Goal: Information Seeking & Learning: Learn about a topic

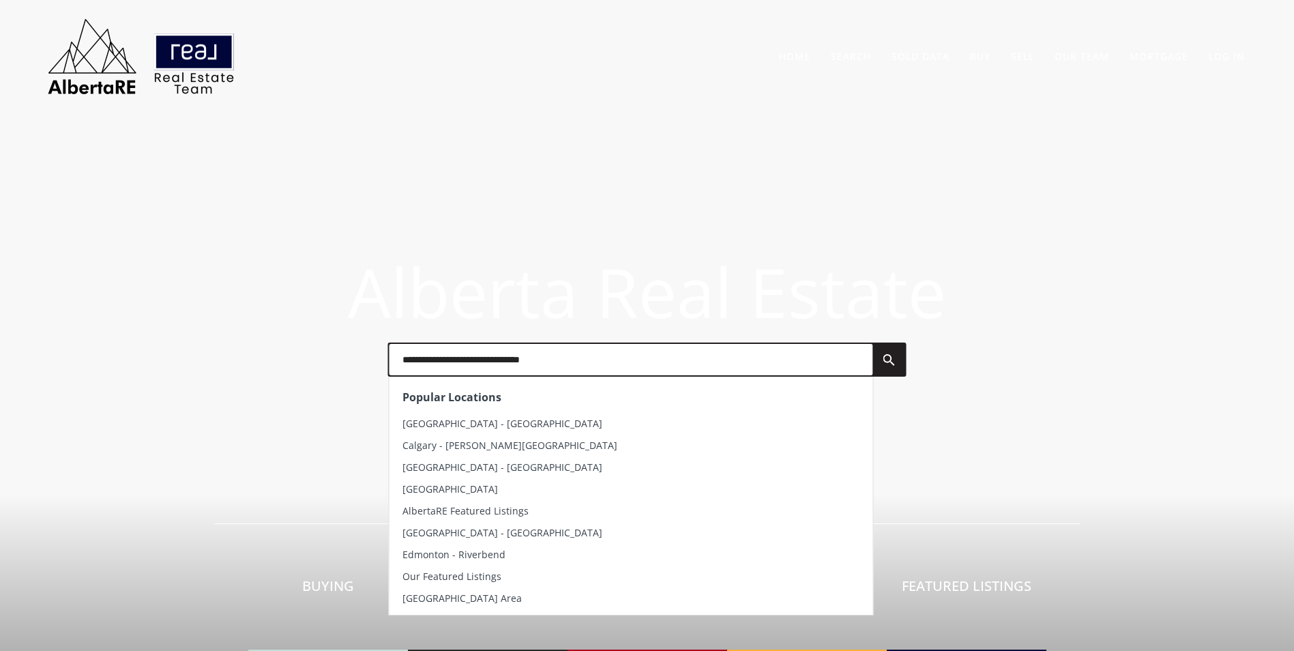
click at [488, 344] on input "text" at bounding box center [631, 359] width 484 height 31
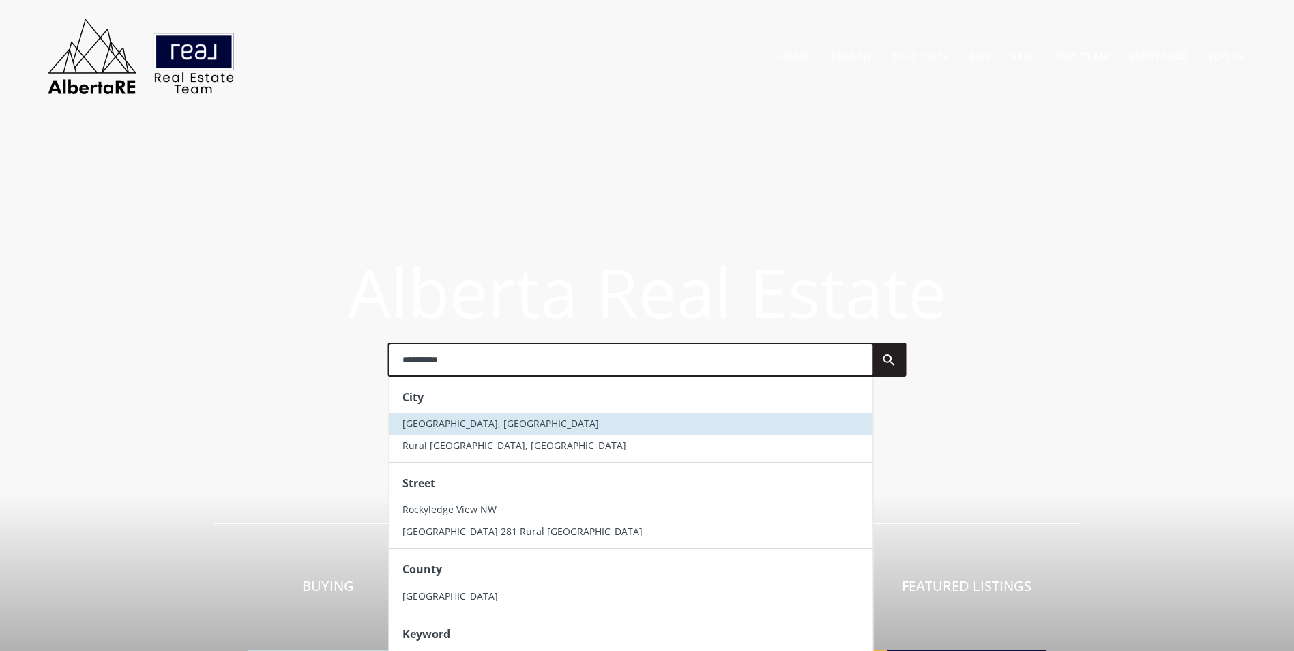
type input "**********"
click at [449, 422] on span "Rocky View County, AB" at bounding box center [501, 423] width 196 height 13
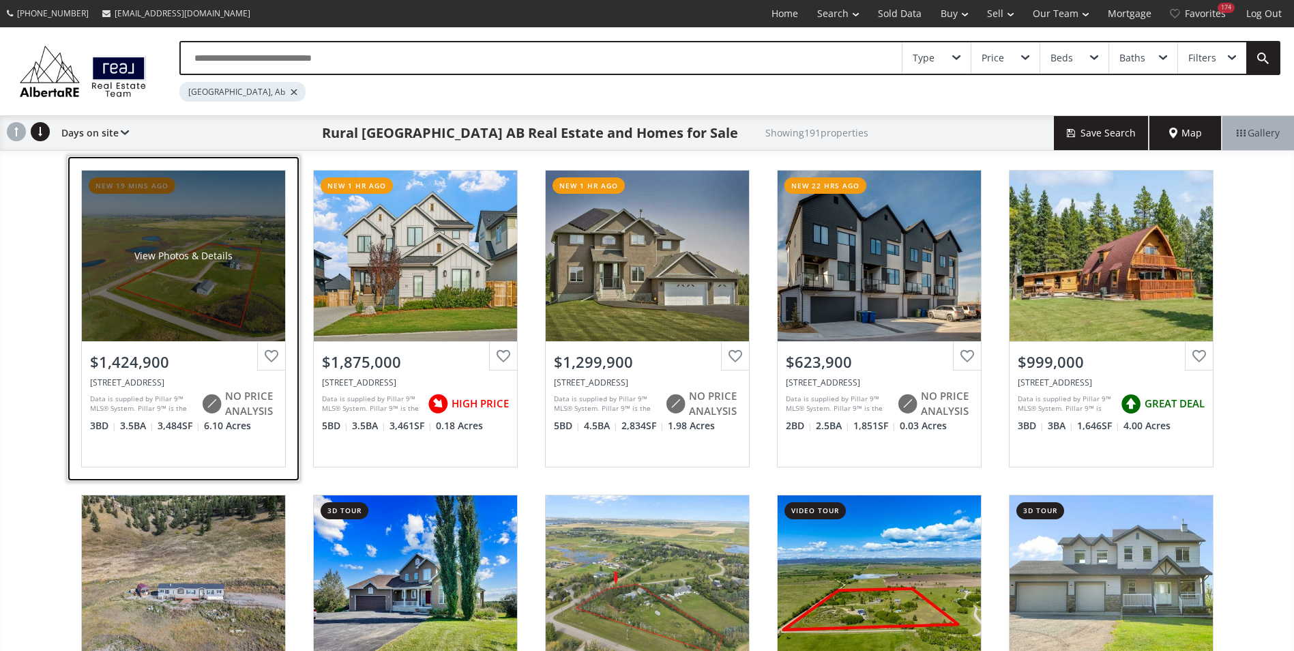
click at [177, 227] on div "View Photos & Details" at bounding box center [183, 256] width 203 height 171
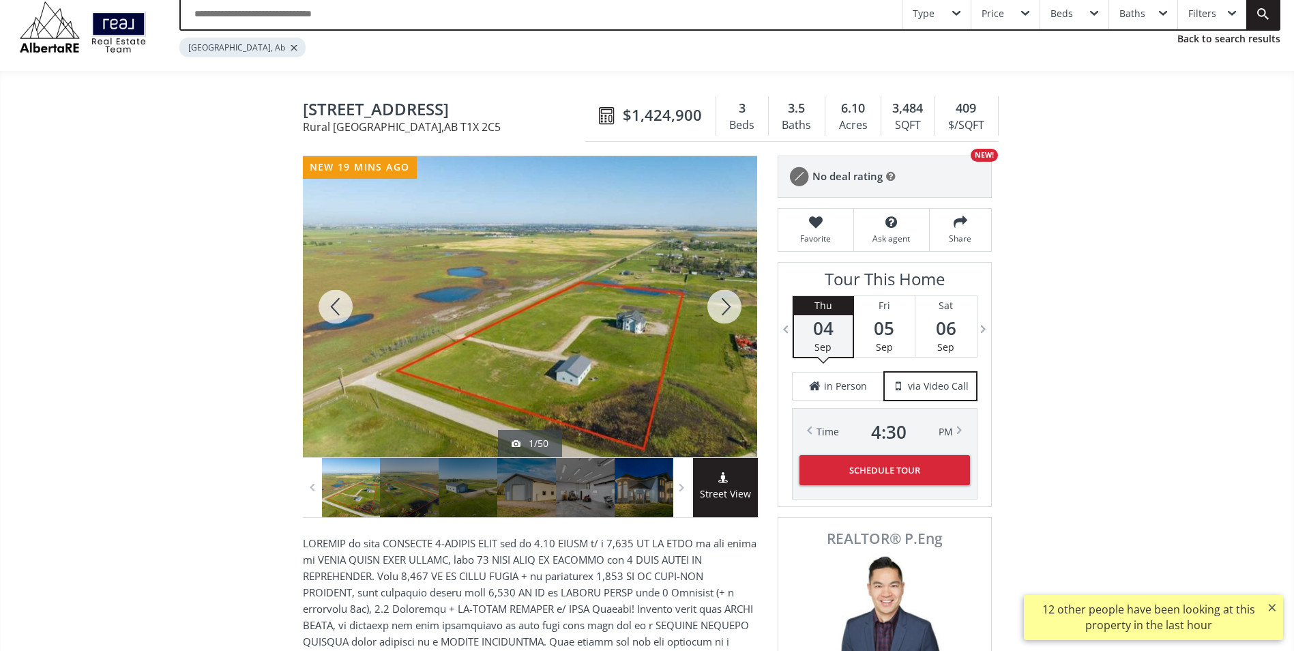
scroll to position [68, 0]
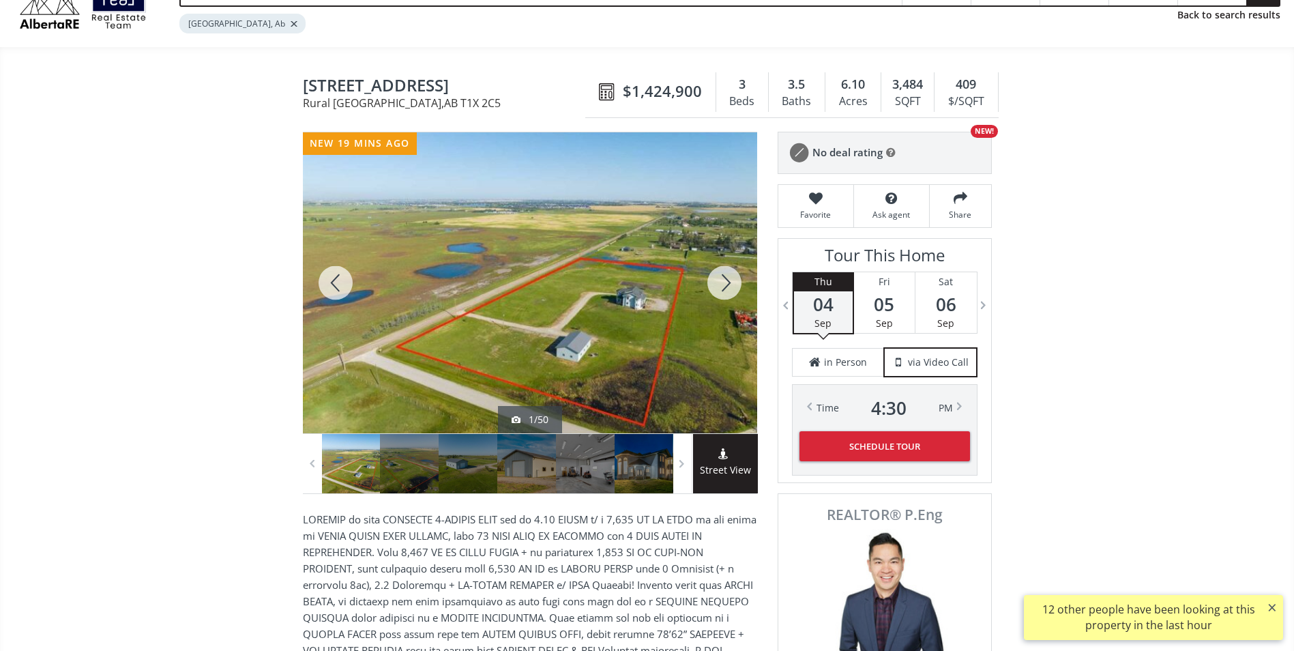
click at [718, 275] on div at bounding box center [724, 282] width 65 height 301
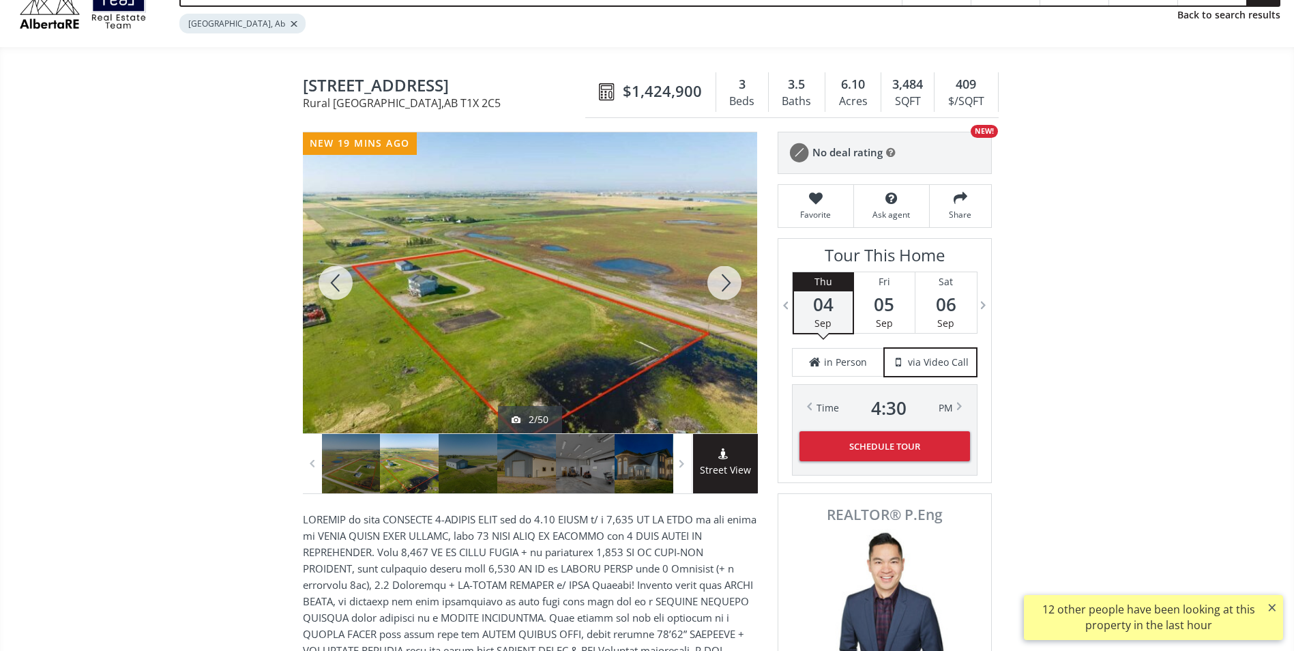
click at [718, 275] on div at bounding box center [724, 282] width 65 height 301
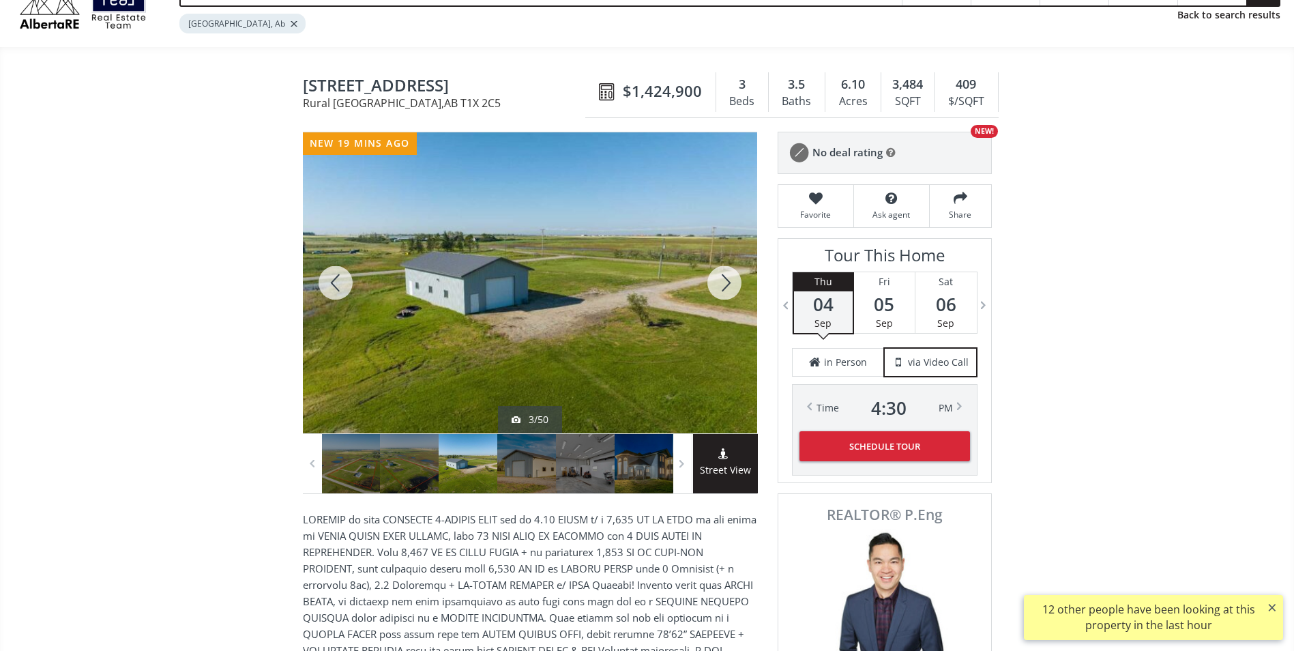
click at [718, 275] on div at bounding box center [724, 282] width 65 height 301
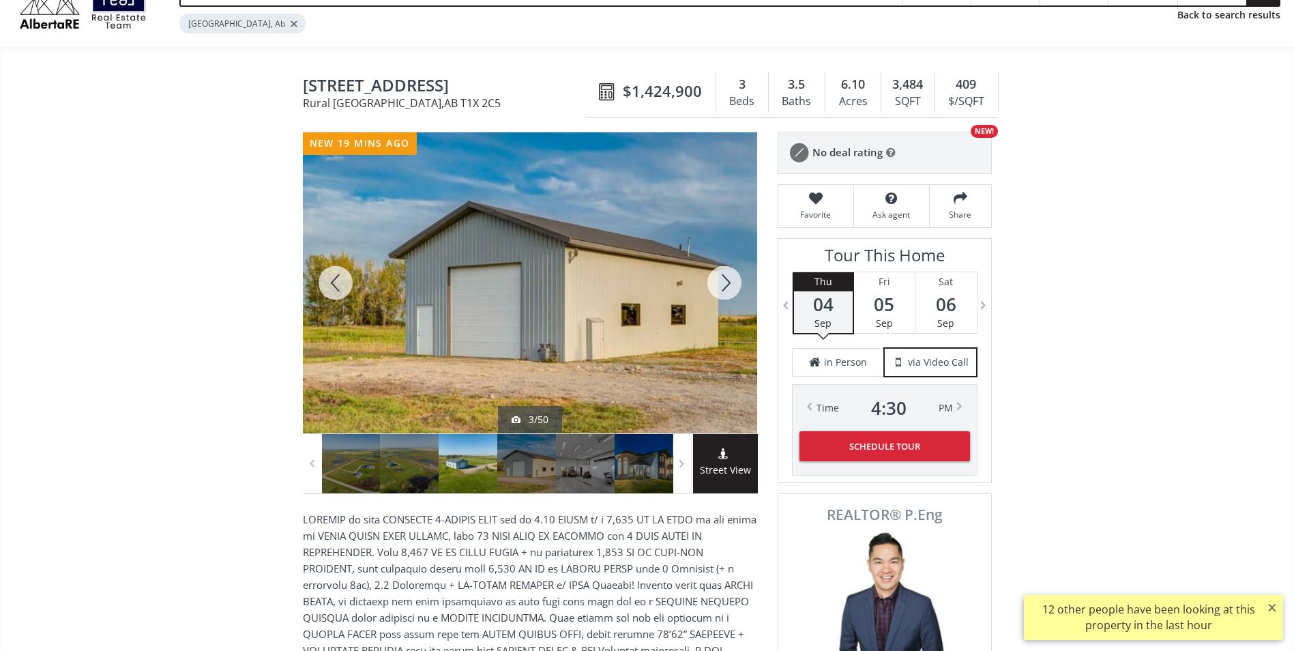
click at [718, 275] on div at bounding box center [724, 282] width 65 height 301
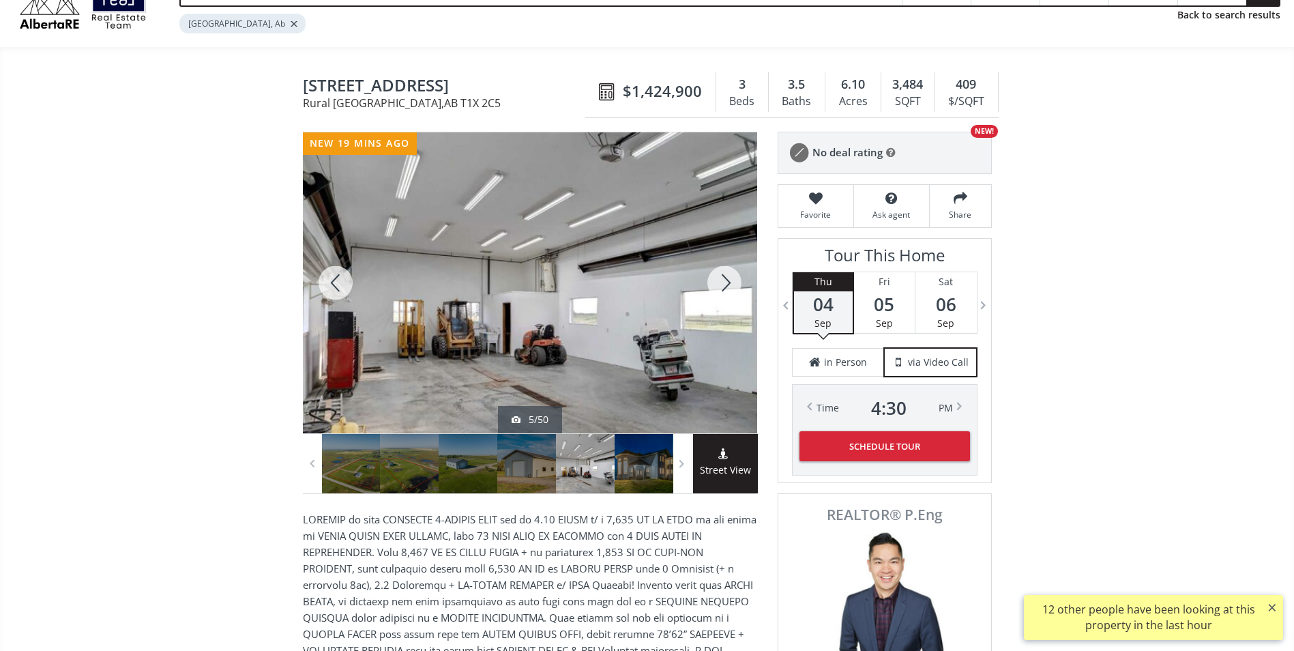
click at [718, 275] on div at bounding box center [724, 282] width 65 height 301
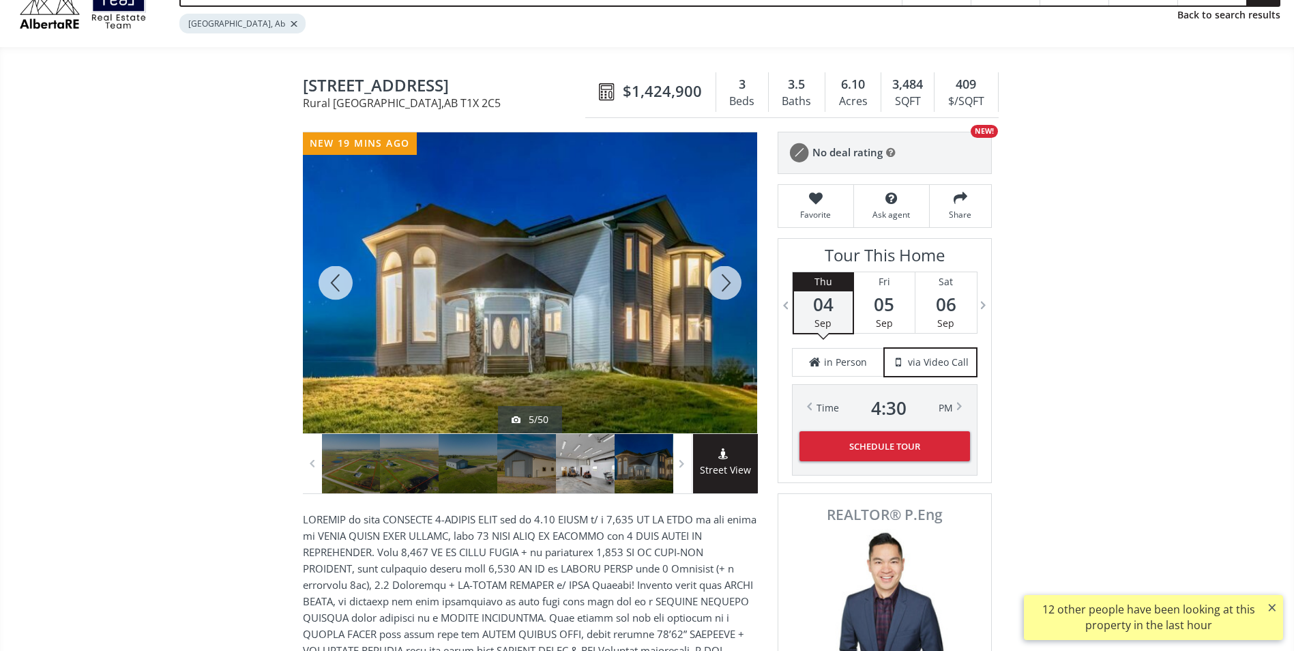
click at [718, 275] on div at bounding box center [724, 282] width 65 height 301
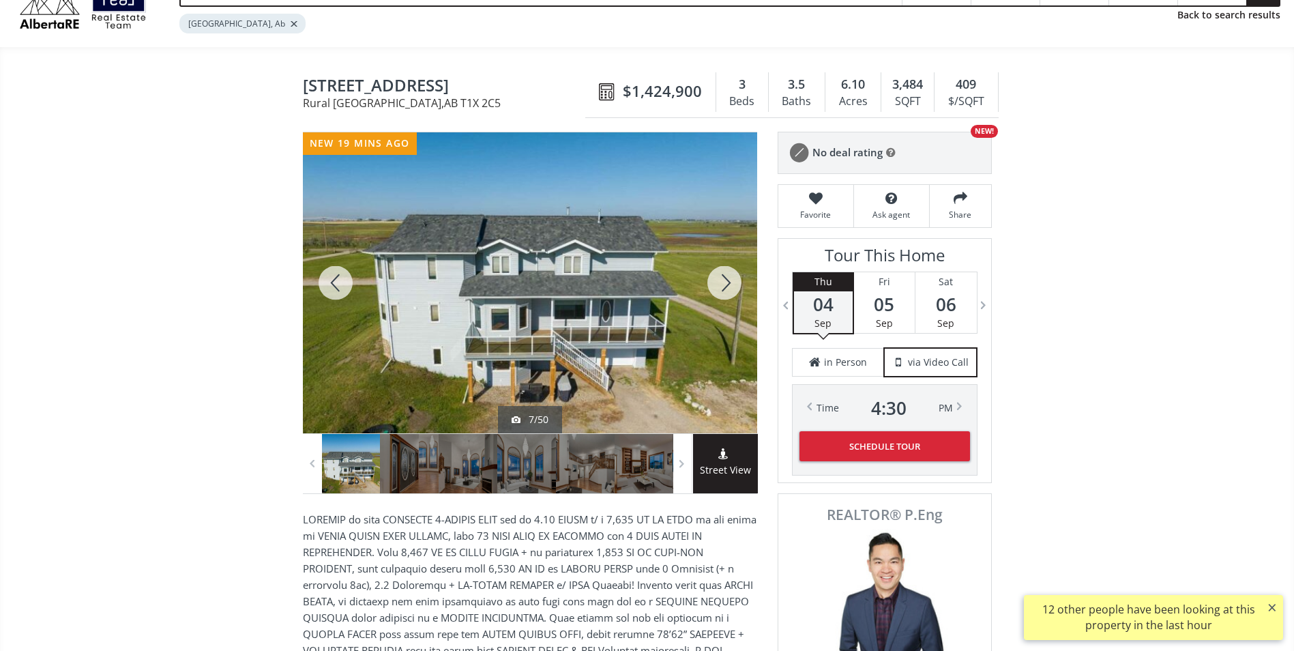
click at [718, 275] on div at bounding box center [724, 282] width 65 height 301
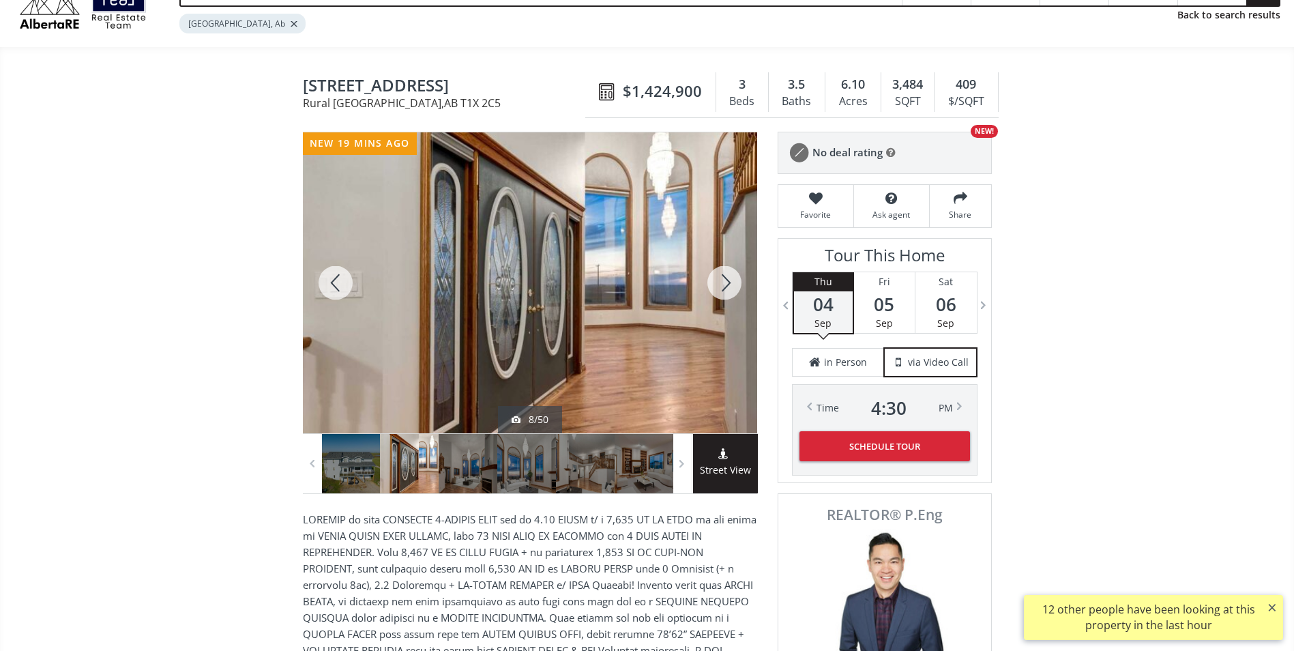
click at [718, 275] on div at bounding box center [724, 282] width 65 height 301
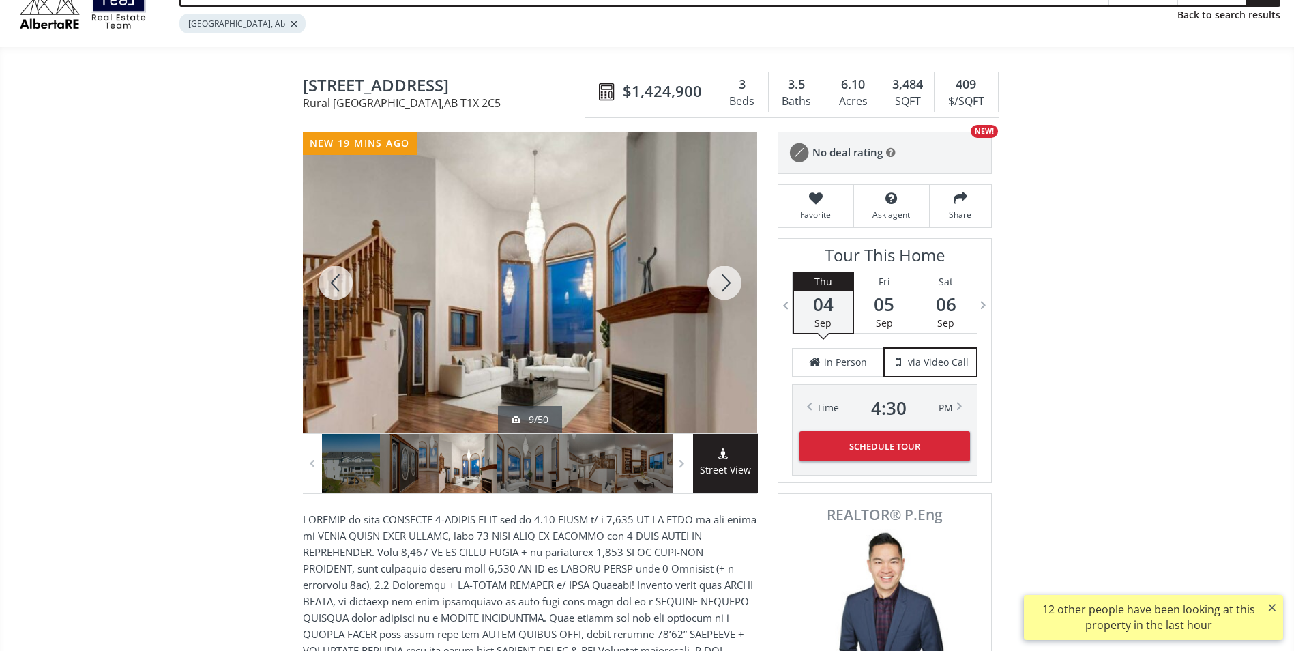
click at [718, 275] on div at bounding box center [724, 282] width 65 height 301
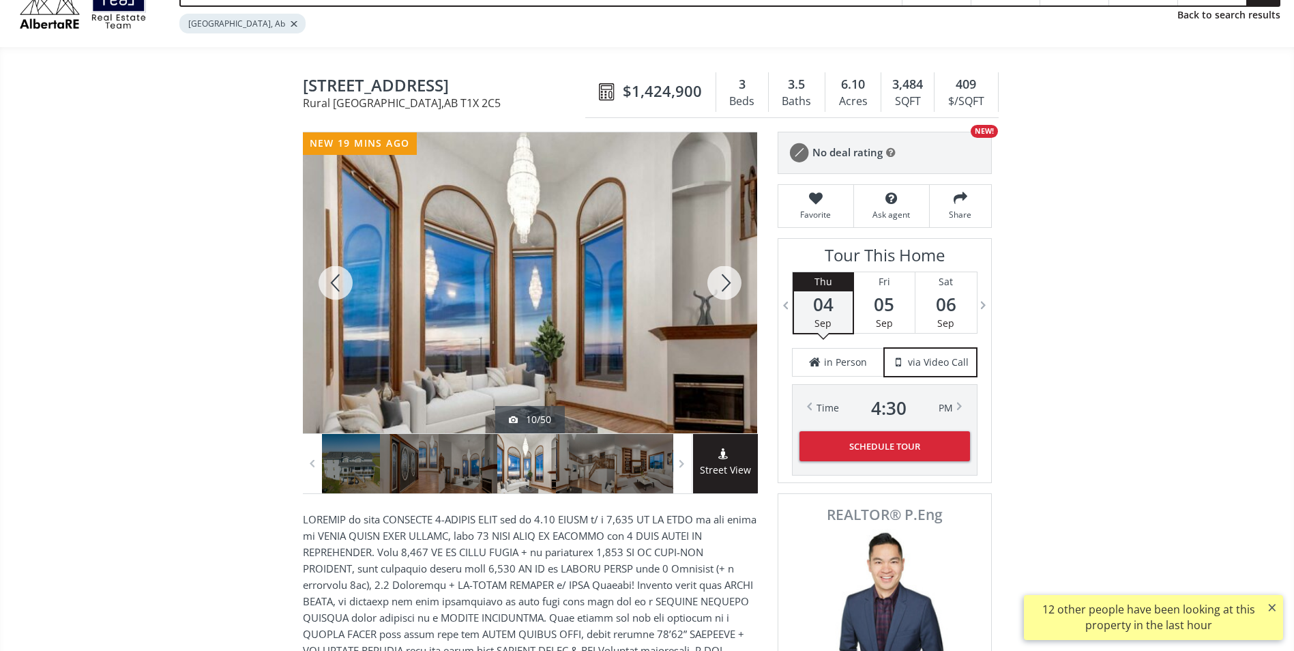
click at [718, 275] on div at bounding box center [724, 282] width 65 height 301
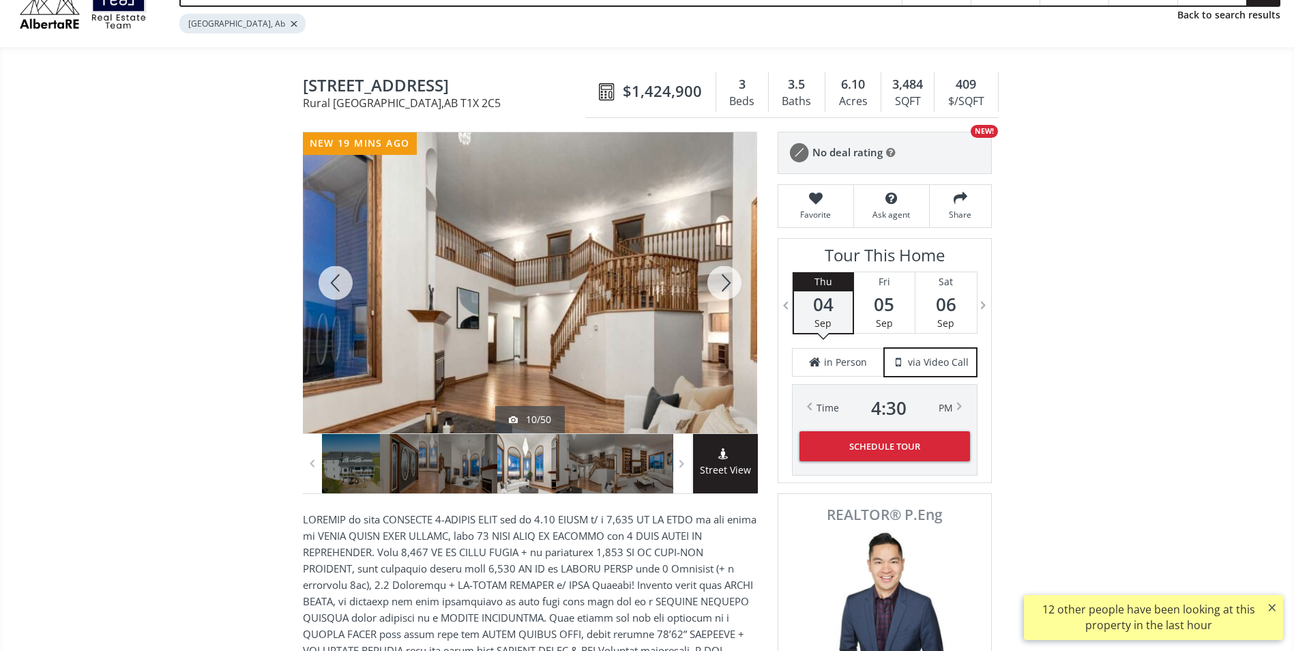
click at [718, 275] on div at bounding box center [724, 282] width 65 height 301
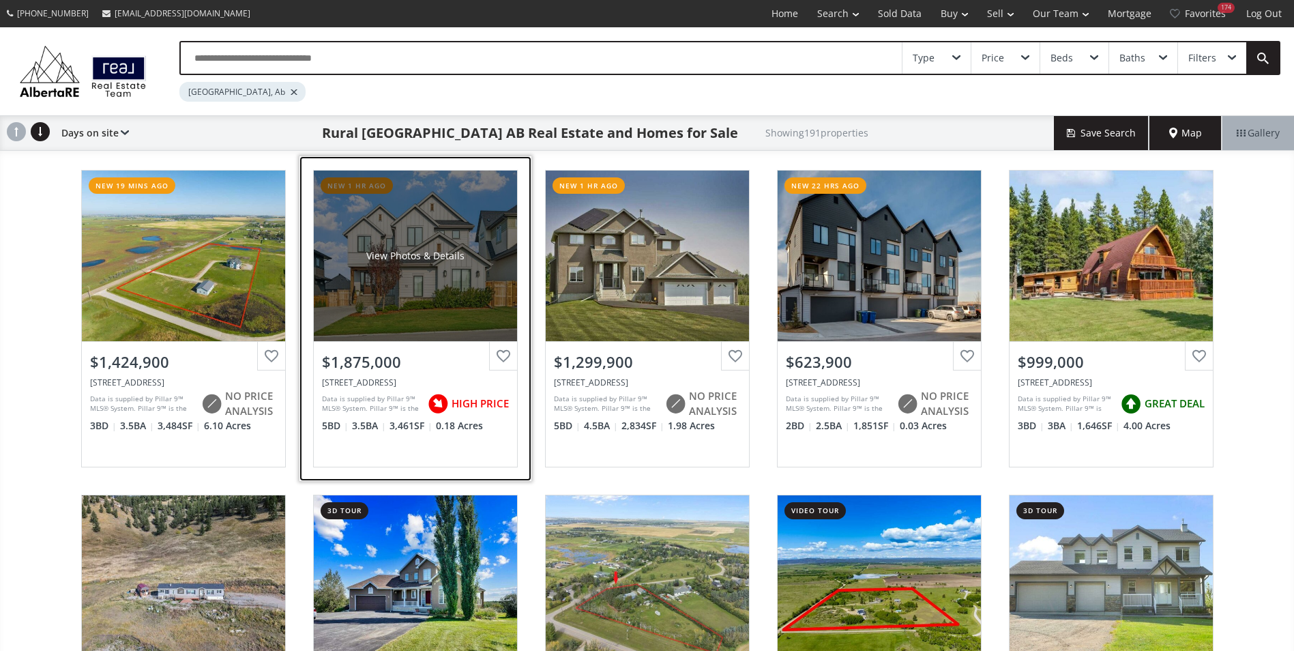
click at [416, 237] on div "View Photos & Details" at bounding box center [415, 256] width 203 height 171
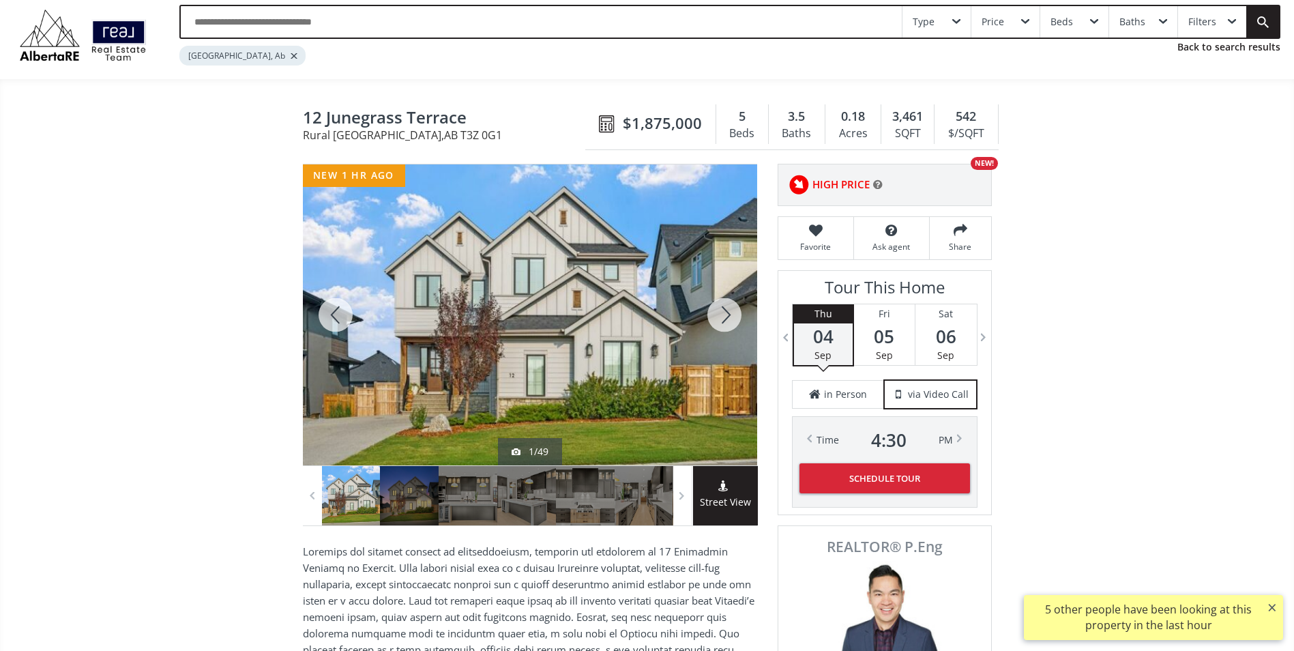
scroll to position [68, 0]
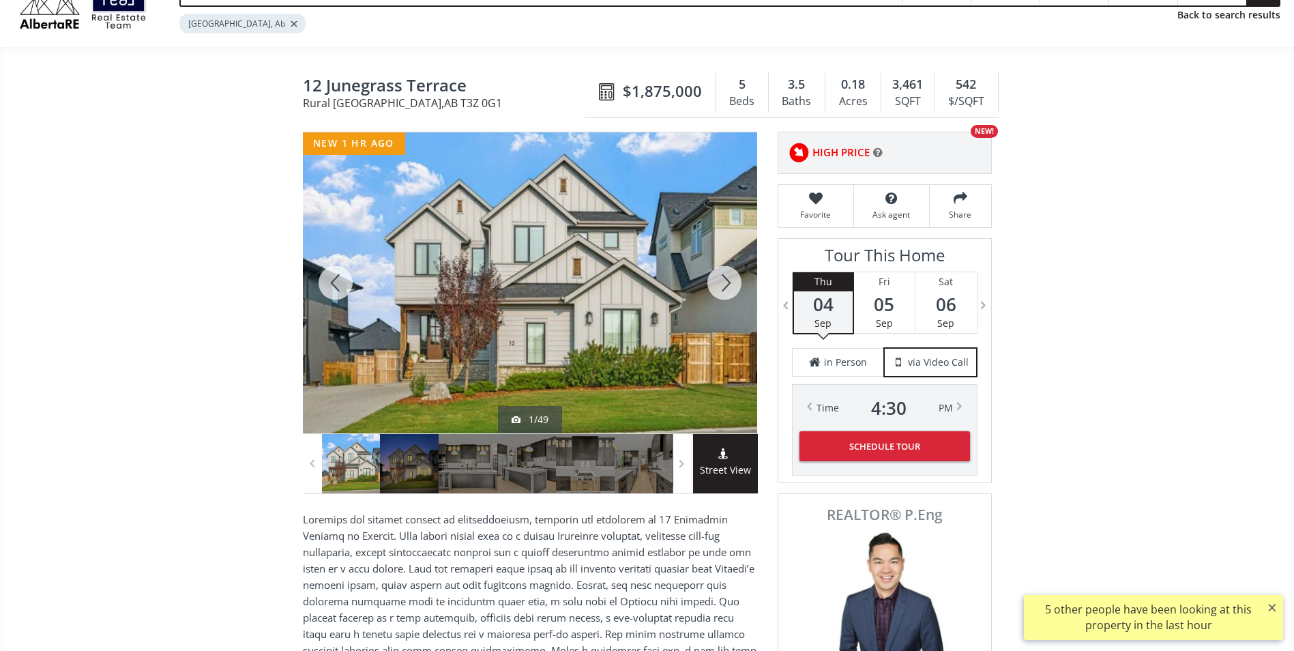
click at [712, 289] on div at bounding box center [724, 282] width 65 height 301
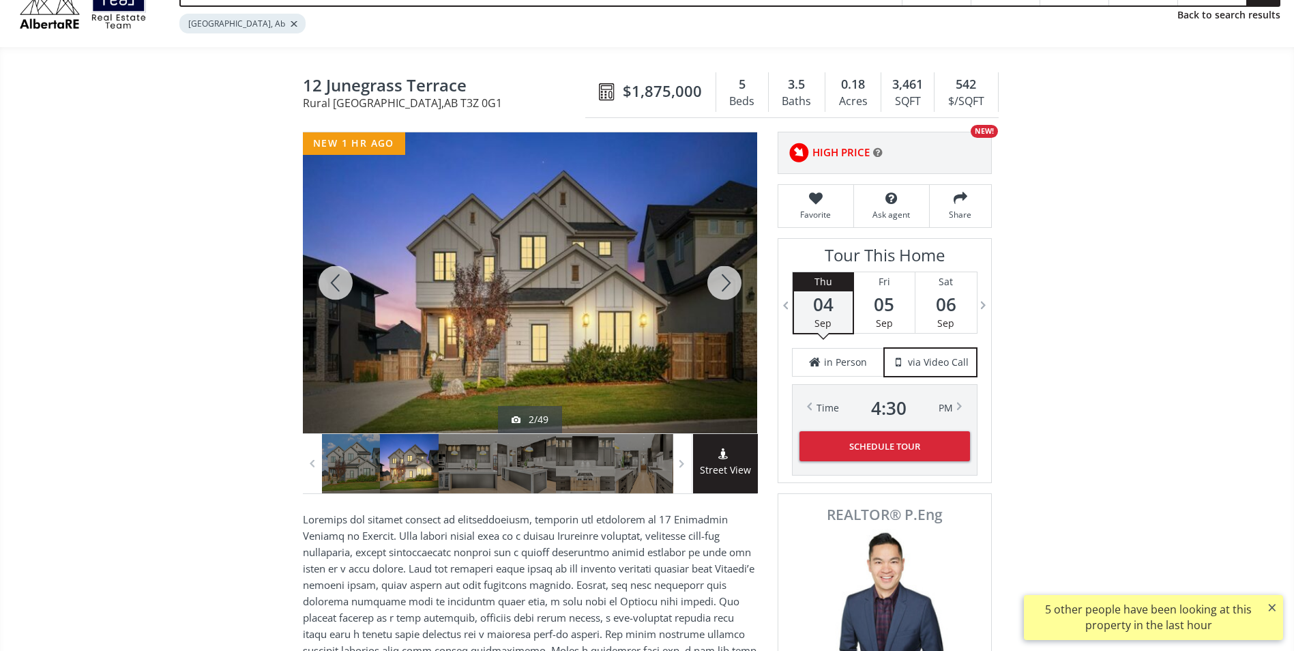
click at [712, 289] on div at bounding box center [724, 282] width 65 height 301
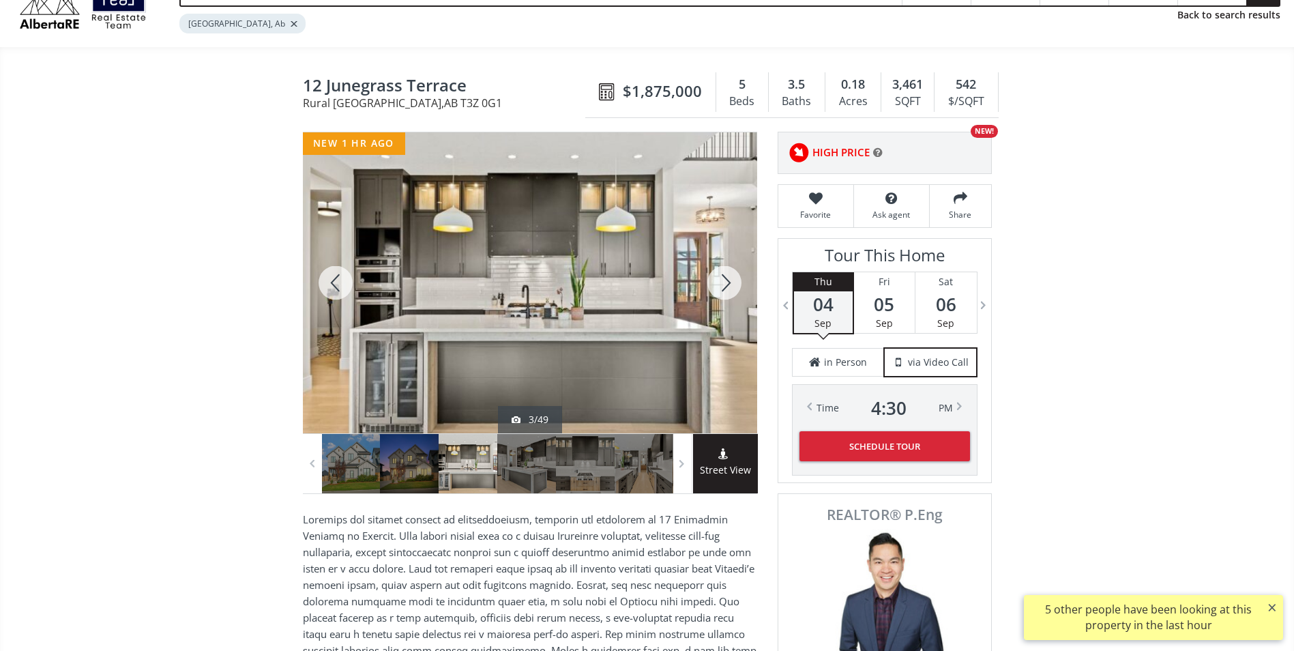
click at [712, 289] on div at bounding box center [724, 282] width 65 height 301
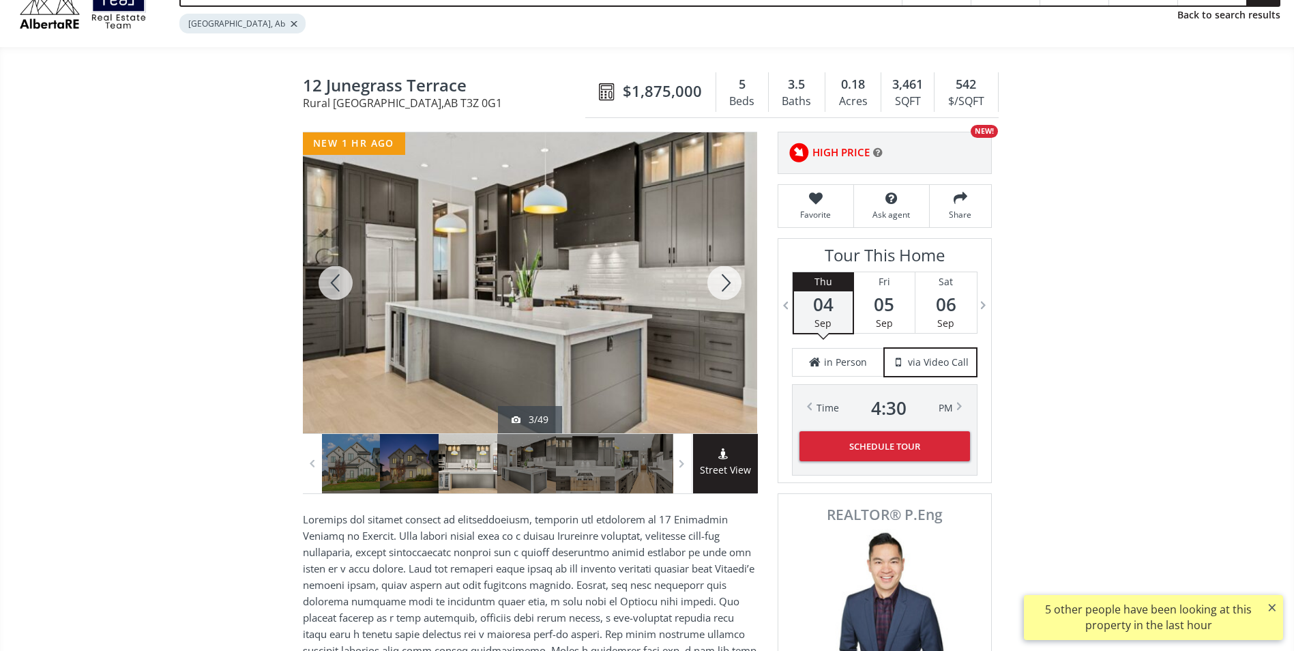
click at [712, 289] on div at bounding box center [724, 282] width 65 height 301
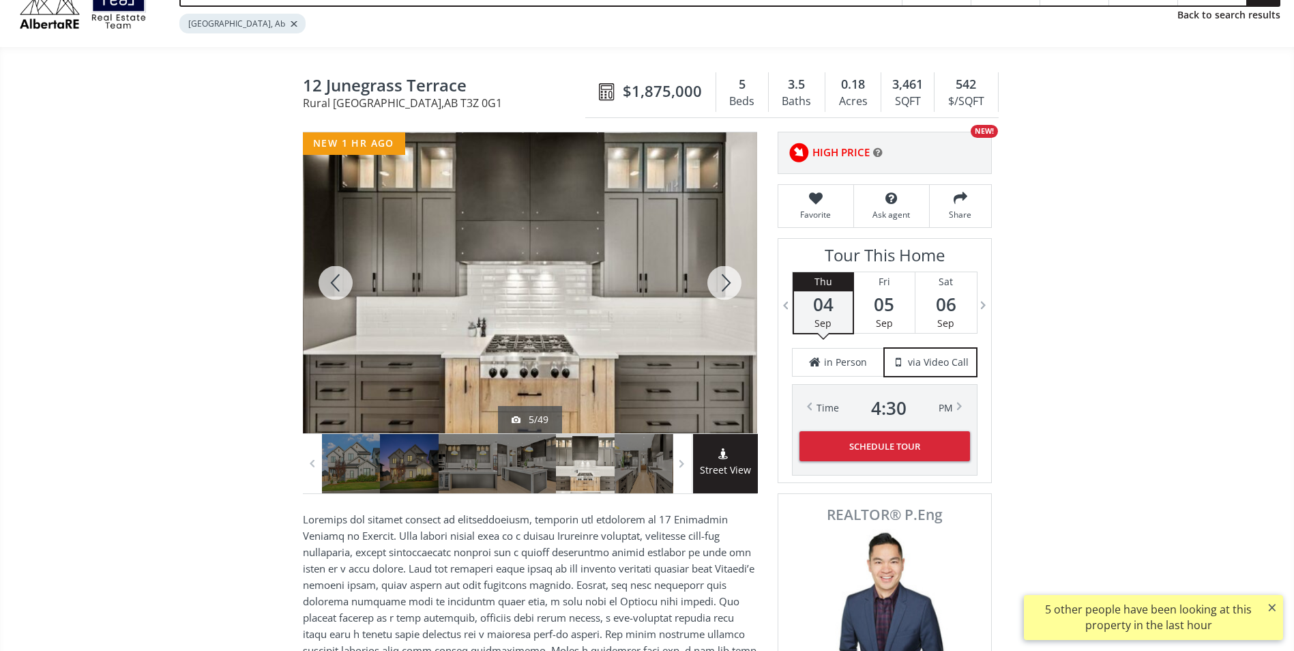
click at [332, 275] on div at bounding box center [335, 282] width 65 height 301
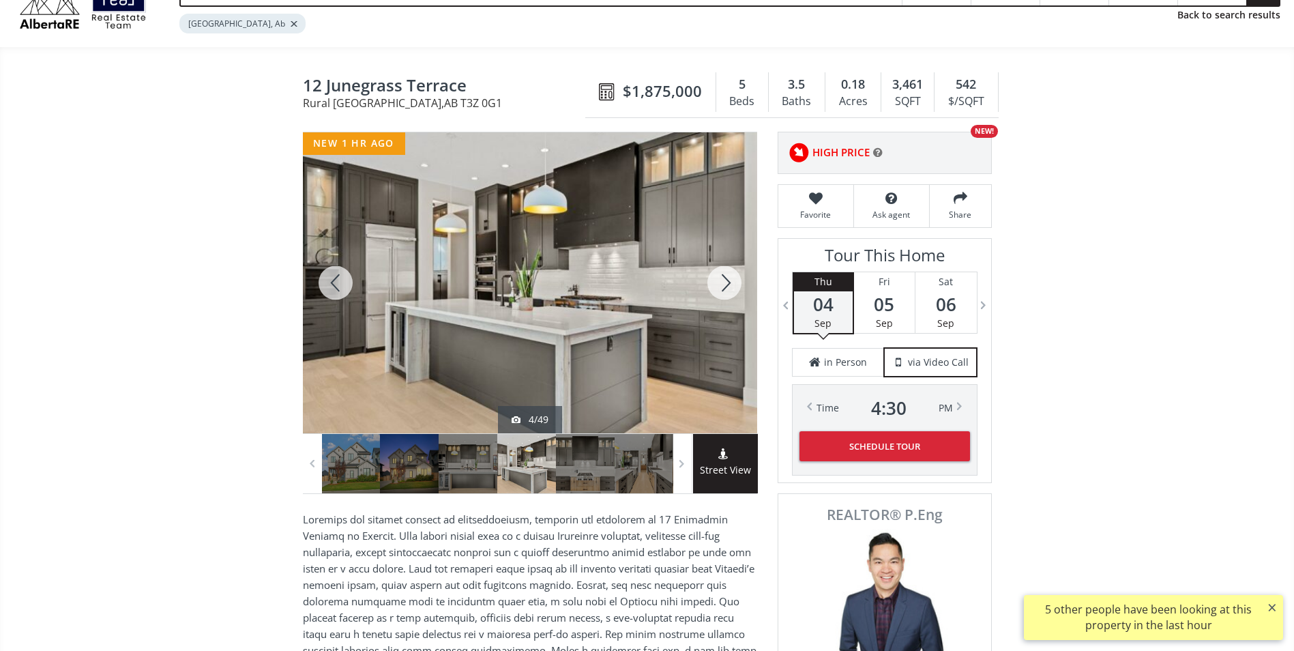
click at [725, 283] on div at bounding box center [724, 282] width 65 height 301
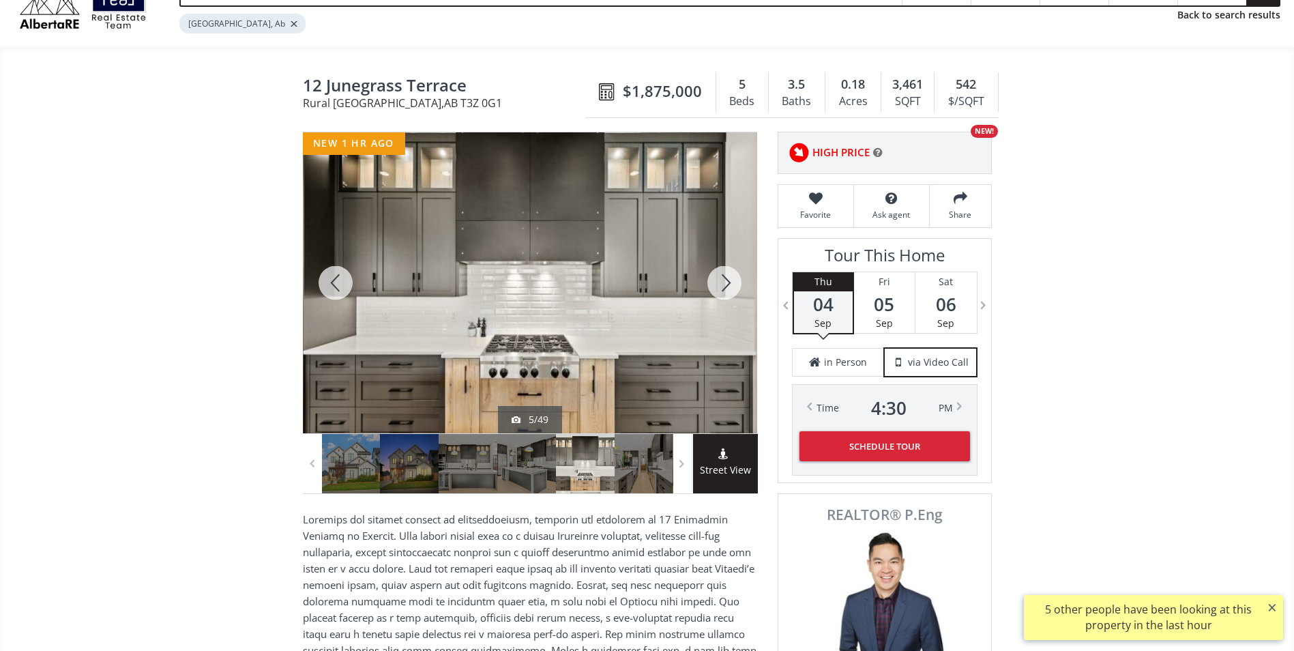
click at [729, 282] on div at bounding box center [724, 282] width 65 height 301
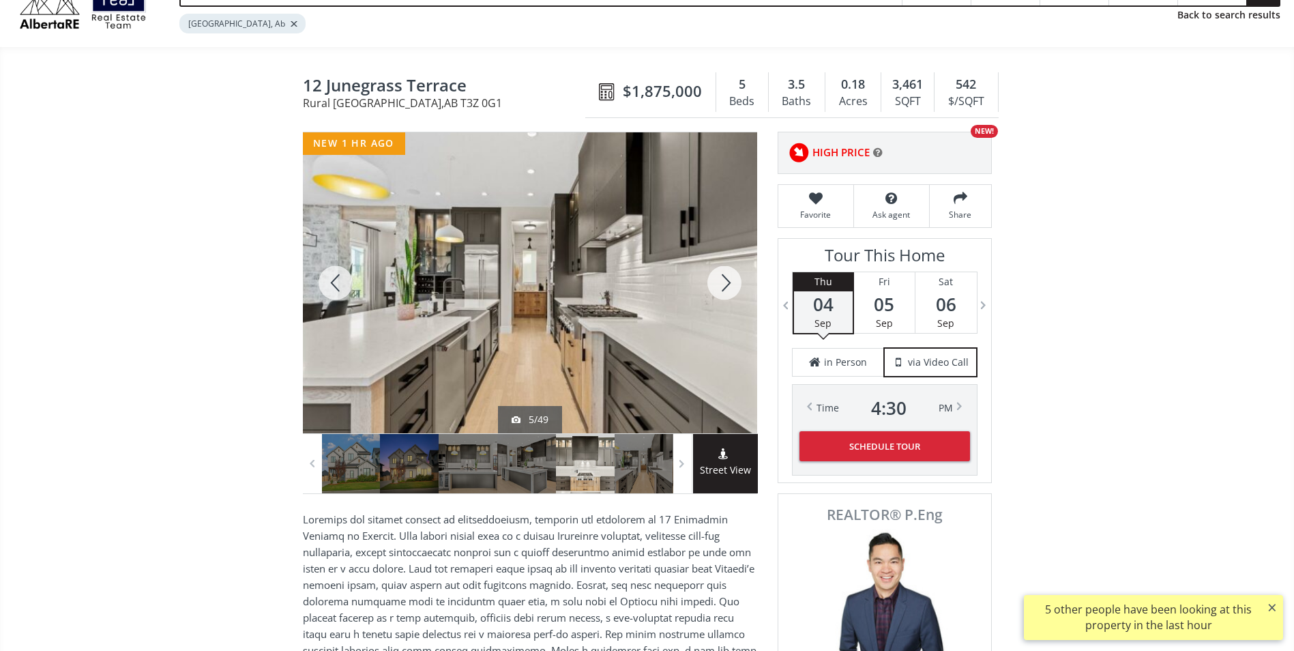
click at [729, 282] on div at bounding box center [724, 282] width 65 height 301
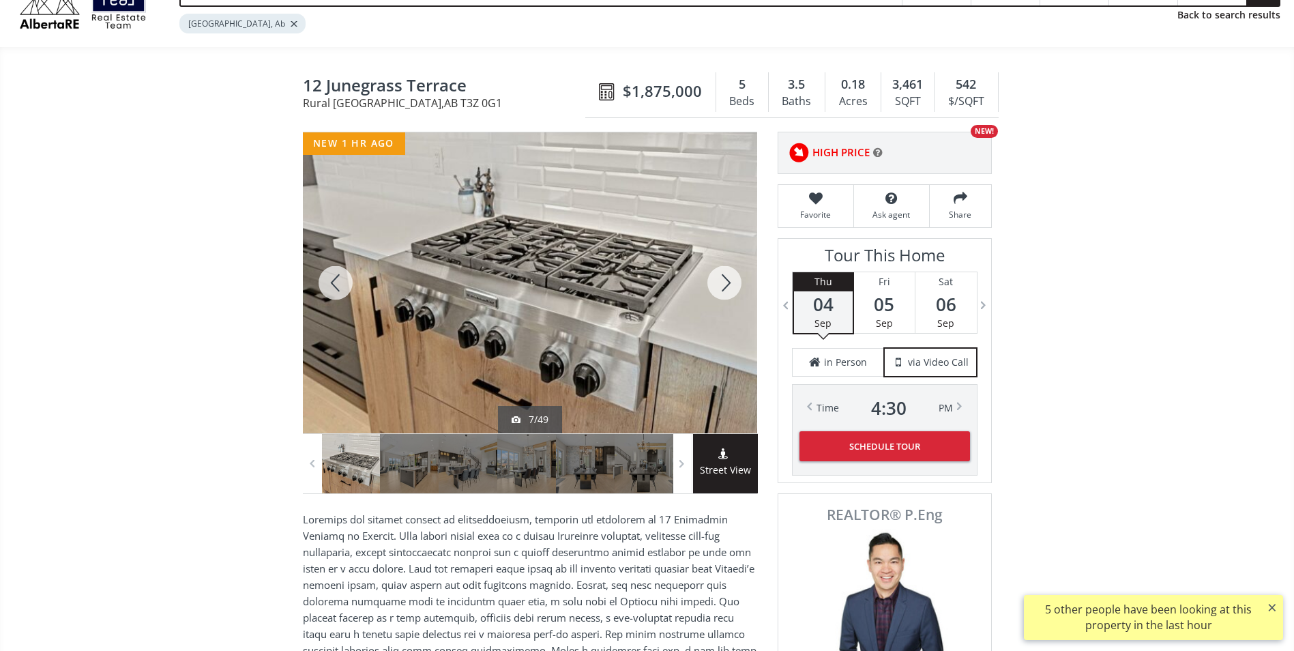
click at [729, 282] on div at bounding box center [724, 282] width 65 height 301
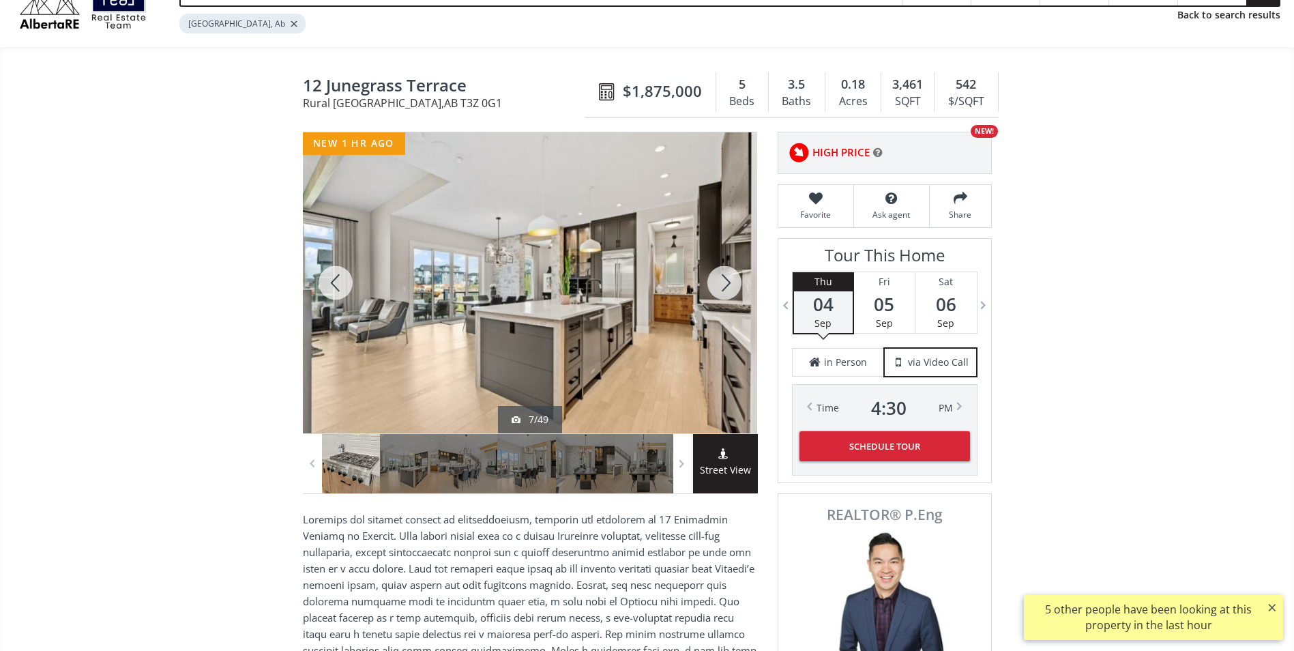
click at [729, 282] on div at bounding box center [724, 282] width 65 height 301
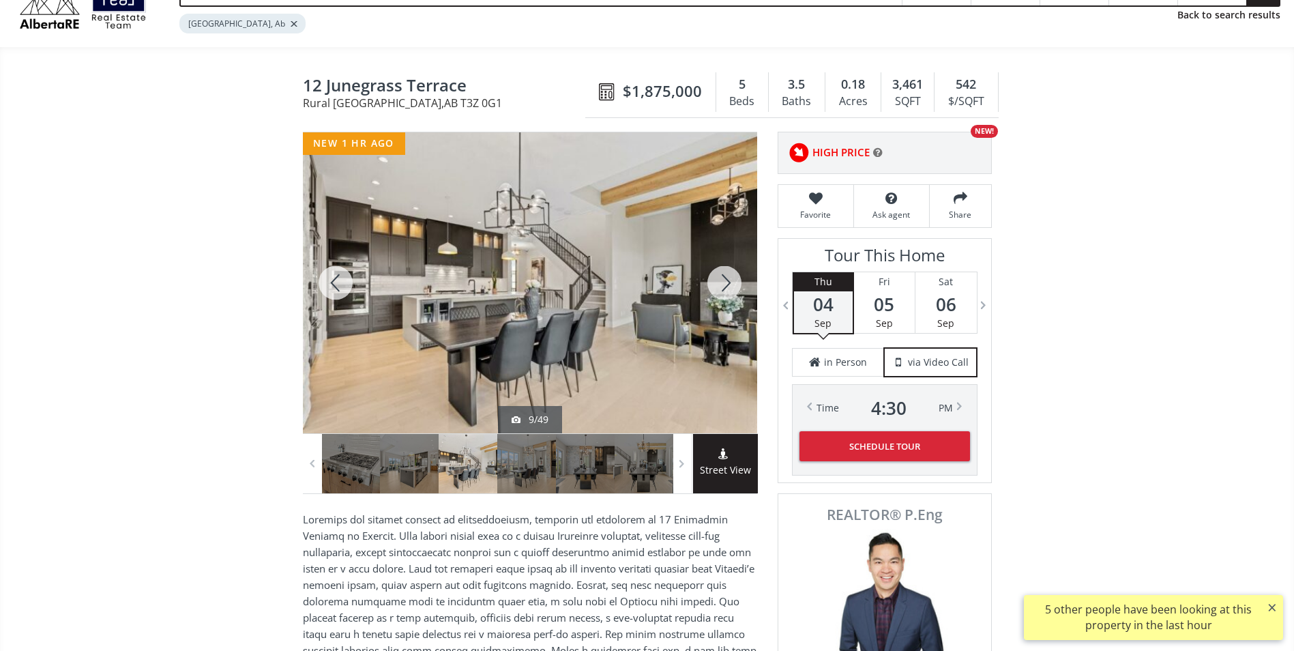
click at [729, 282] on div at bounding box center [724, 282] width 65 height 301
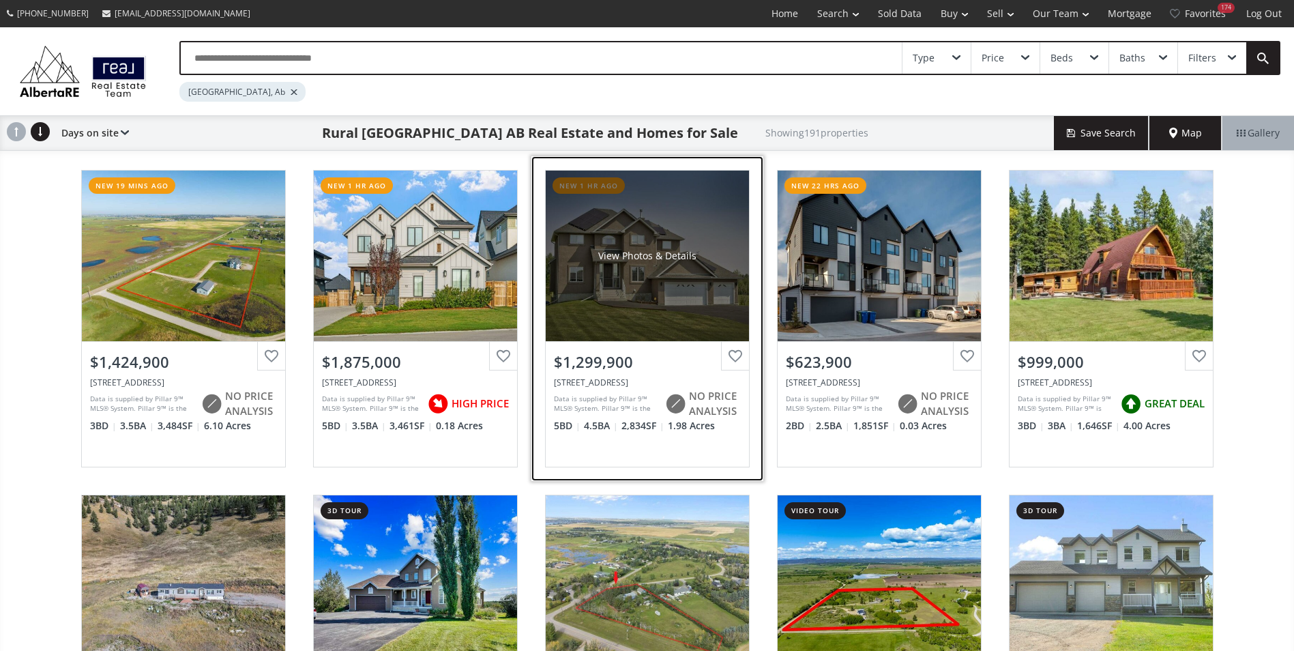
click at [657, 246] on div "View Photos & Details" at bounding box center [647, 256] width 203 height 171
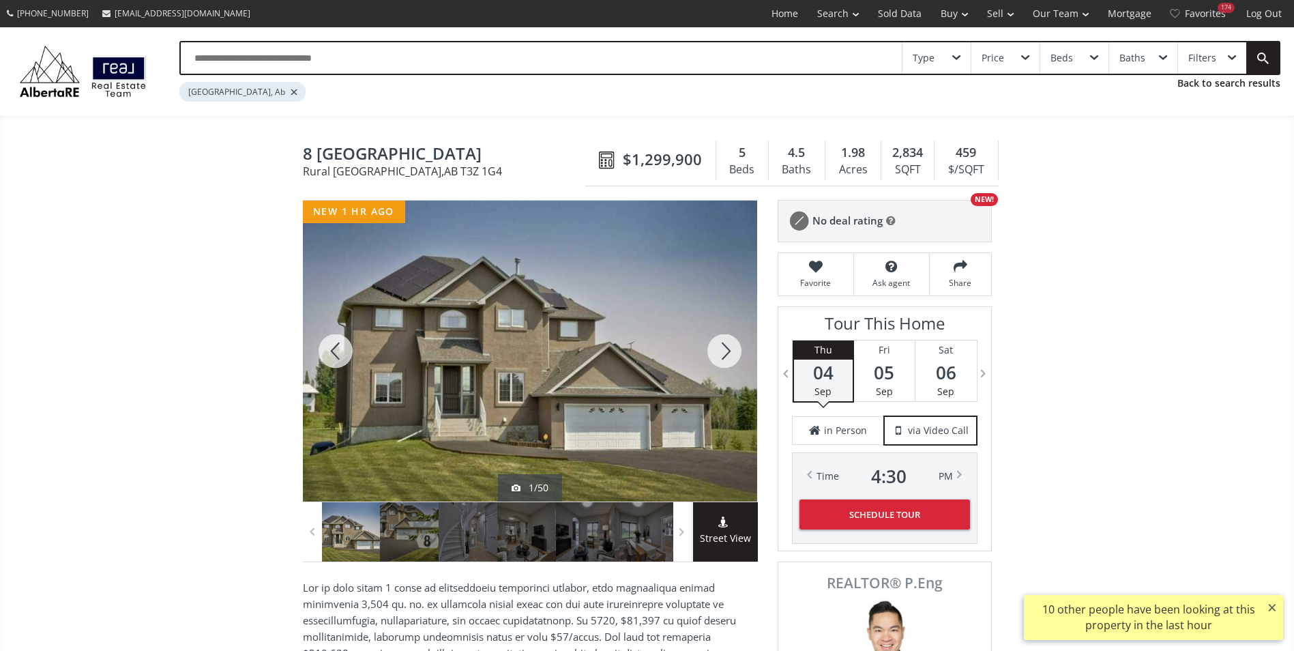
click at [731, 351] on div at bounding box center [724, 351] width 65 height 301
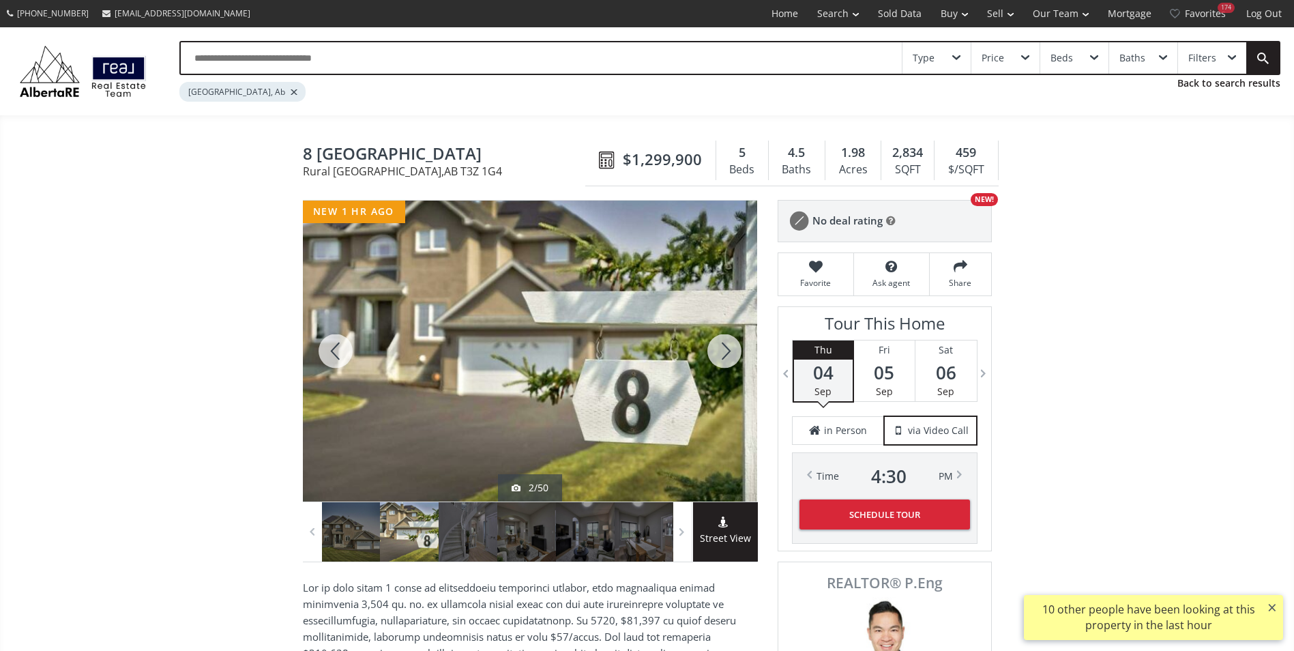
click at [731, 351] on div at bounding box center [724, 351] width 65 height 301
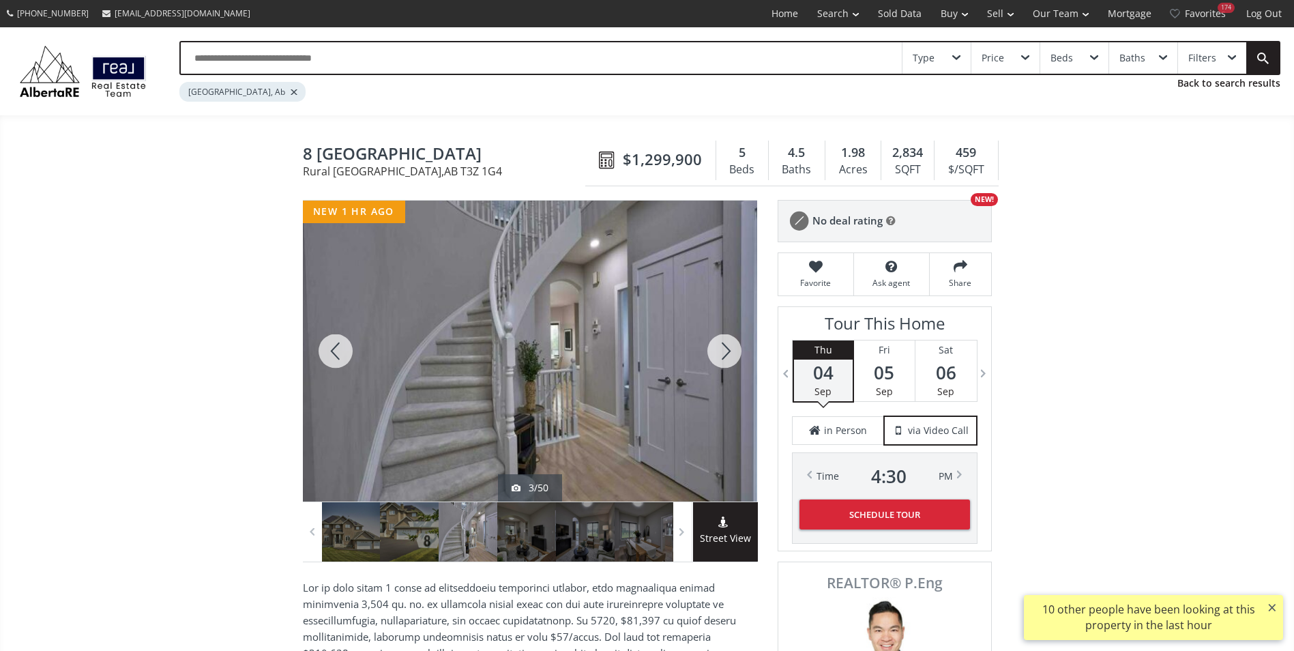
click at [731, 351] on div at bounding box center [724, 351] width 65 height 301
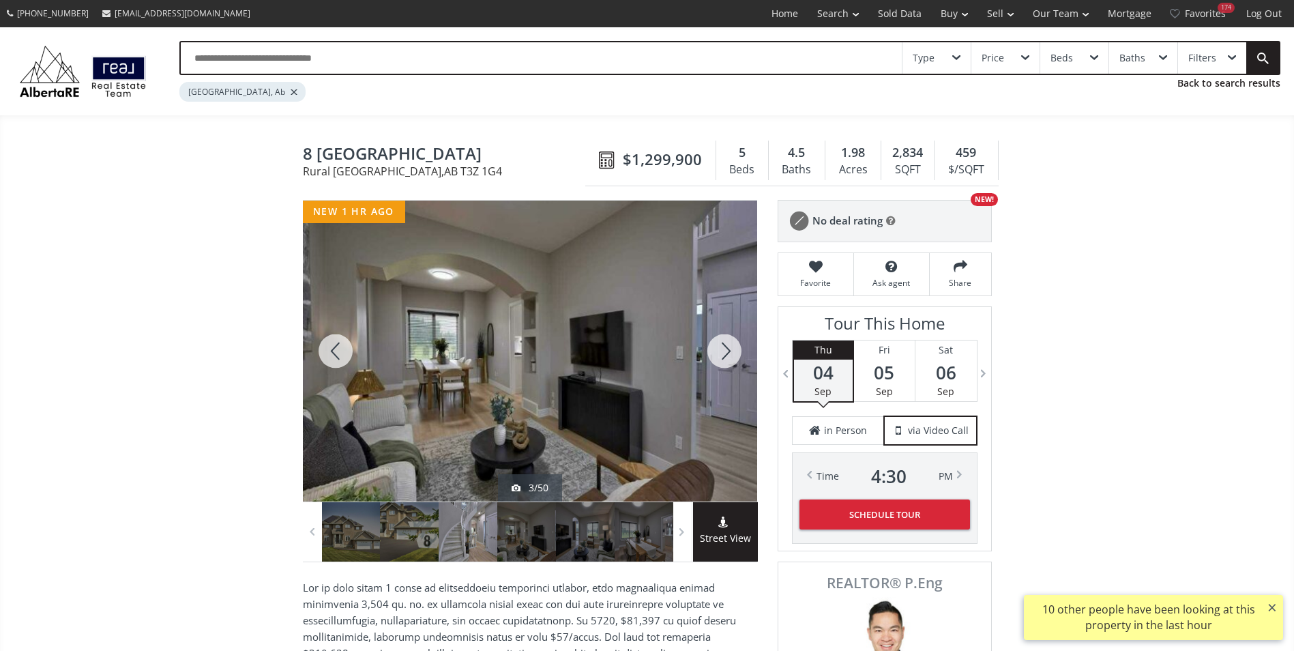
click at [731, 351] on div at bounding box center [724, 351] width 65 height 301
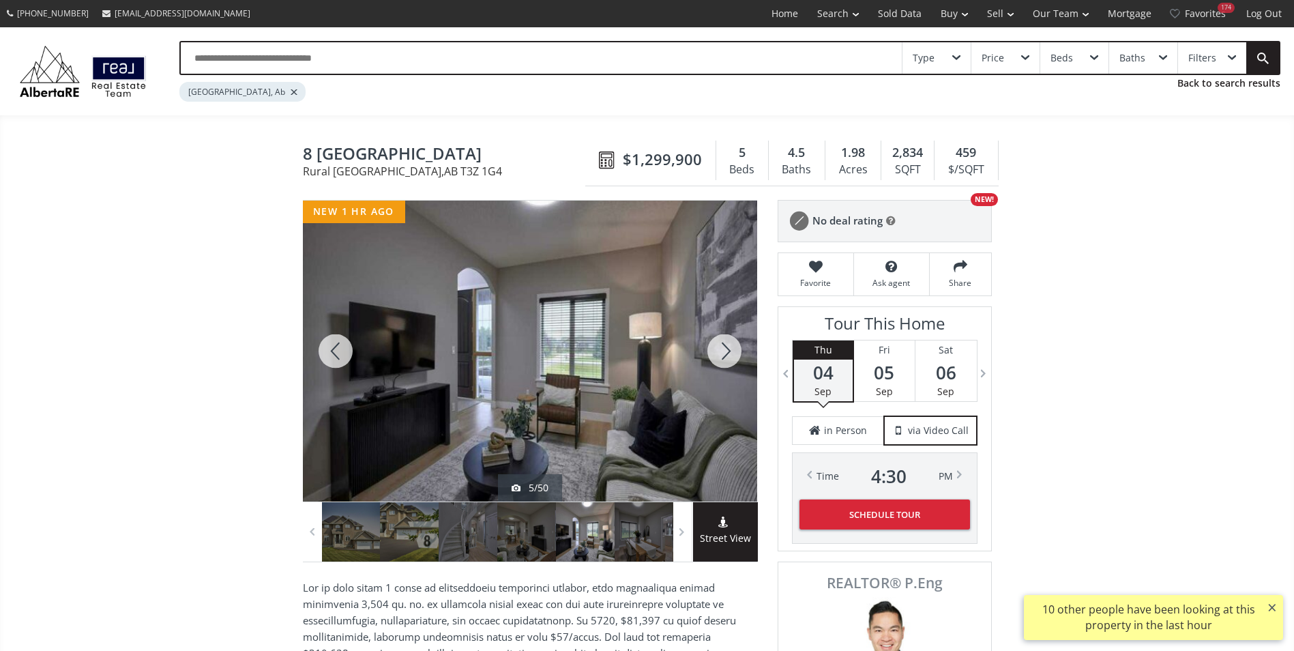
click at [731, 351] on div at bounding box center [724, 351] width 65 height 301
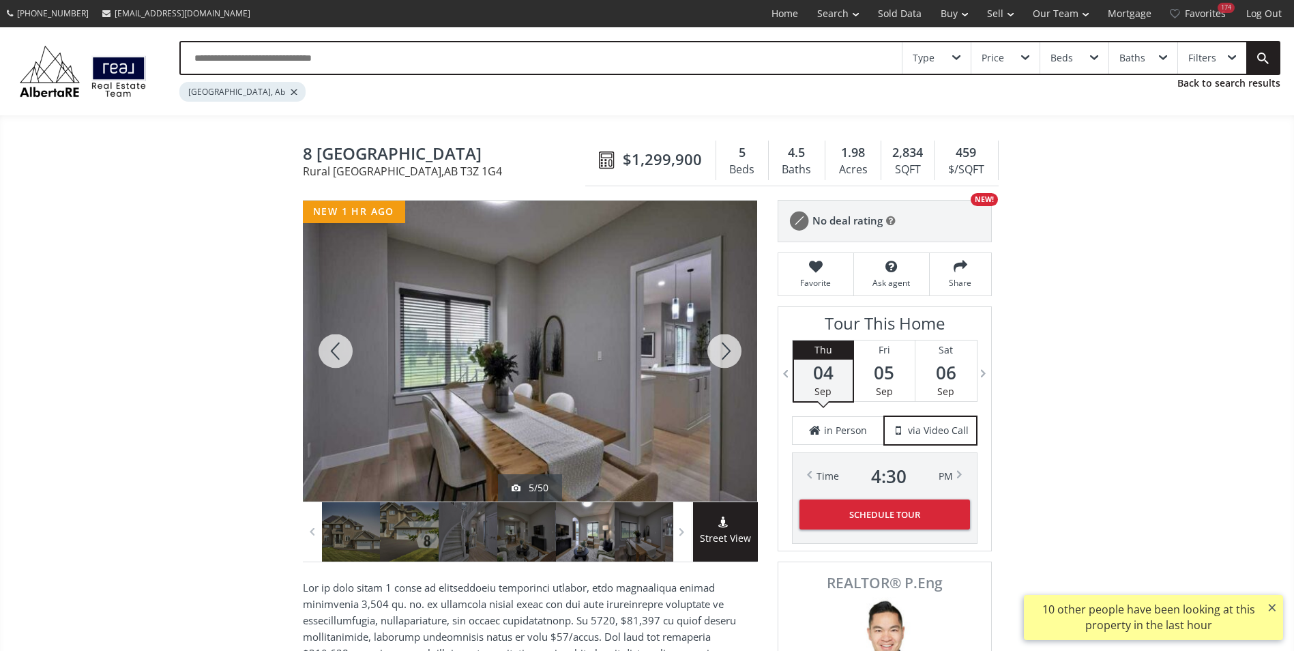
click at [731, 351] on div at bounding box center [724, 351] width 65 height 301
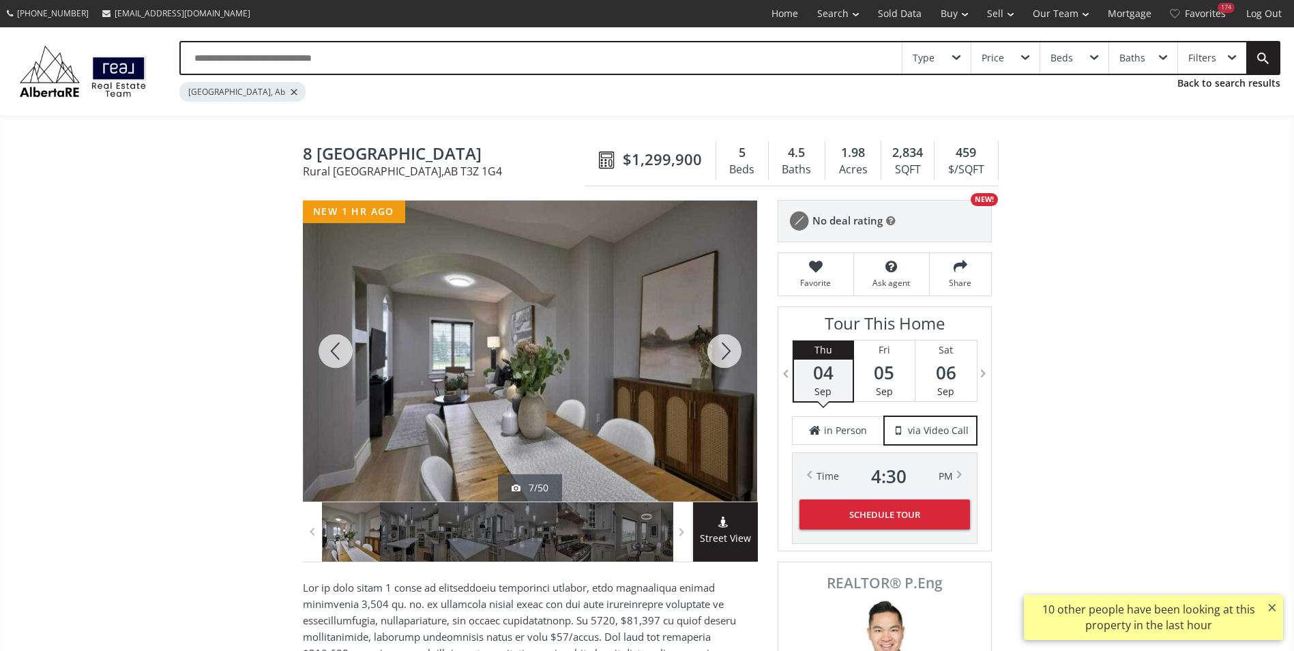
click at [731, 351] on div at bounding box center [724, 351] width 65 height 301
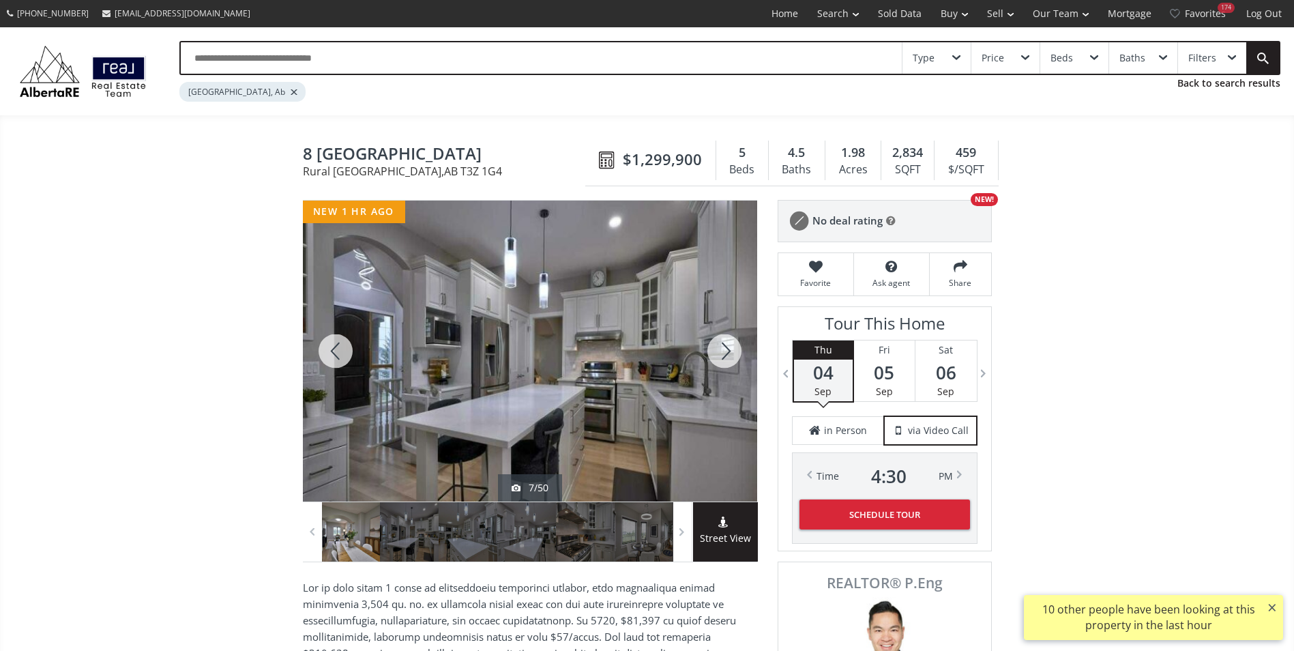
click at [731, 351] on div at bounding box center [724, 351] width 65 height 301
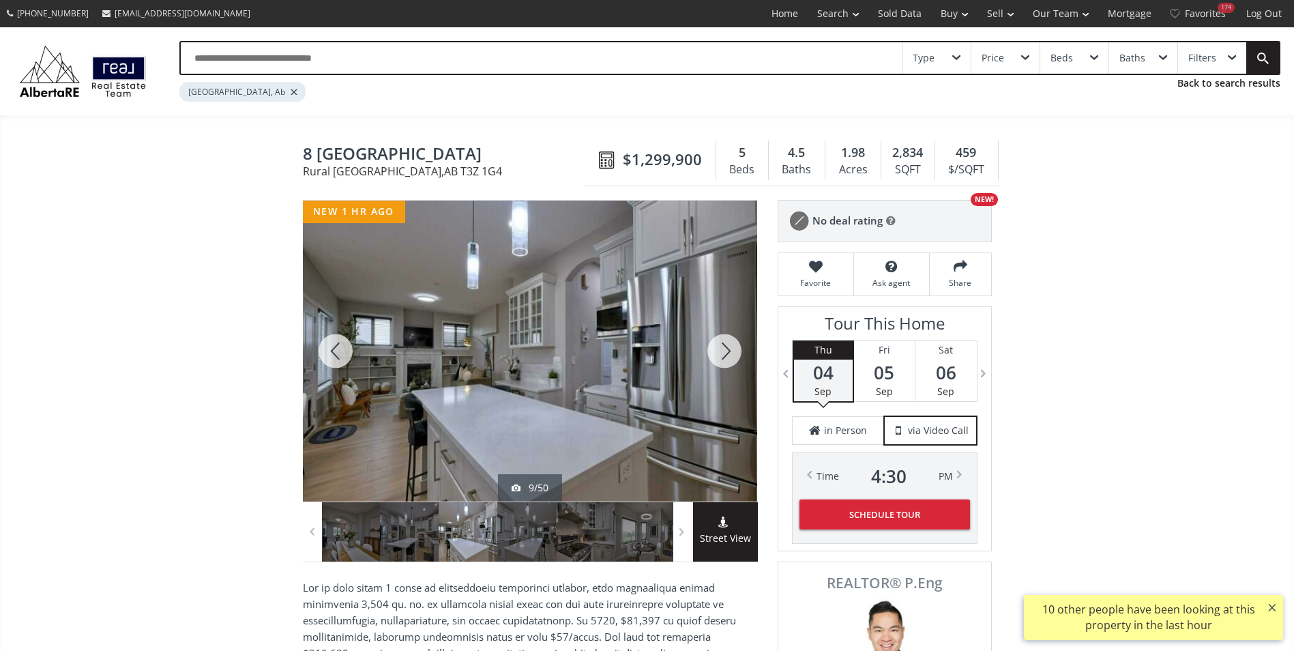
click at [731, 351] on div at bounding box center [724, 351] width 65 height 301
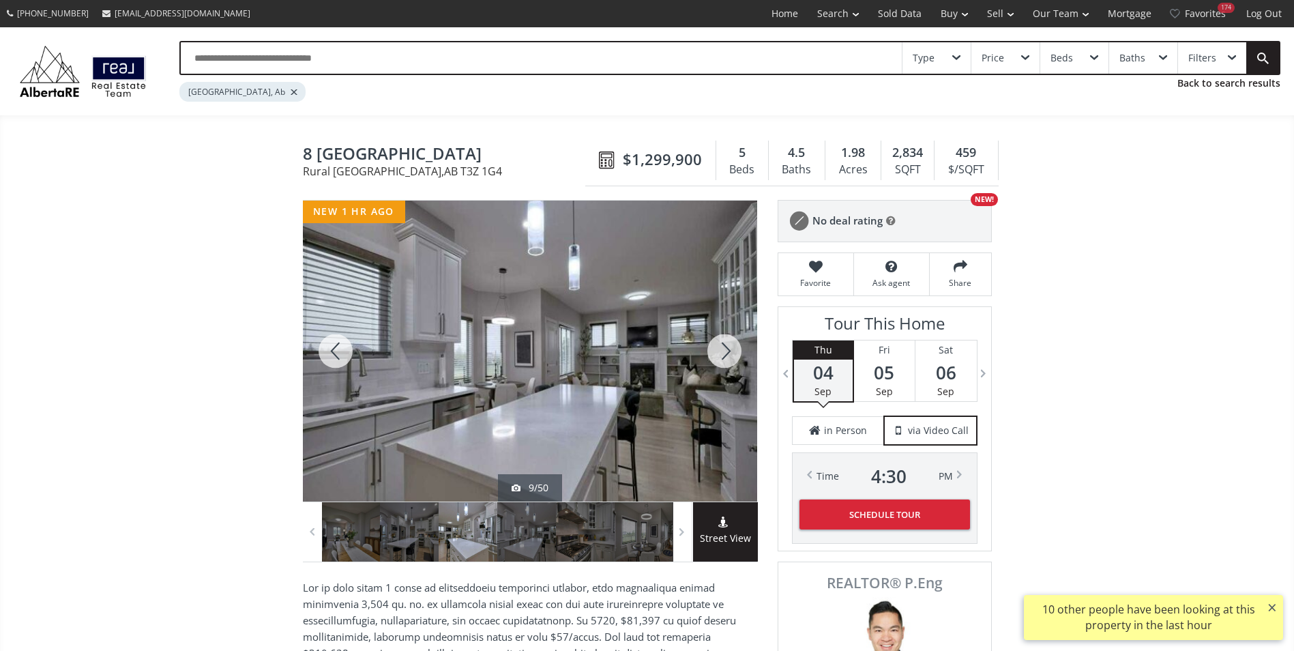
click at [731, 351] on div at bounding box center [724, 351] width 65 height 301
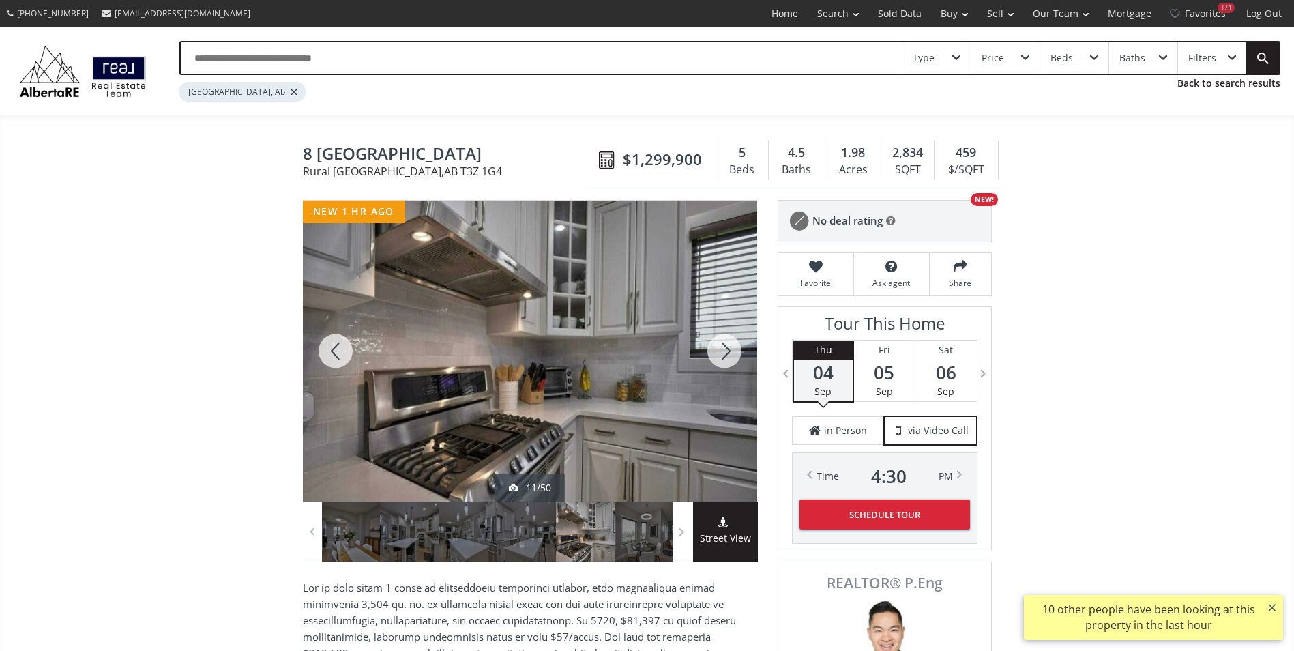
click at [731, 351] on div at bounding box center [724, 351] width 65 height 301
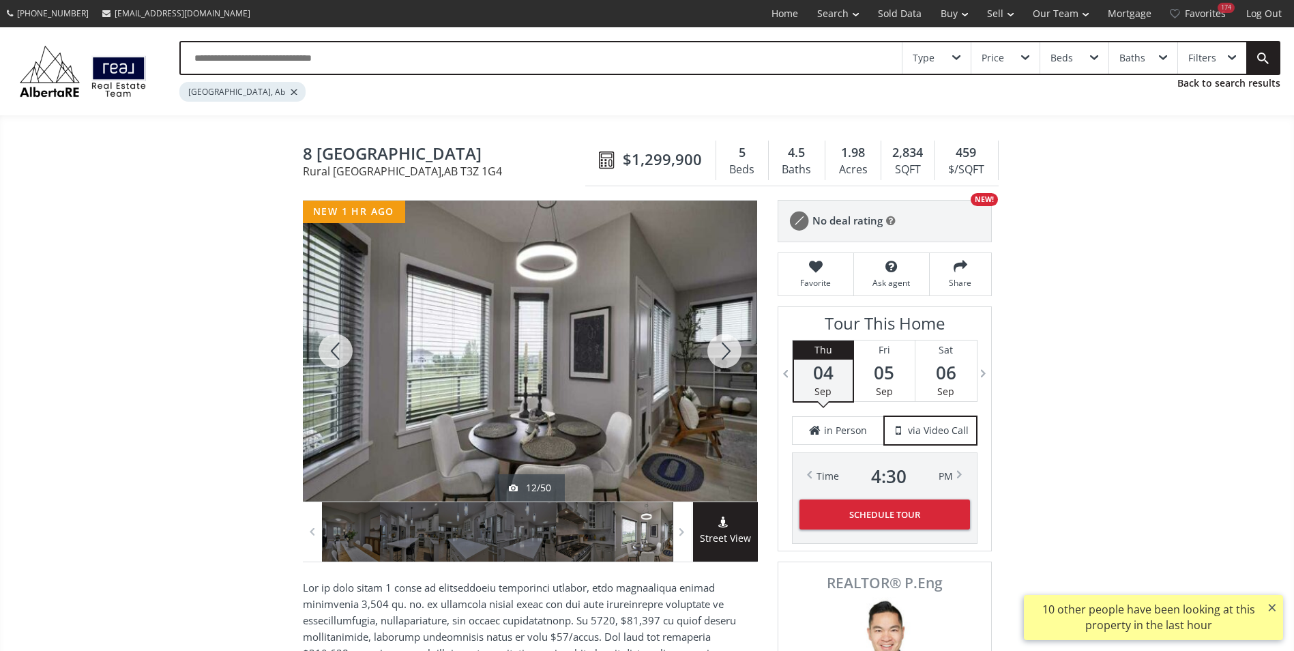
click at [731, 351] on div at bounding box center [724, 351] width 65 height 301
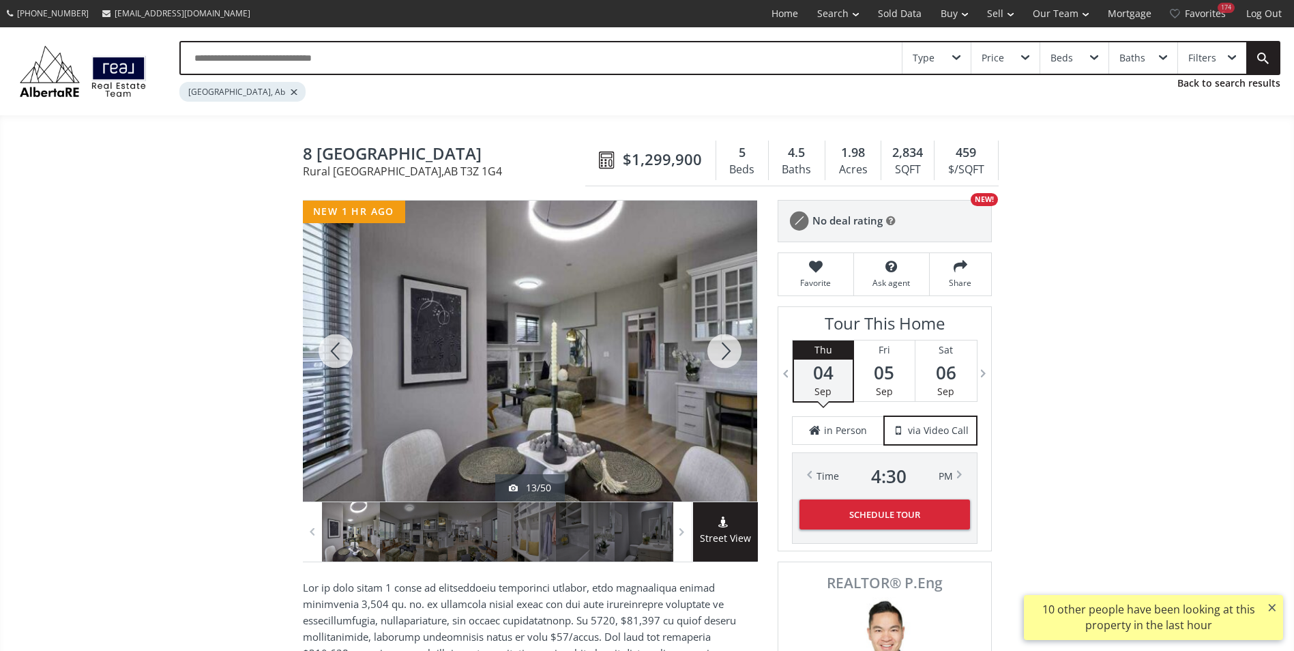
click at [349, 355] on div at bounding box center [335, 351] width 65 height 301
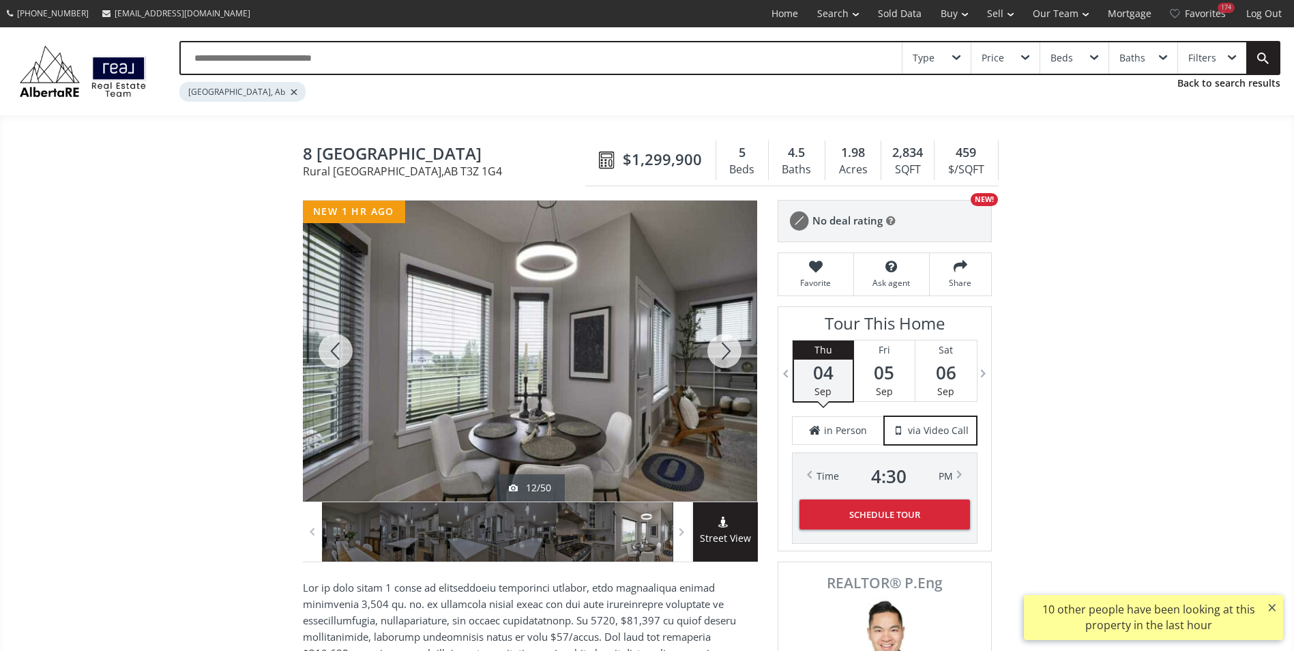
click at [711, 357] on div at bounding box center [724, 351] width 65 height 301
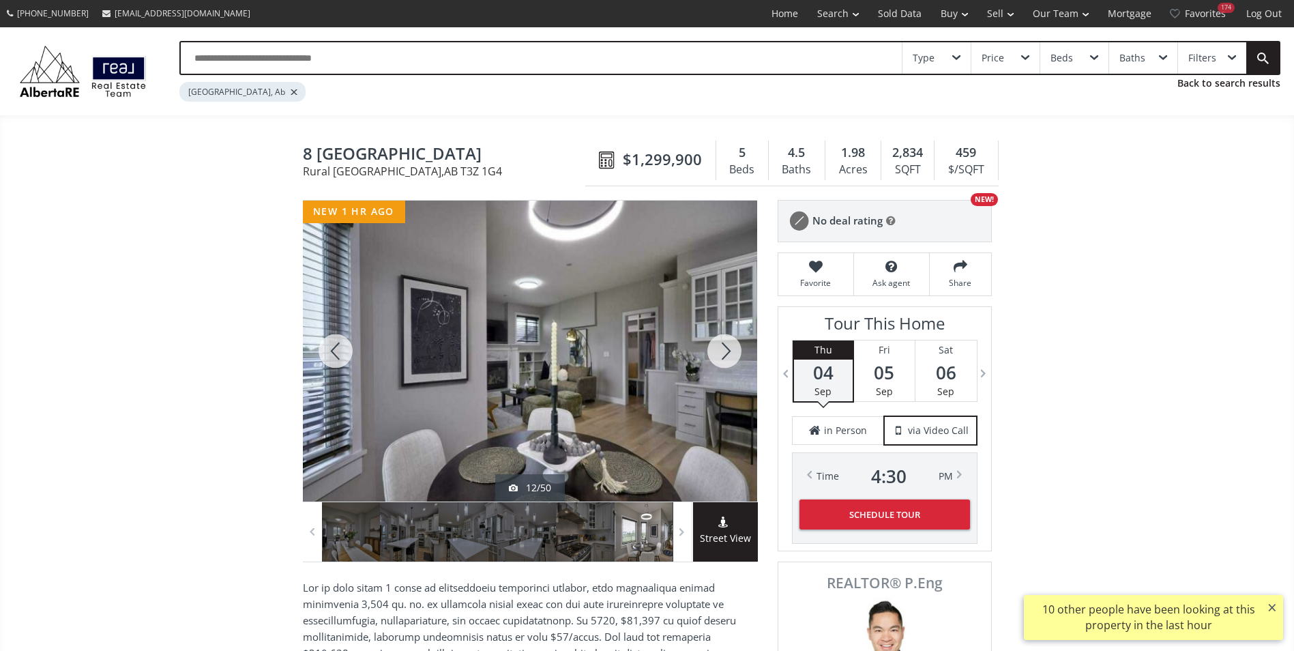
click at [718, 353] on div at bounding box center [724, 351] width 65 height 301
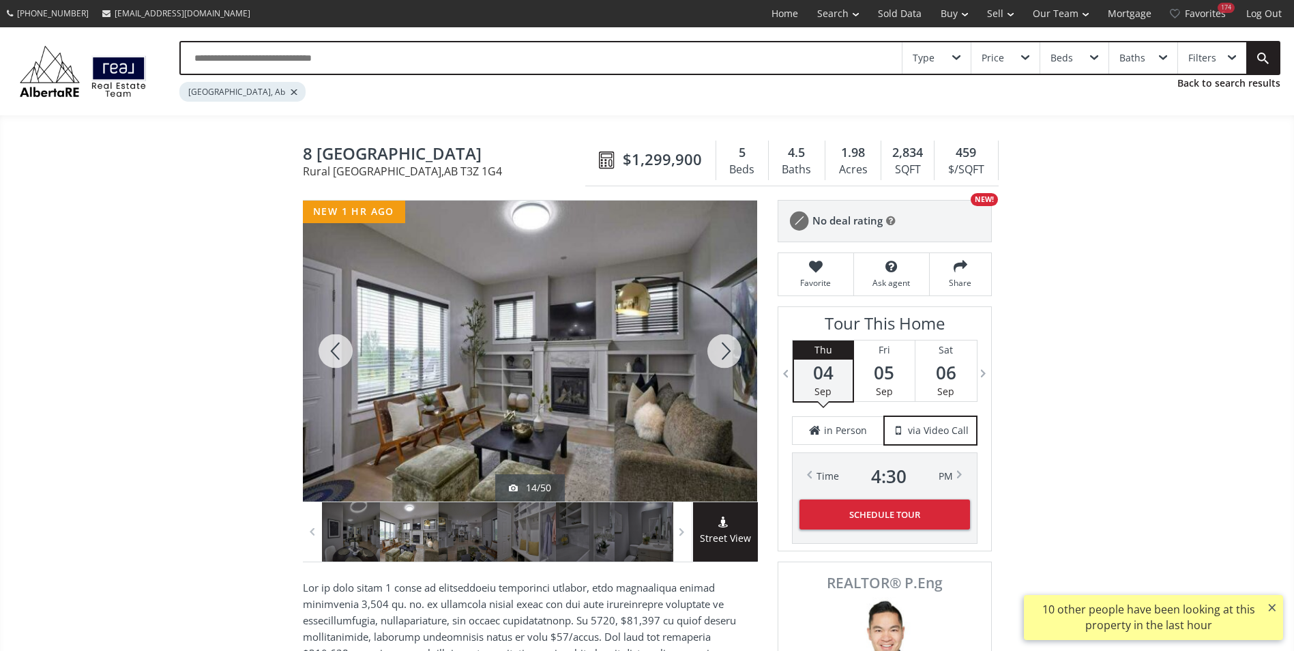
click at [718, 353] on div at bounding box center [724, 351] width 65 height 301
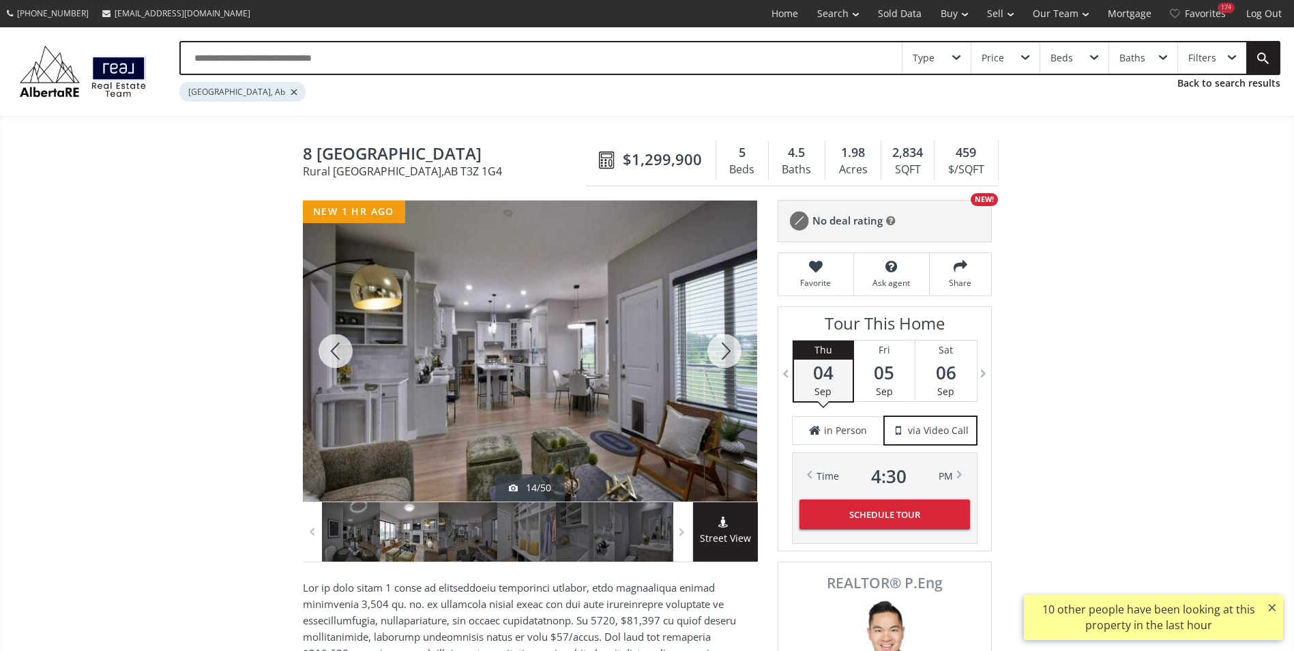
click at [718, 353] on div at bounding box center [724, 351] width 65 height 301
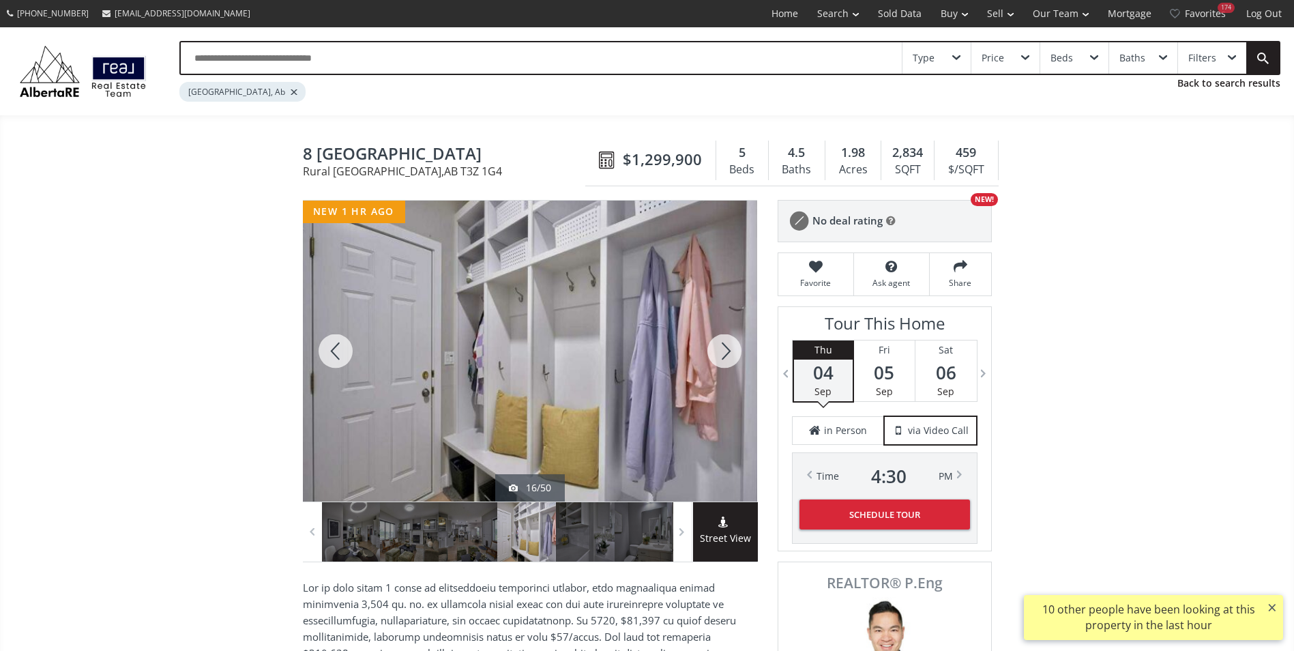
click at [718, 353] on div at bounding box center [724, 351] width 65 height 301
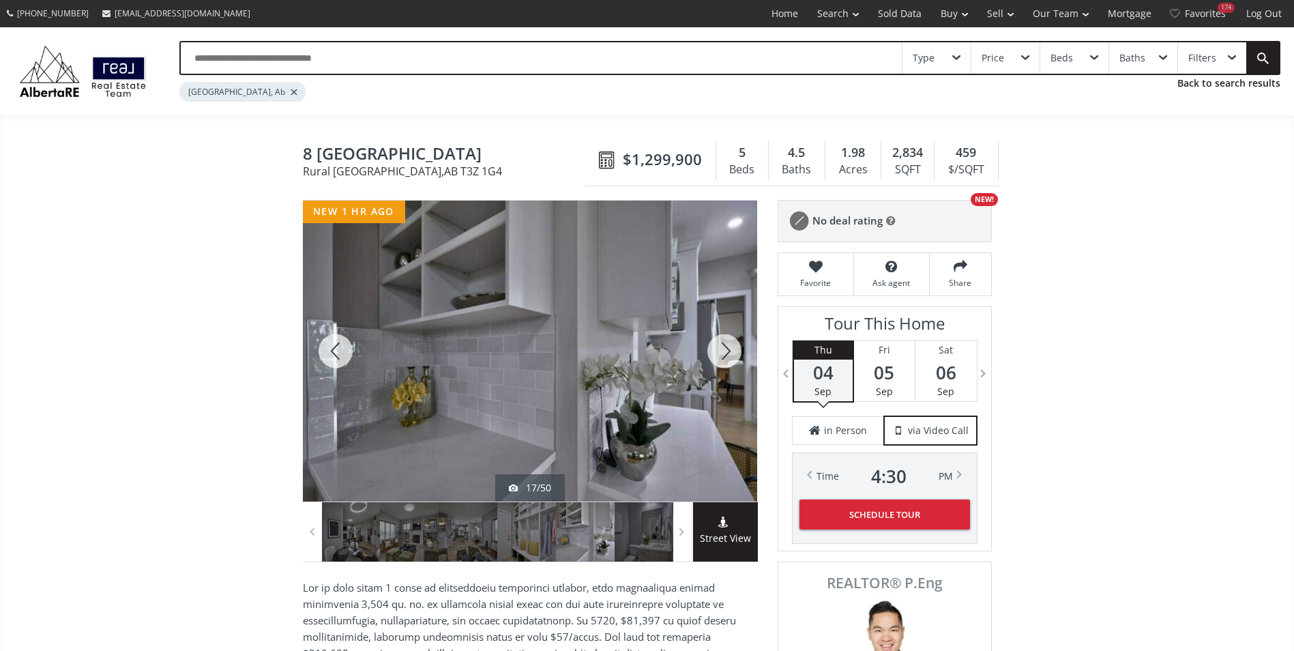
click at [729, 349] on div at bounding box center [724, 351] width 65 height 301
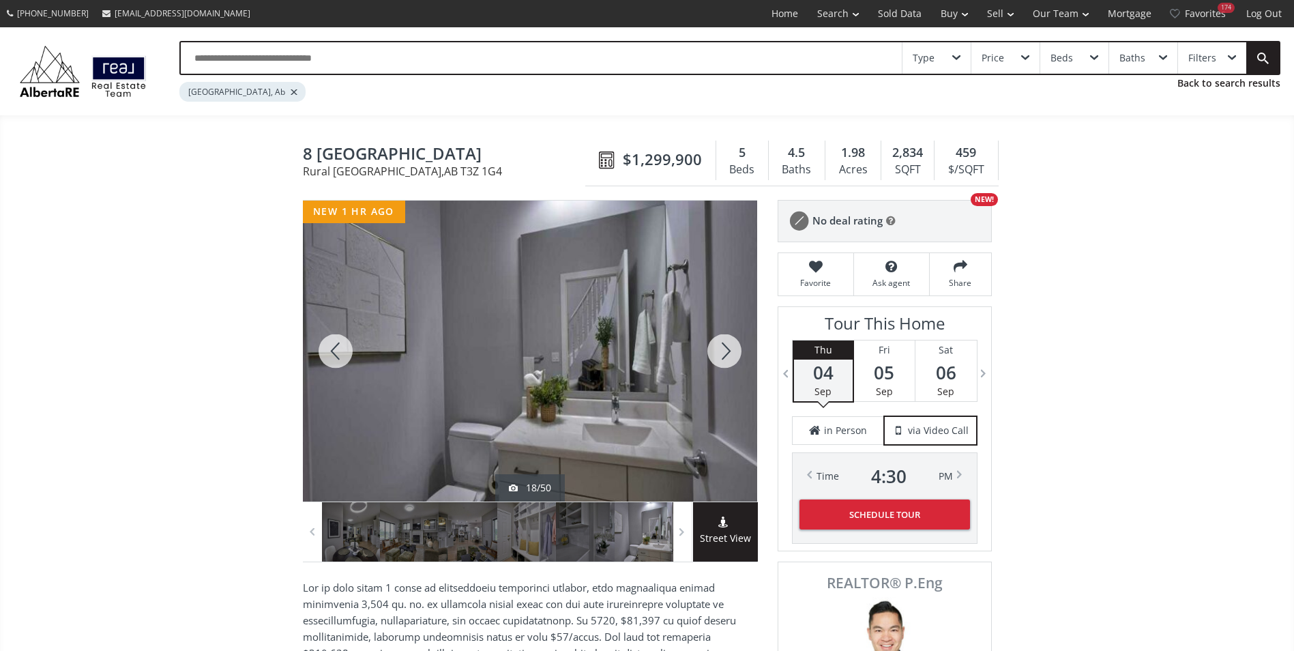
click at [729, 349] on div at bounding box center [724, 351] width 65 height 301
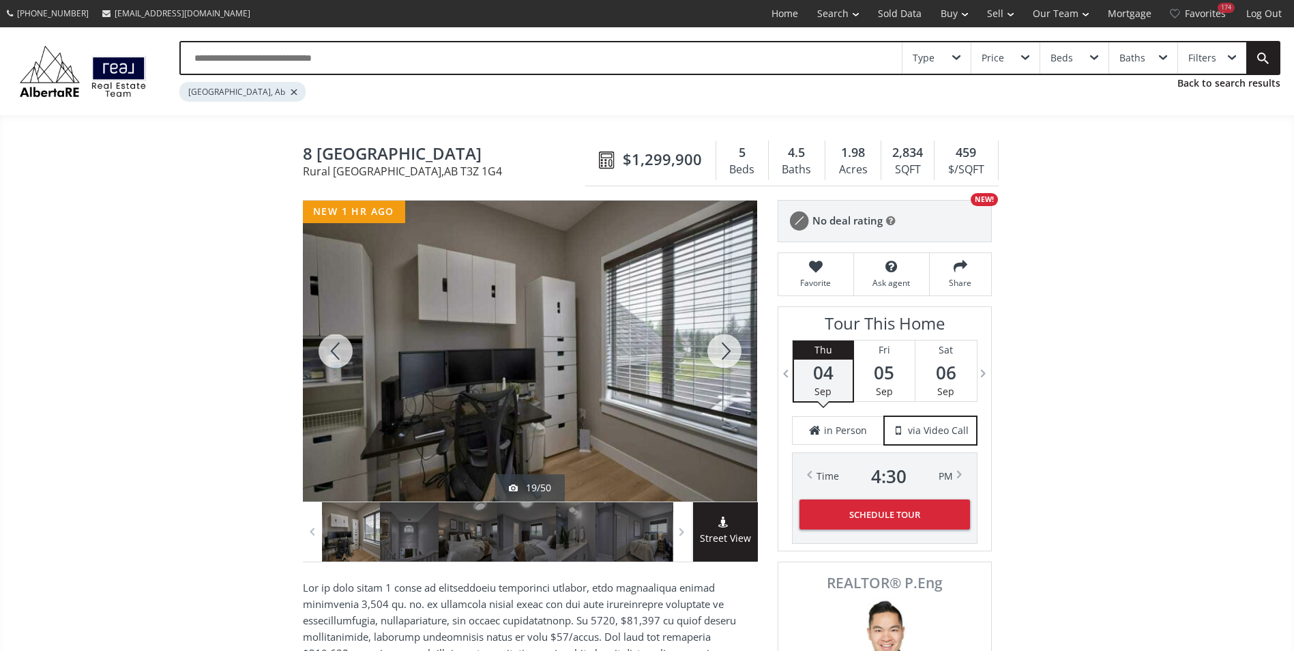
click at [729, 349] on div at bounding box center [724, 351] width 65 height 301
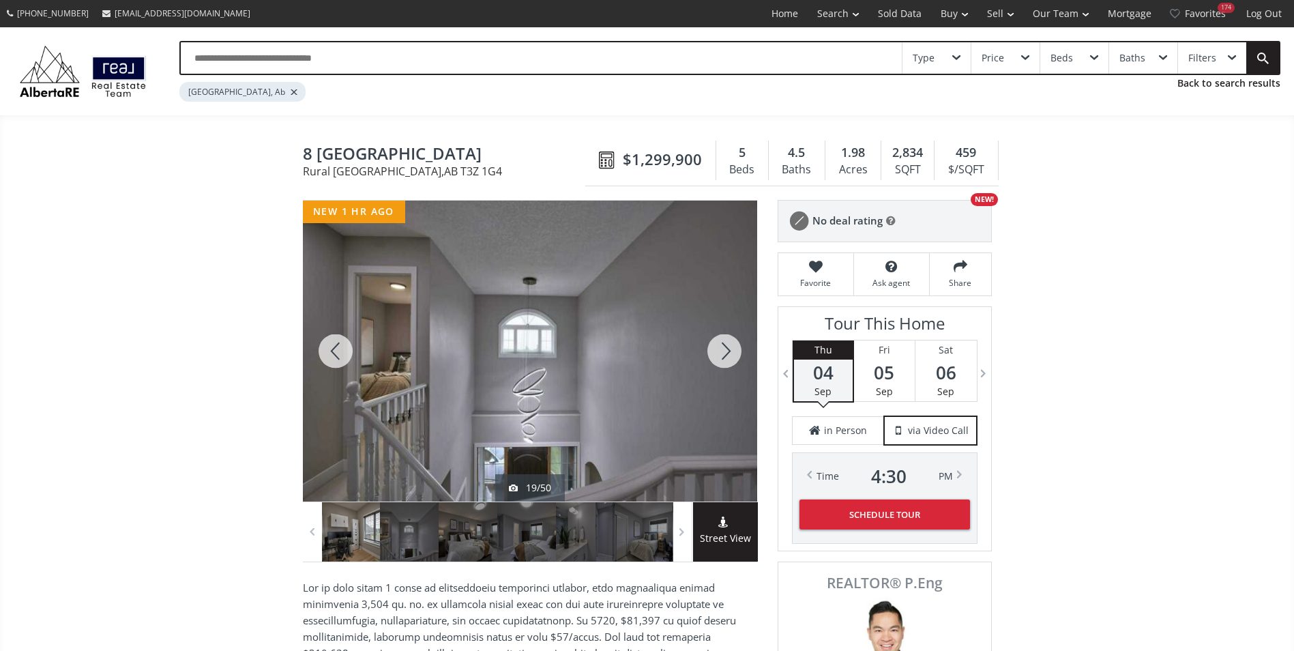
click at [729, 349] on div at bounding box center [724, 351] width 65 height 301
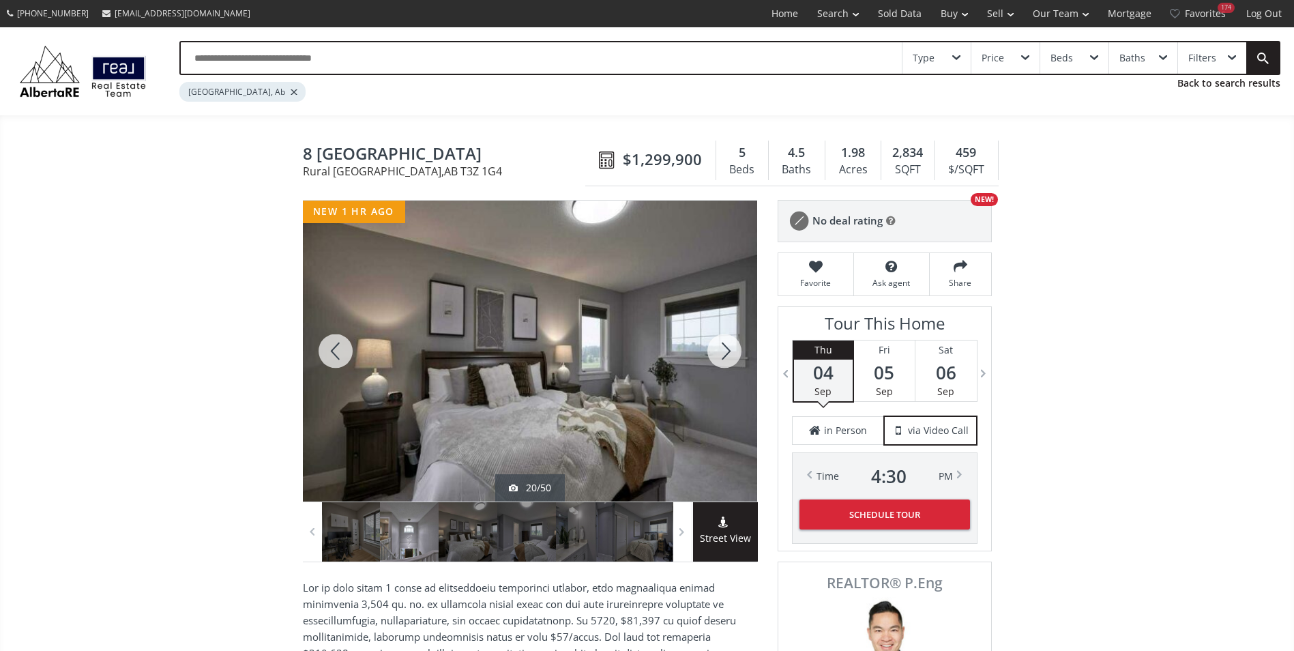
click at [729, 349] on div at bounding box center [724, 351] width 65 height 301
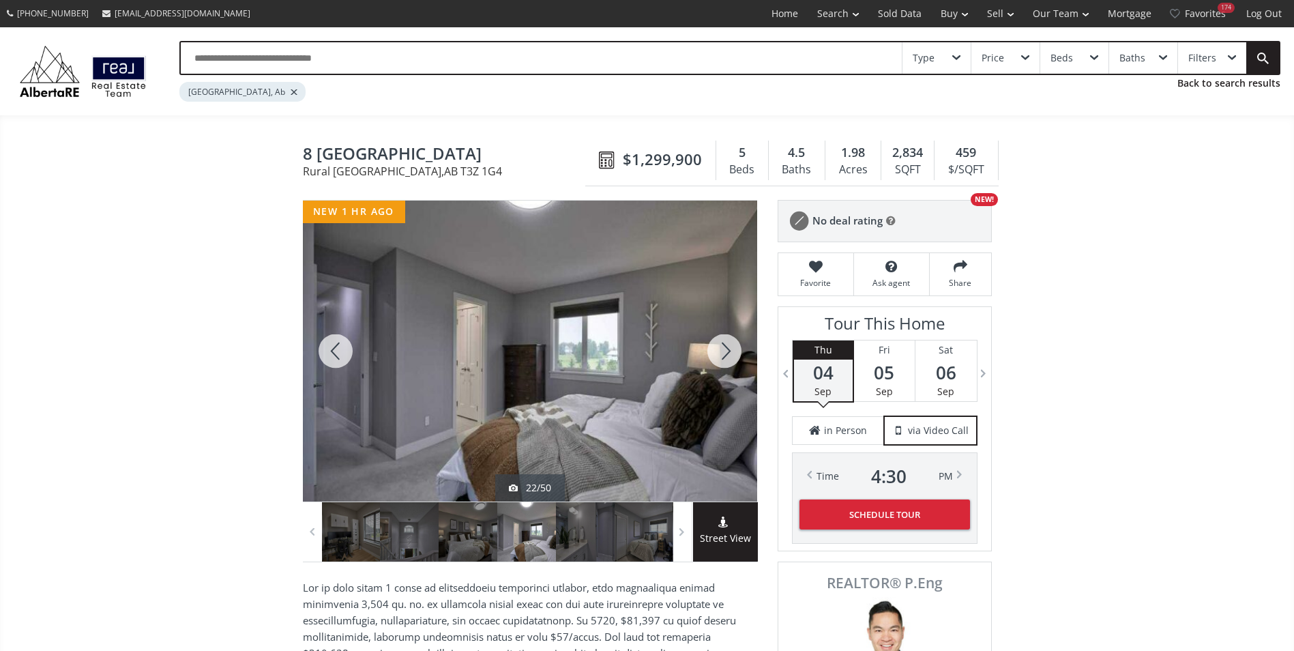
click at [729, 349] on div at bounding box center [724, 351] width 65 height 301
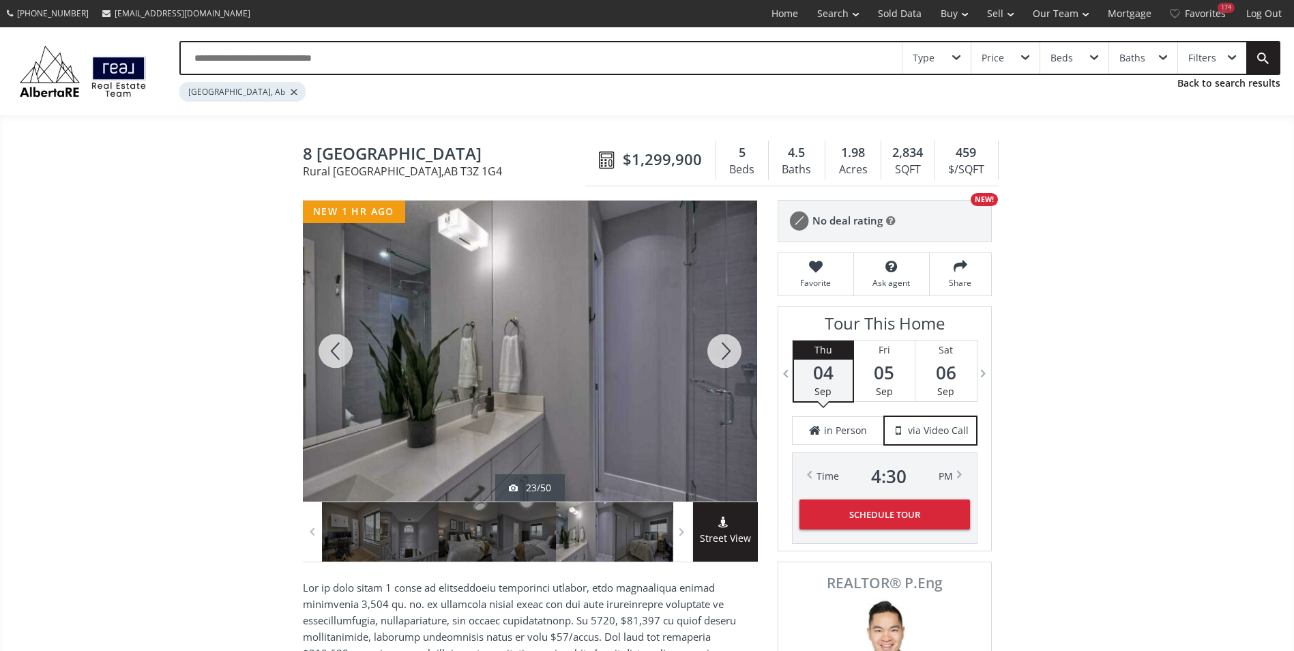
click at [729, 349] on div at bounding box center [724, 351] width 65 height 301
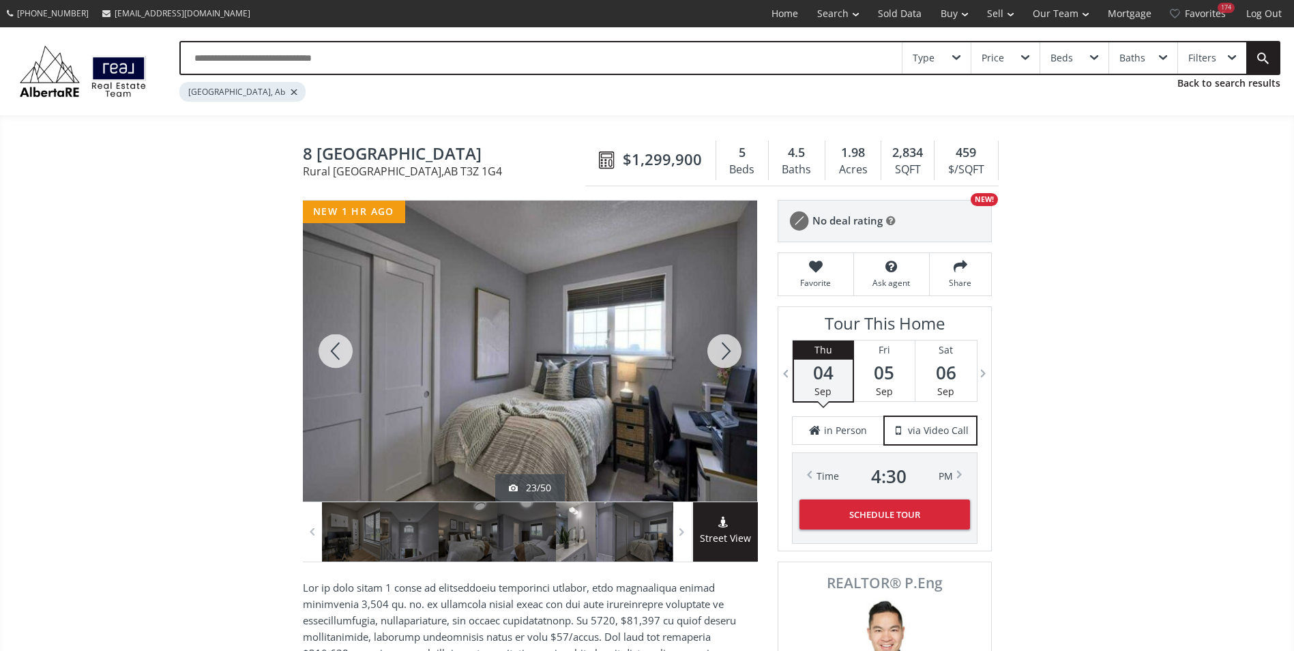
click at [729, 349] on div at bounding box center [724, 351] width 65 height 301
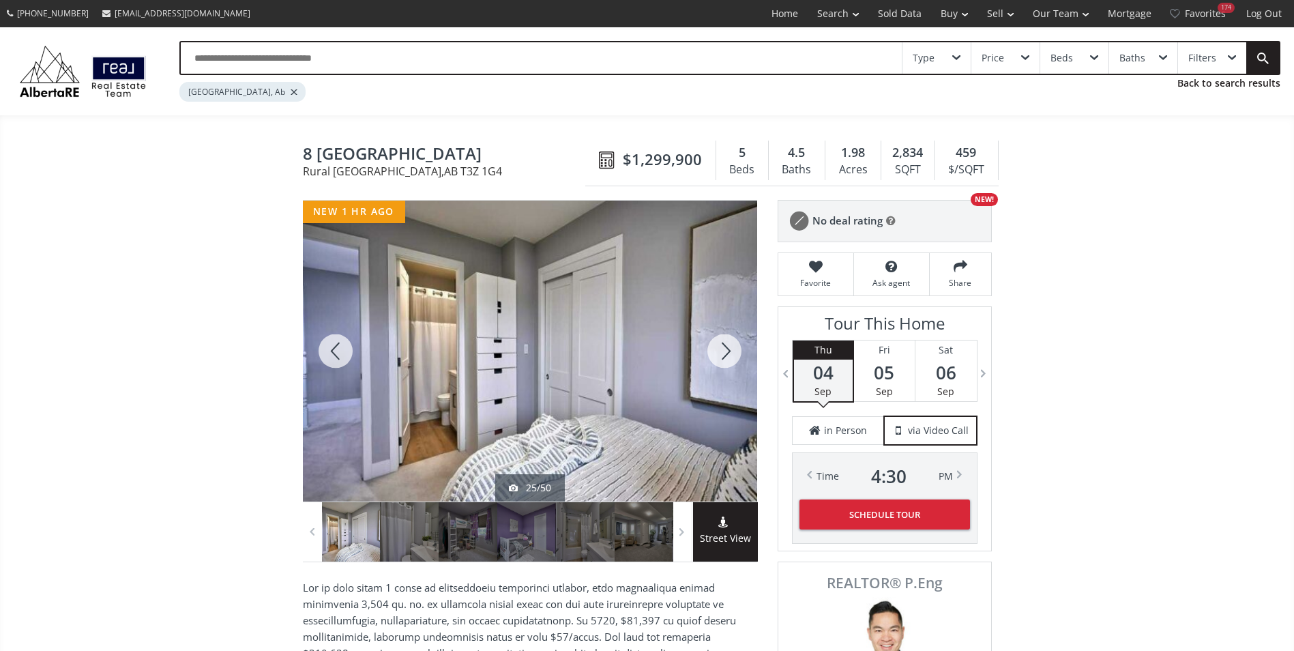
click at [729, 349] on div at bounding box center [724, 351] width 65 height 301
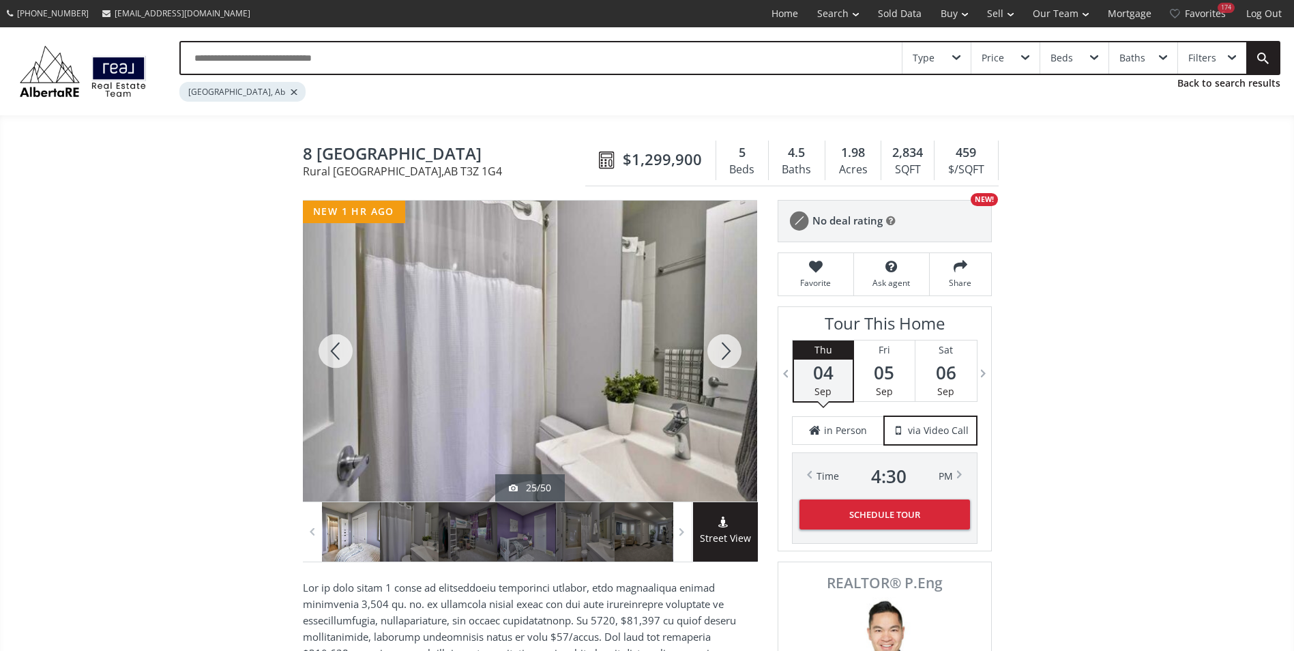
click at [729, 349] on div at bounding box center [724, 351] width 65 height 301
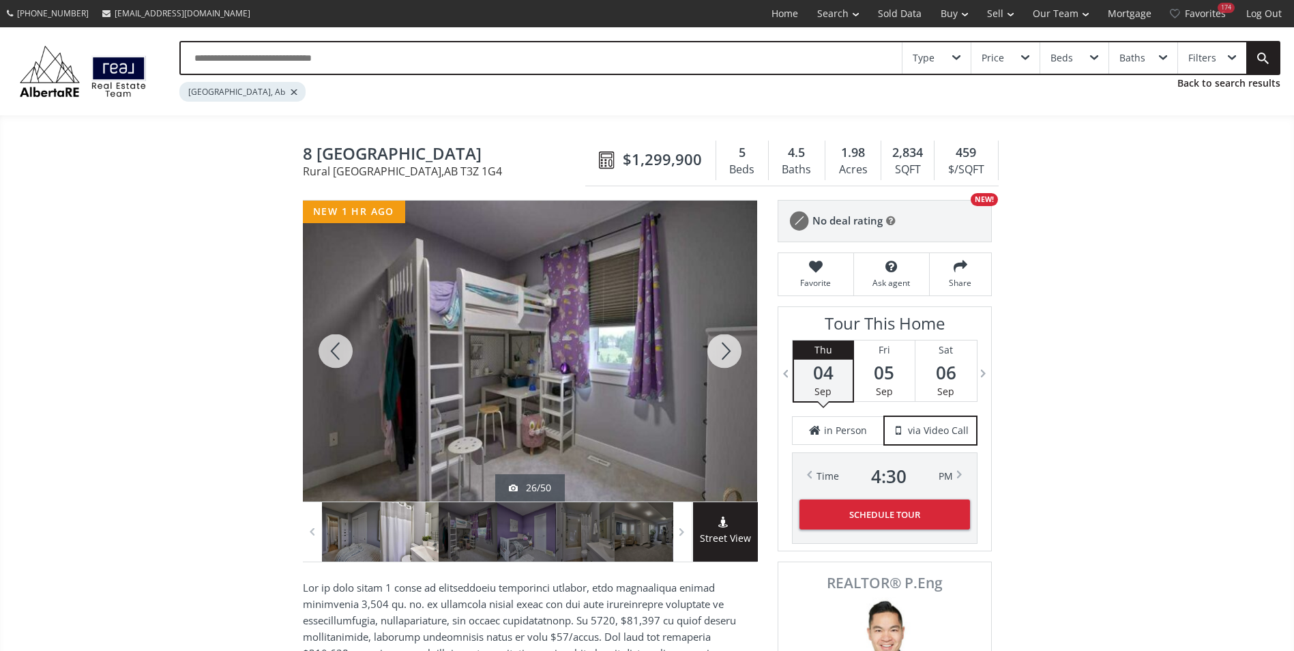
click at [729, 349] on div at bounding box center [724, 351] width 65 height 301
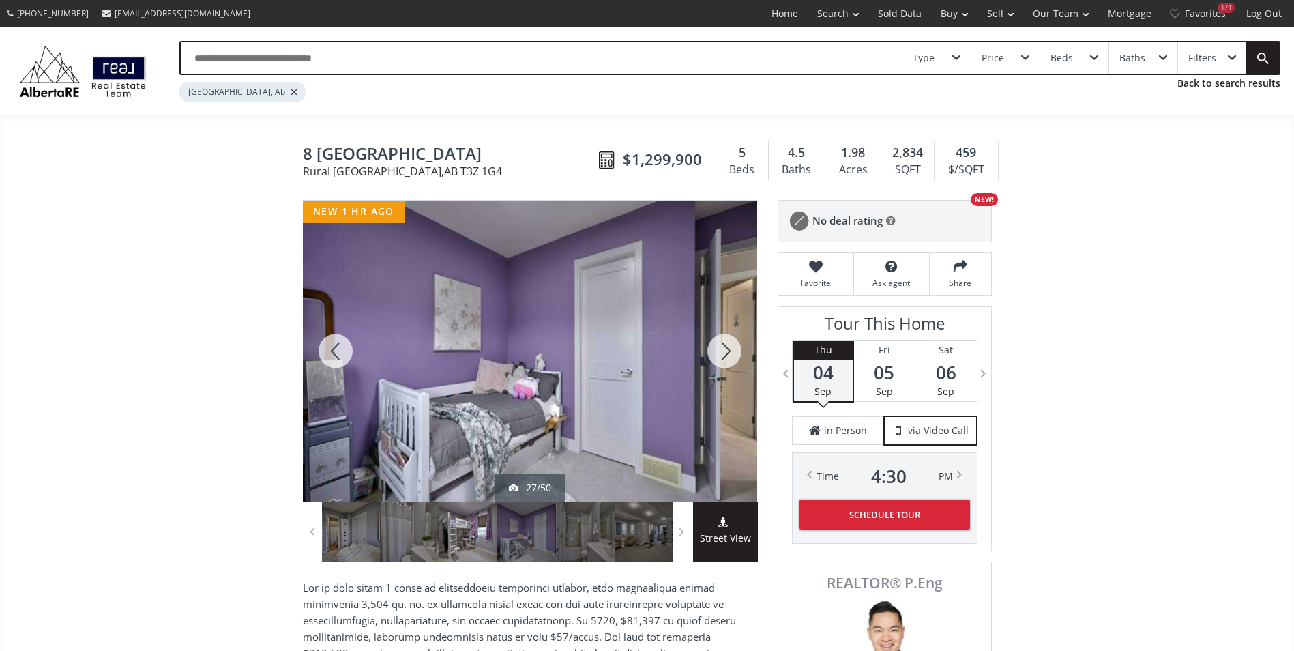
click at [729, 349] on div at bounding box center [724, 351] width 65 height 301
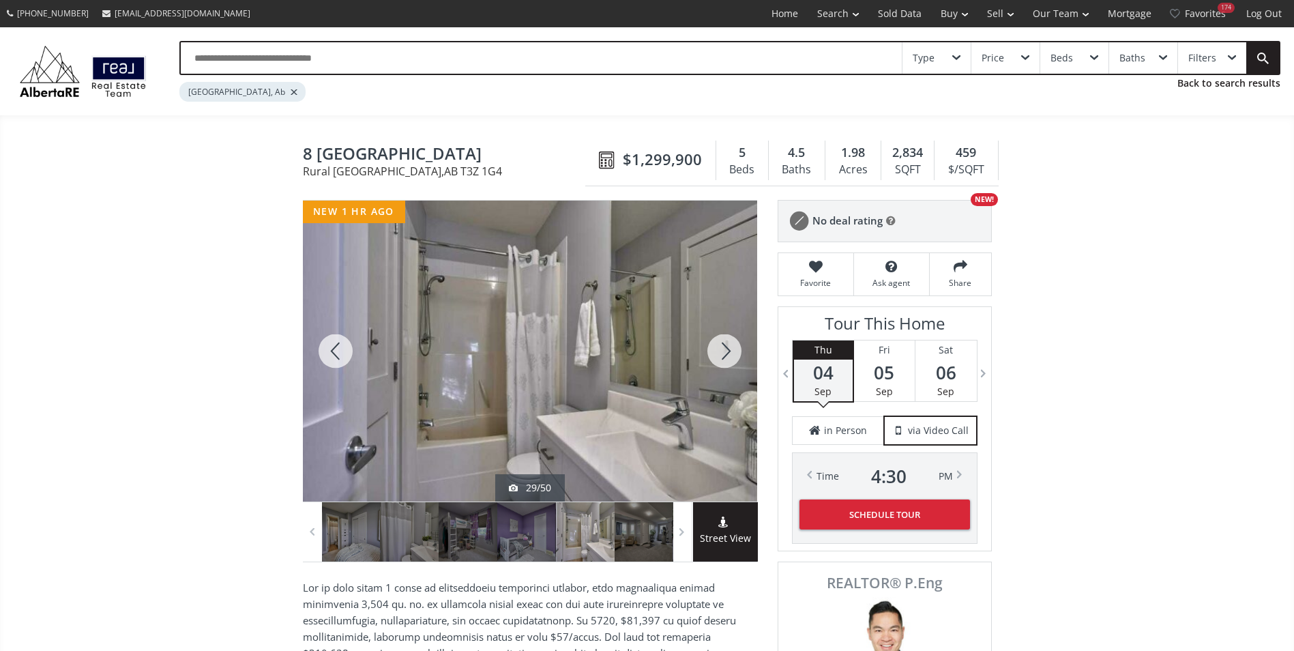
click at [738, 355] on div at bounding box center [724, 351] width 65 height 301
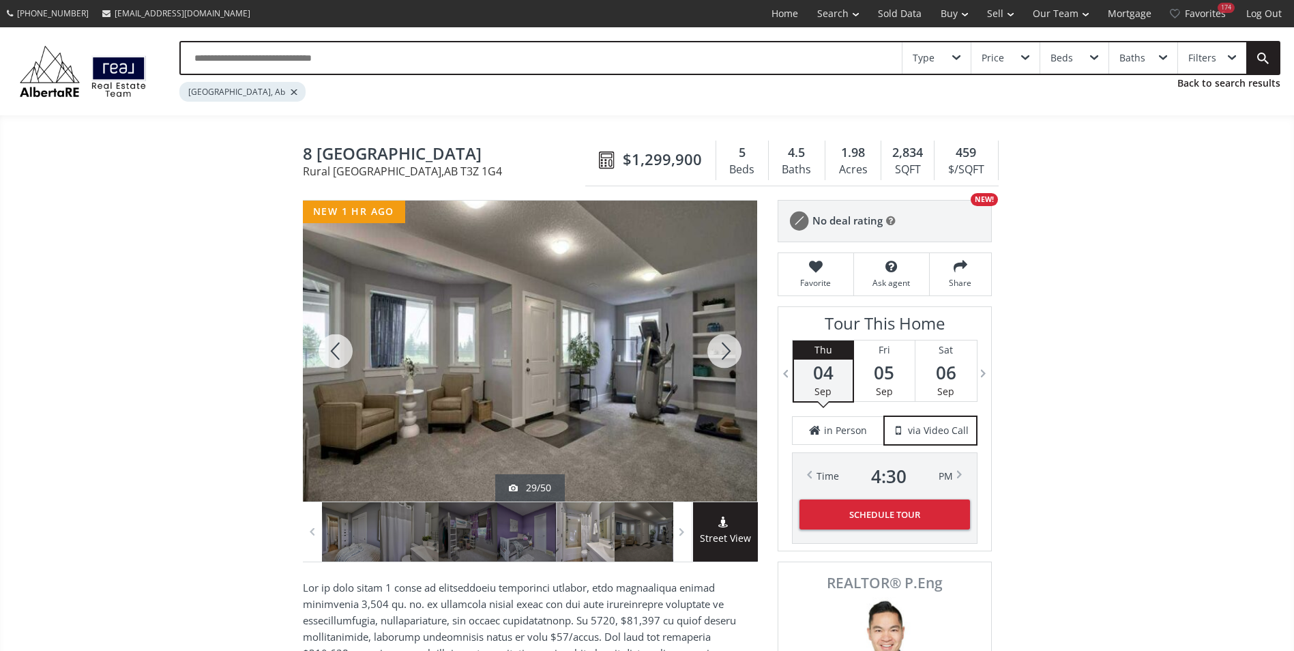
click at [738, 355] on div at bounding box center [724, 351] width 65 height 301
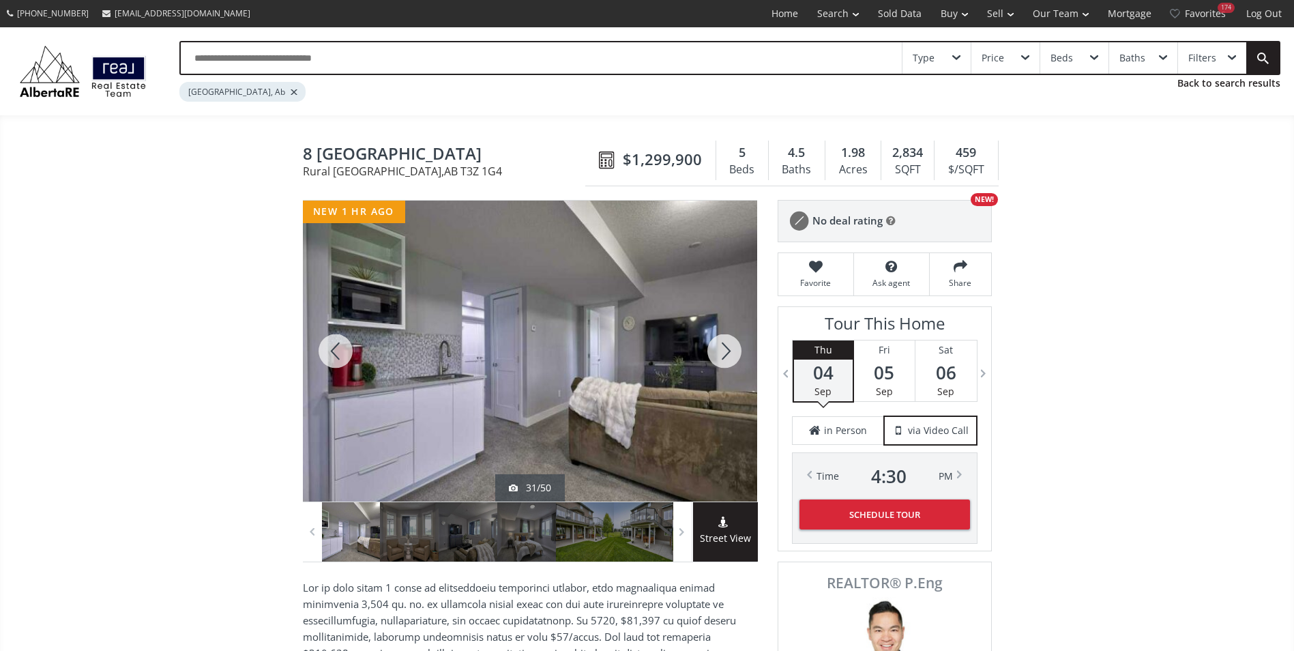
click at [744, 362] on div at bounding box center [724, 351] width 65 height 301
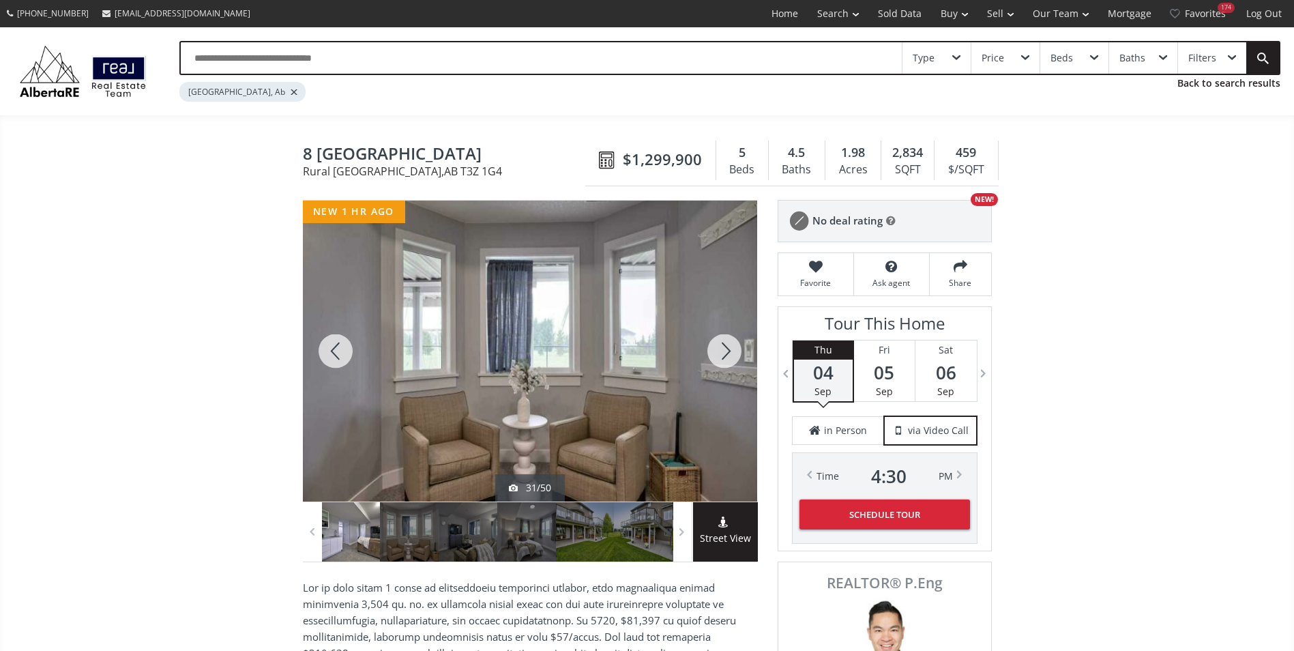
click at [744, 362] on div at bounding box center [724, 351] width 65 height 301
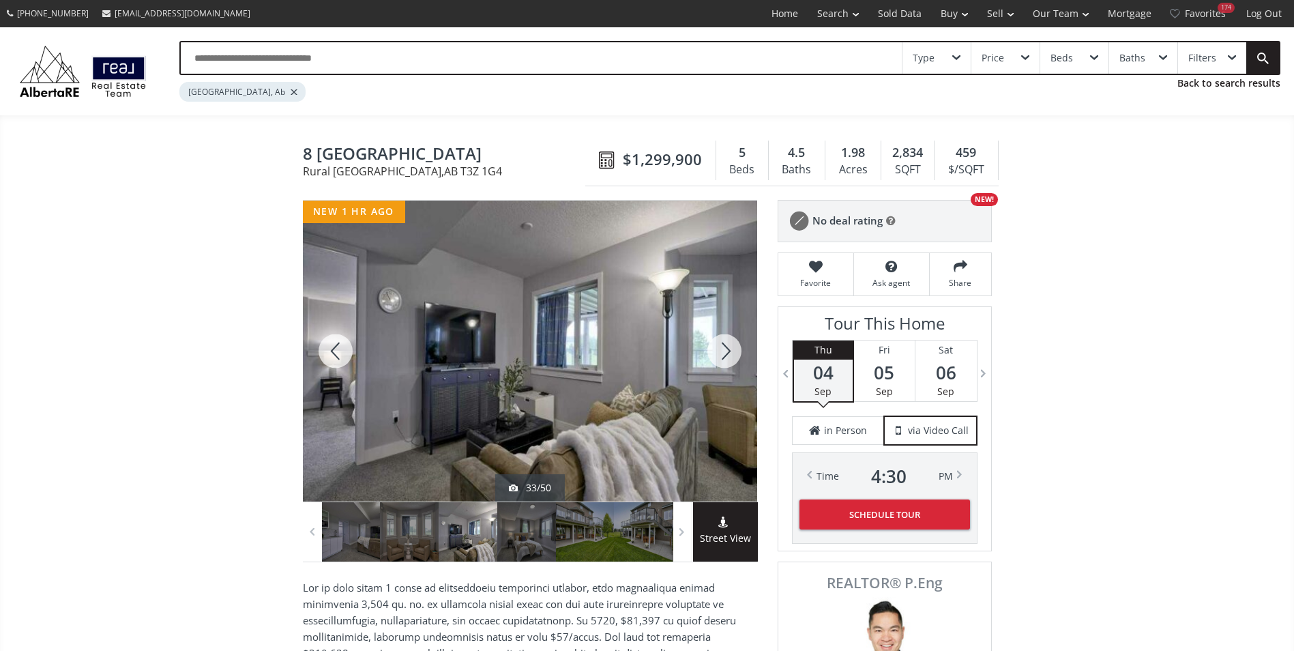
click at [742, 356] on div at bounding box center [724, 351] width 65 height 301
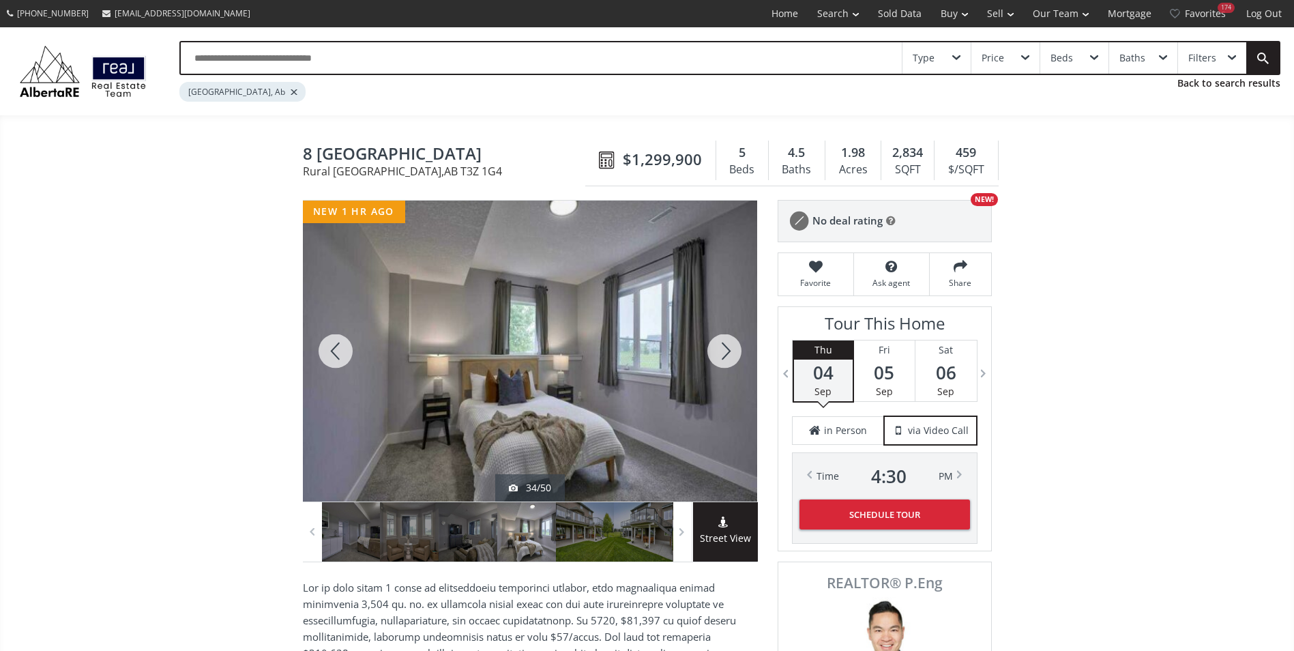
click at [742, 356] on div at bounding box center [724, 351] width 65 height 301
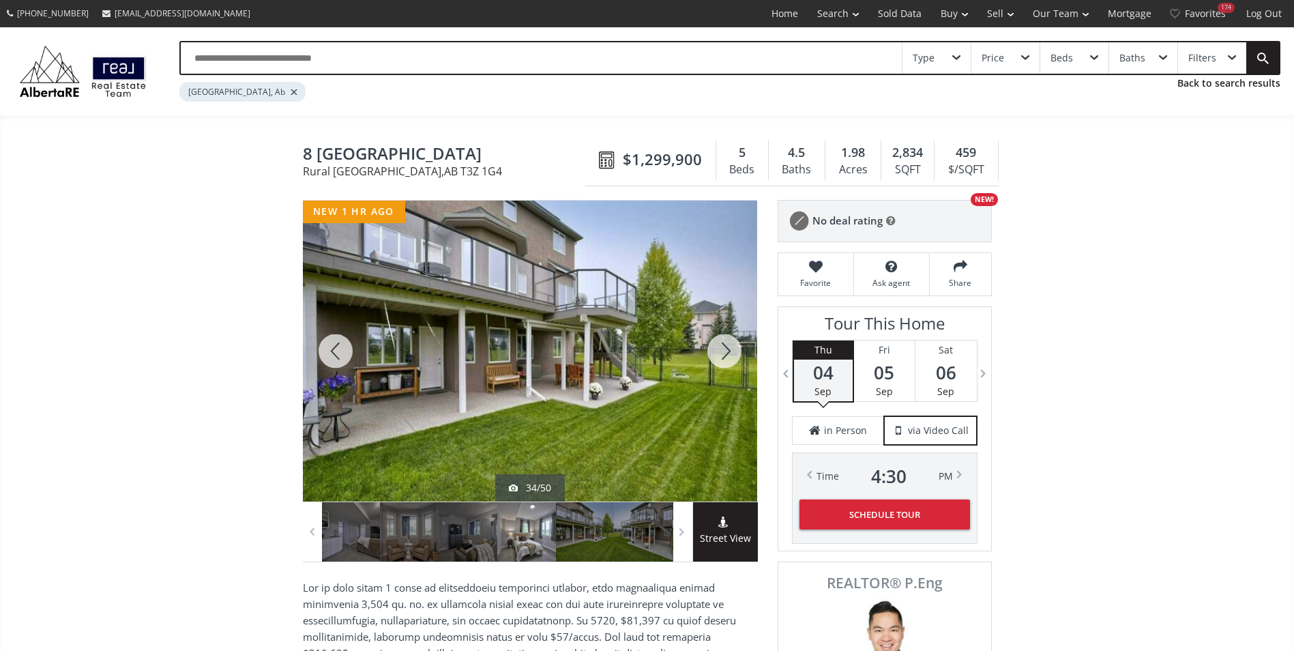
click at [742, 356] on div at bounding box center [724, 351] width 65 height 301
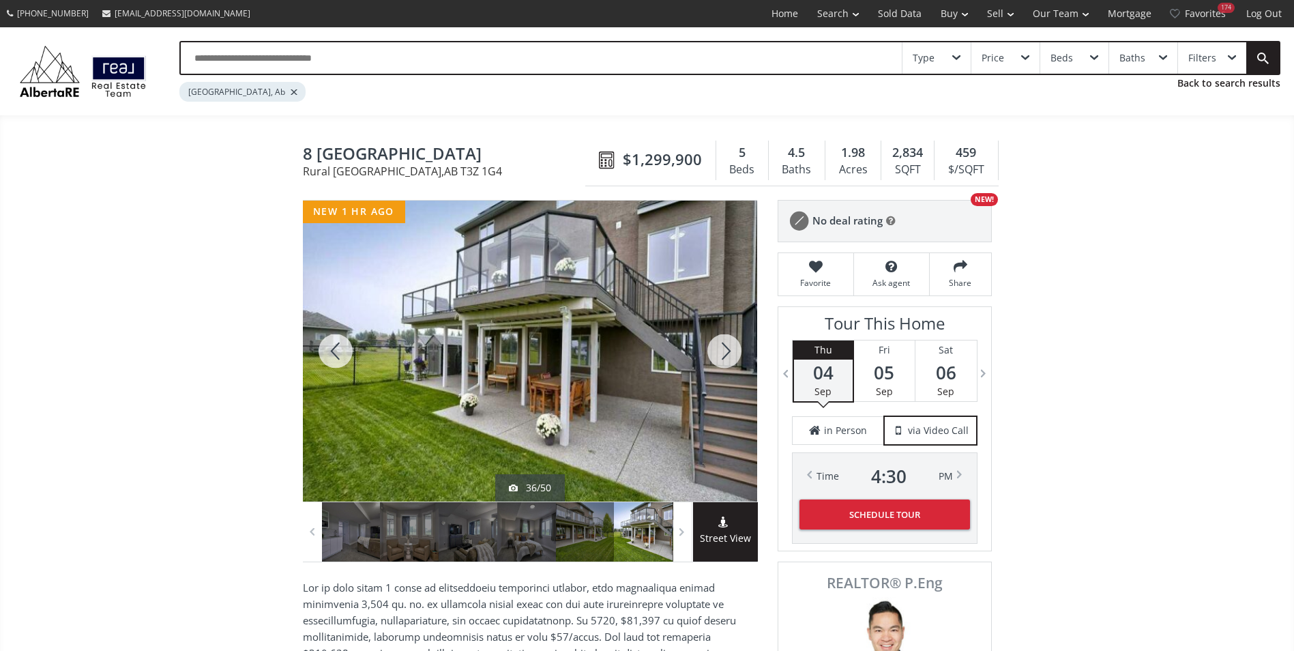
click at [742, 356] on div at bounding box center [724, 351] width 65 height 301
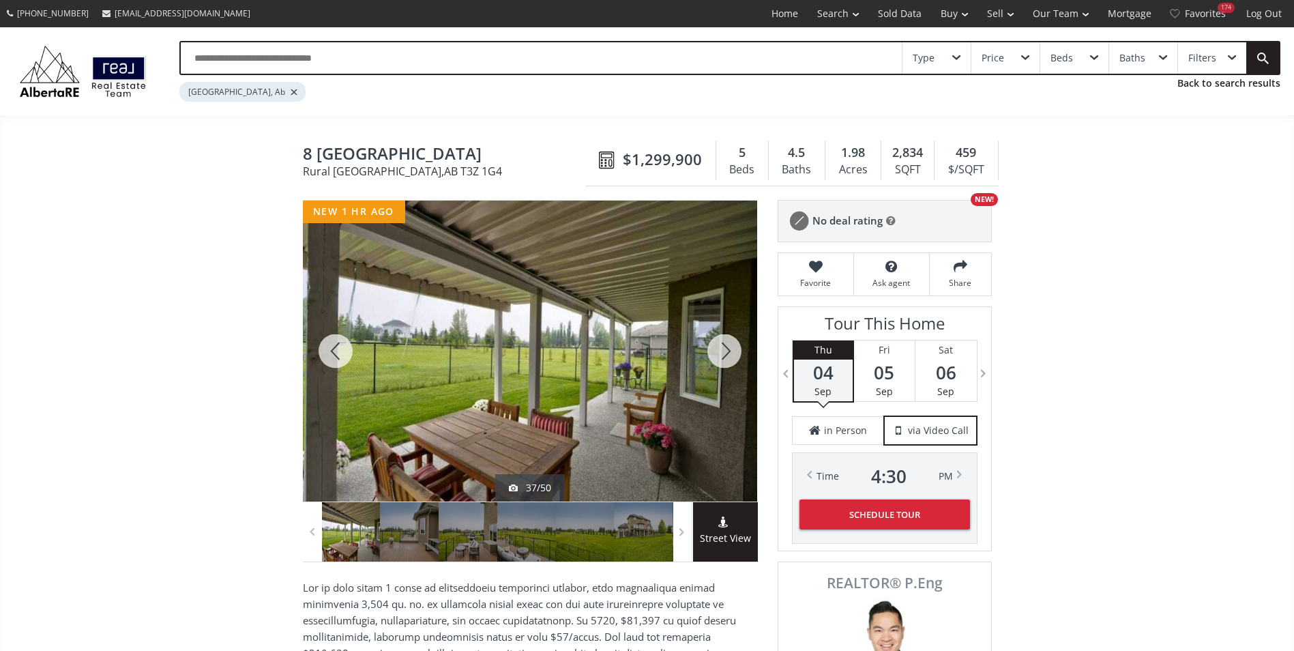
click at [742, 356] on div at bounding box center [724, 351] width 65 height 301
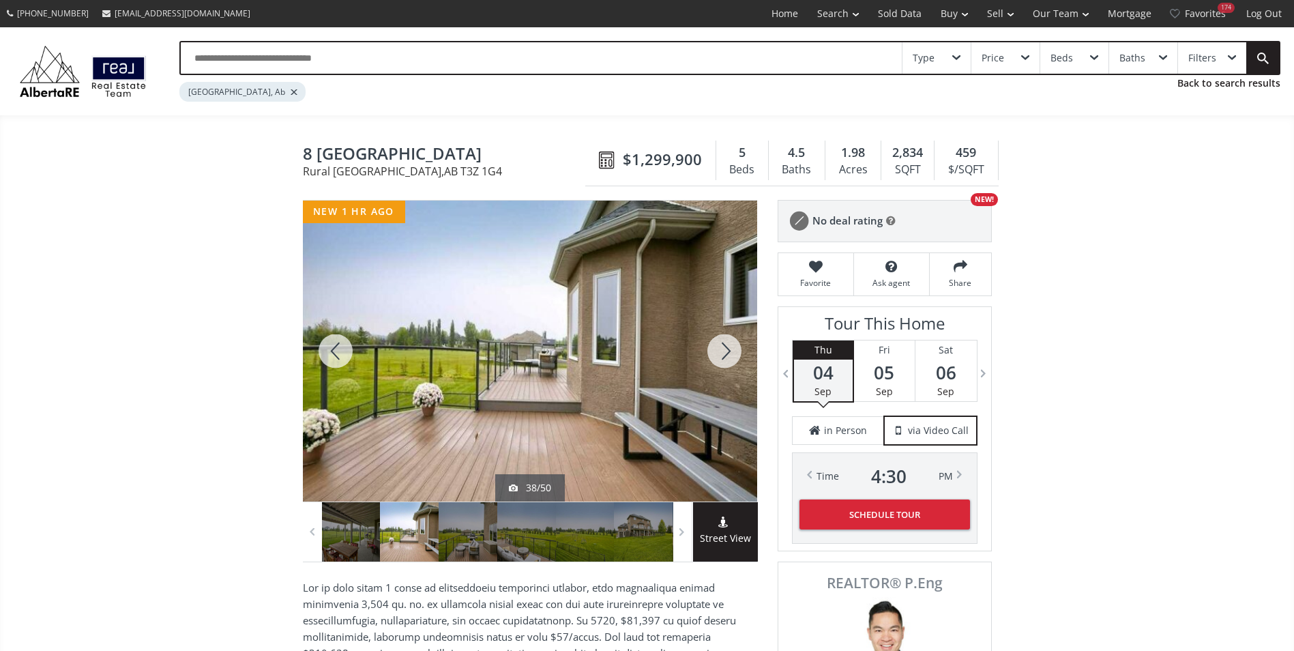
click at [742, 356] on div at bounding box center [724, 351] width 65 height 301
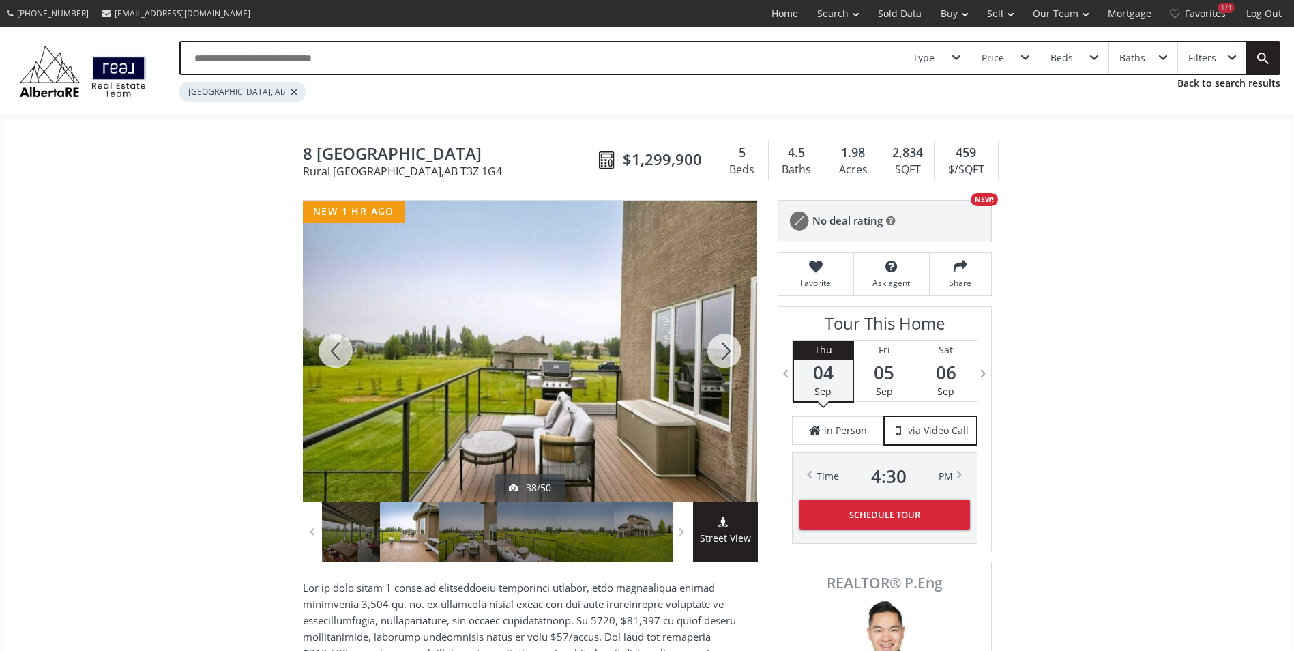
click at [742, 356] on div at bounding box center [724, 351] width 65 height 301
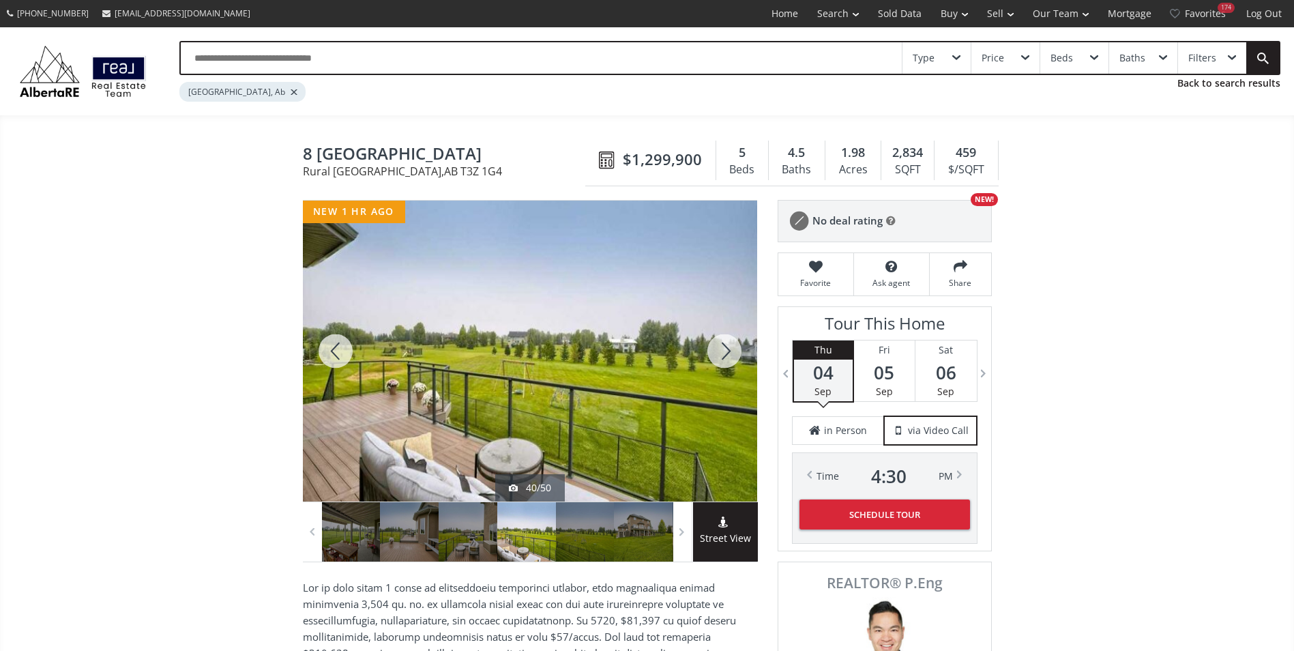
click at [742, 356] on div at bounding box center [724, 351] width 65 height 301
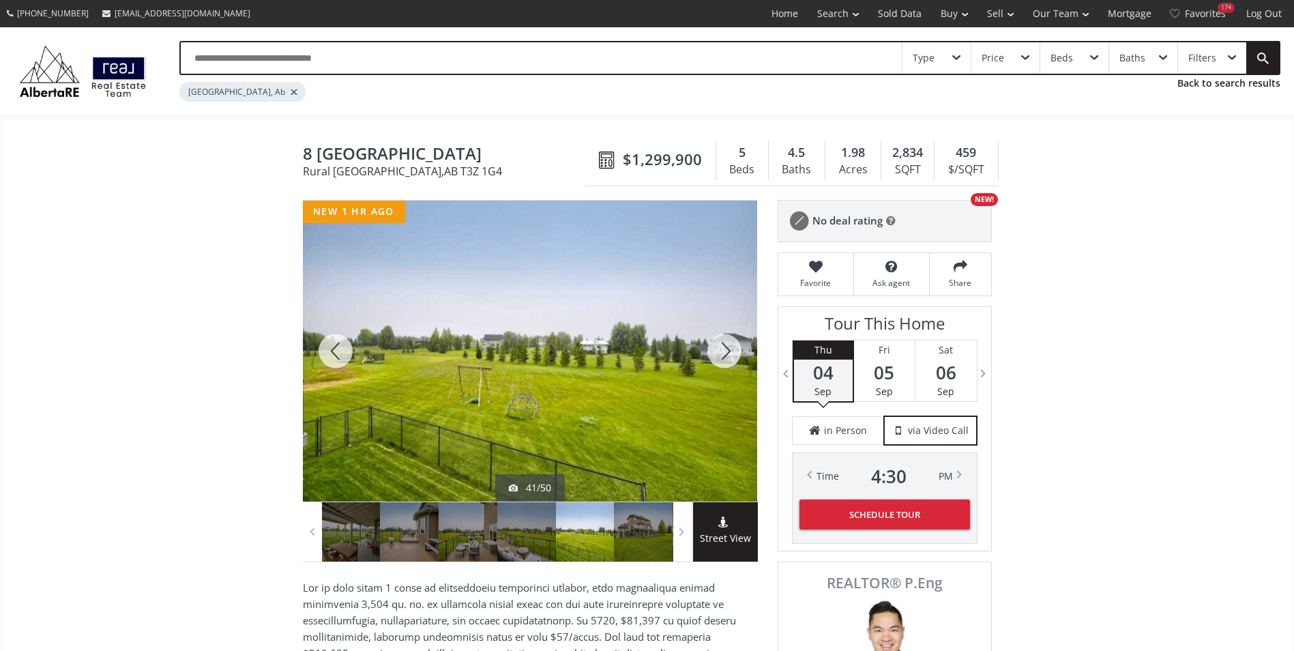
click at [740, 362] on div at bounding box center [724, 351] width 65 height 301
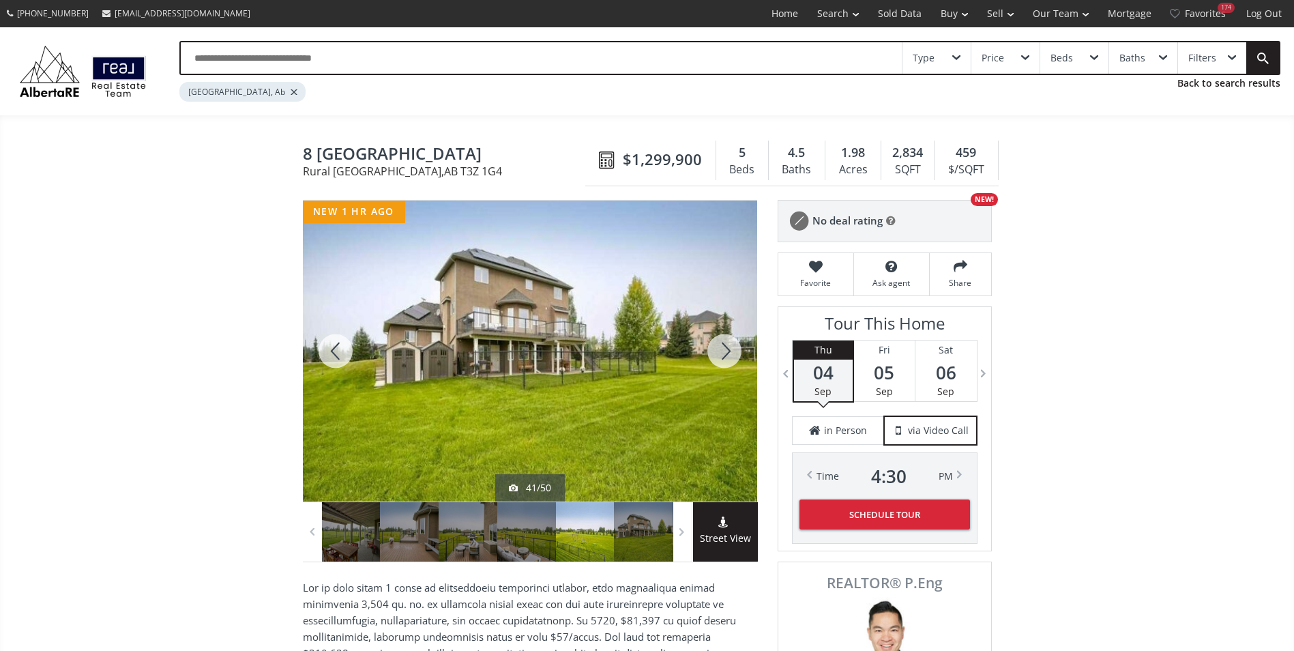
click at [740, 362] on div at bounding box center [724, 351] width 65 height 301
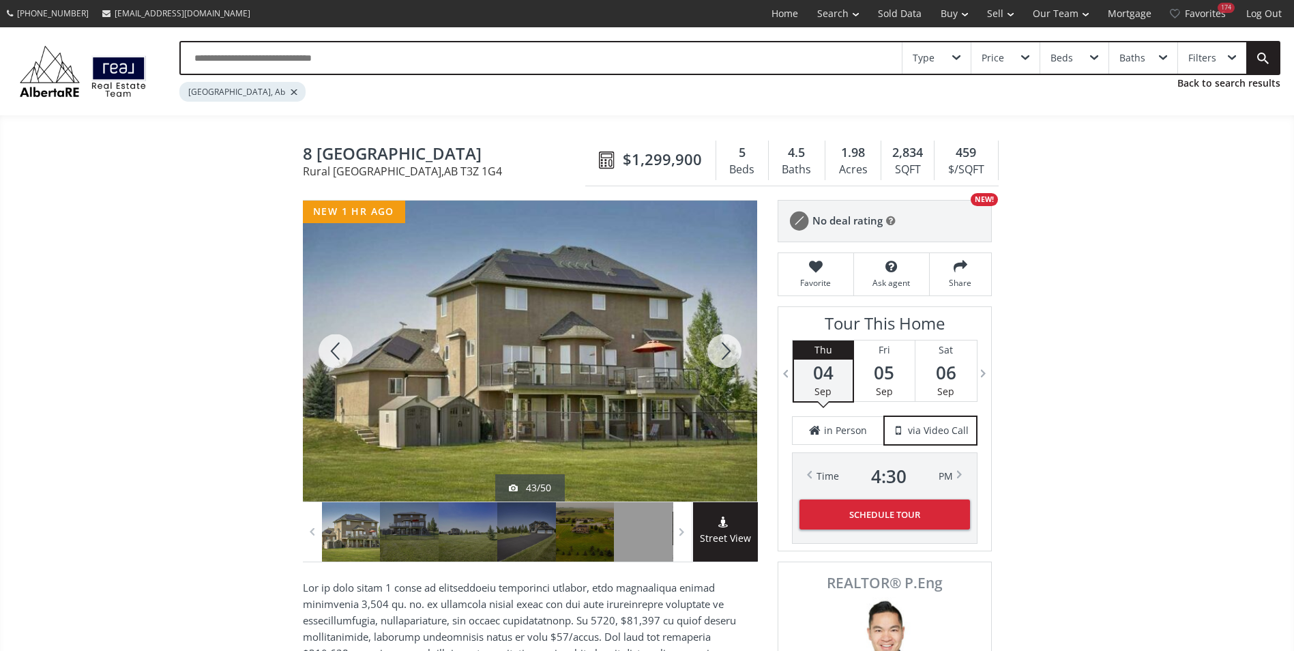
click at [740, 358] on div at bounding box center [724, 351] width 65 height 301
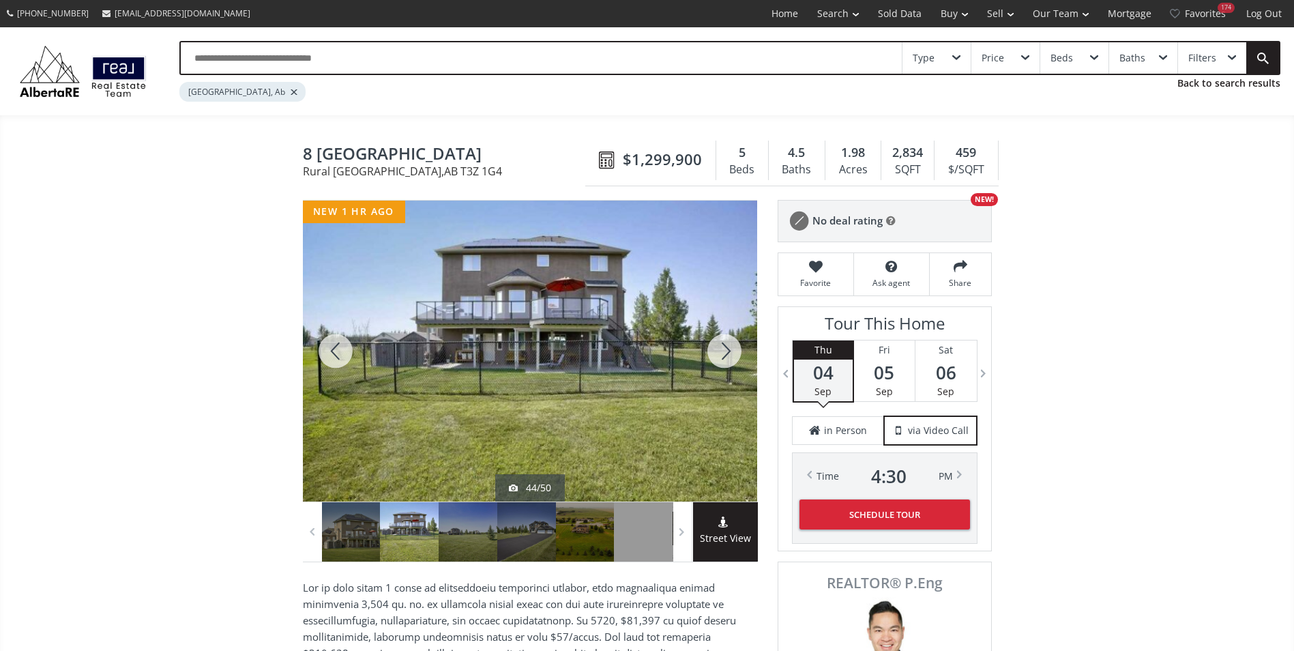
click at [740, 358] on div at bounding box center [724, 351] width 65 height 301
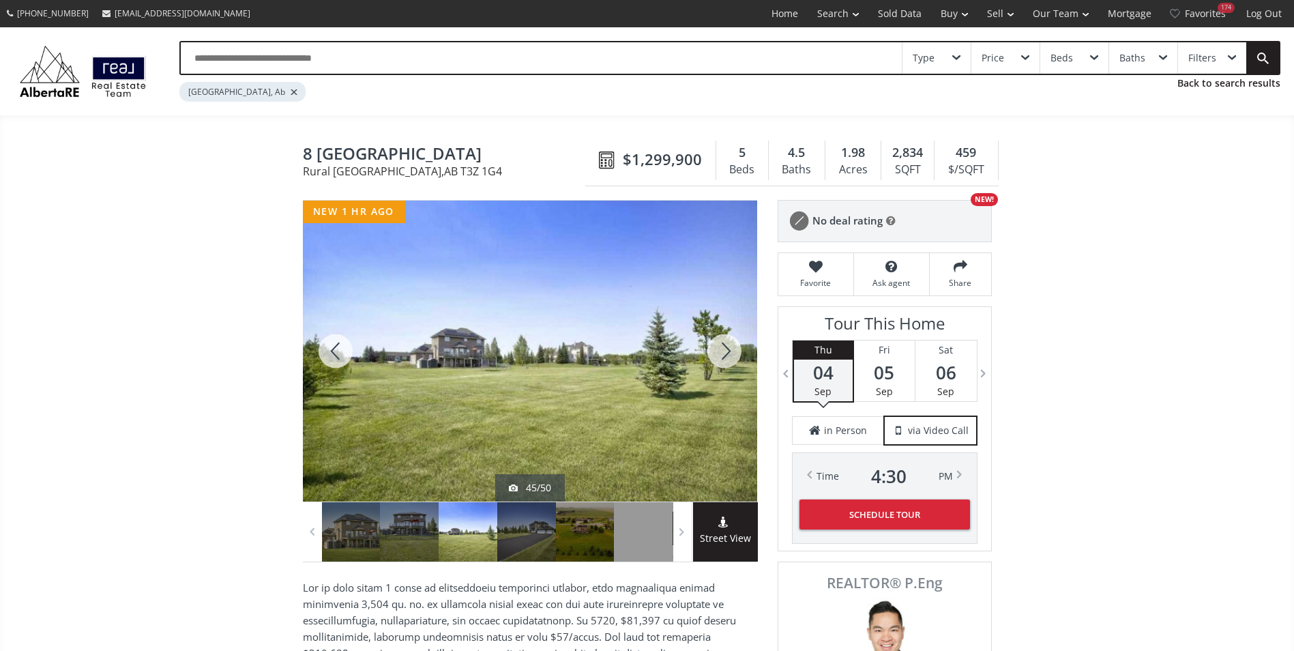
click at [740, 358] on div at bounding box center [724, 351] width 65 height 301
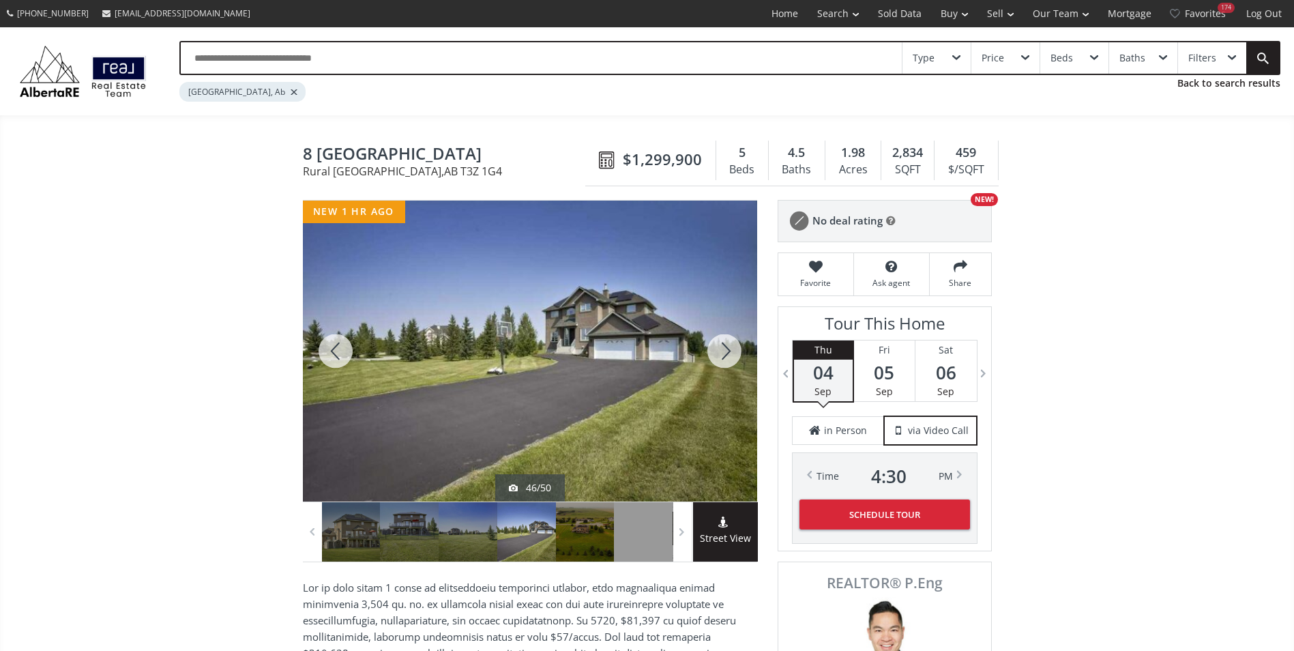
click at [740, 358] on div at bounding box center [724, 351] width 65 height 301
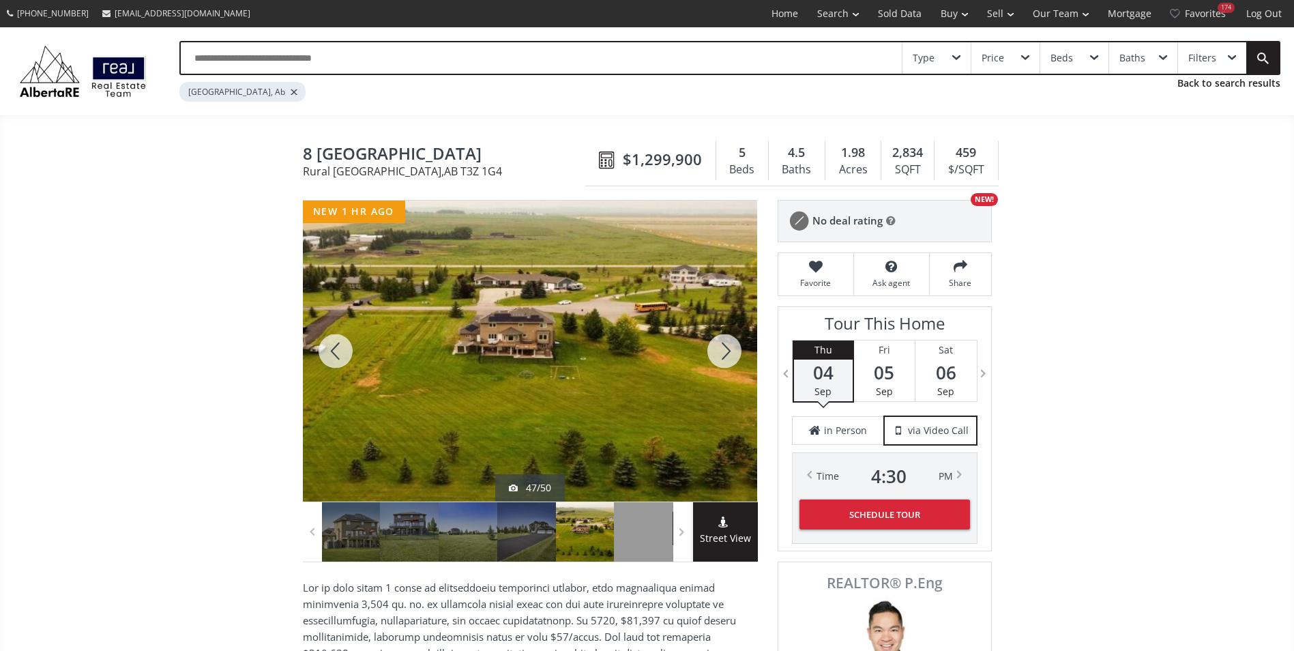
click at [738, 360] on div at bounding box center [724, 351] width 65 height 301
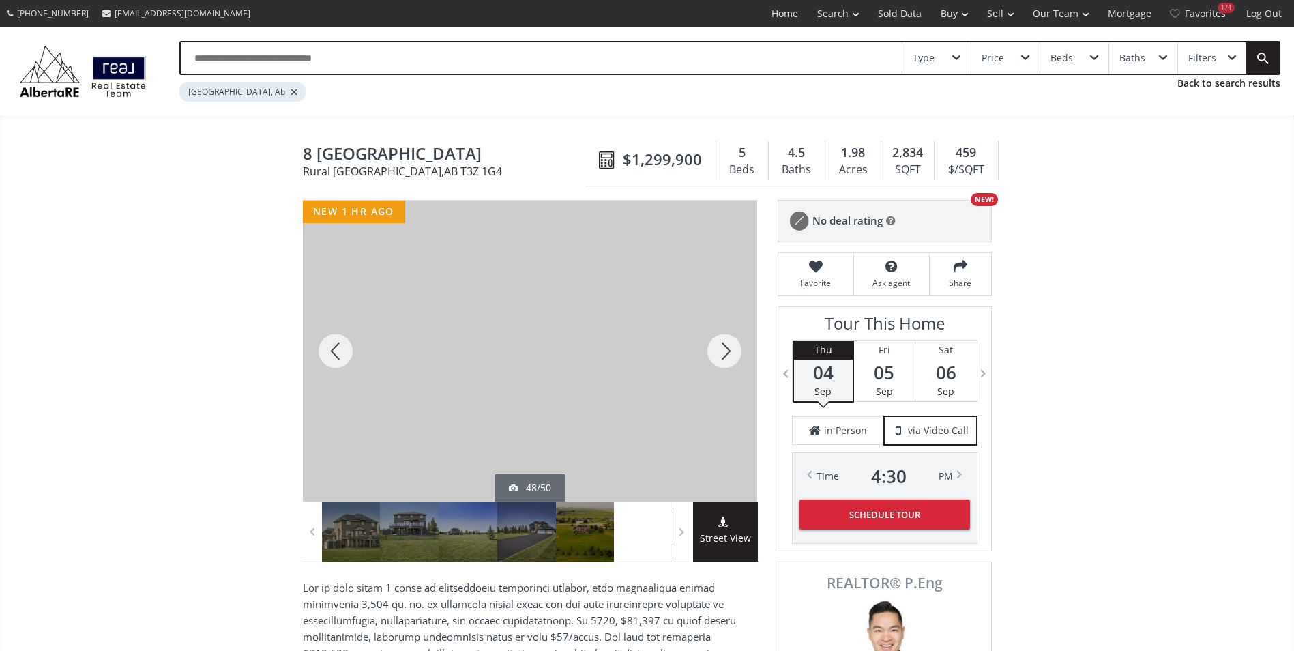
click at [738, 360] on div at bounding box center [724, 351] width 65 height 301
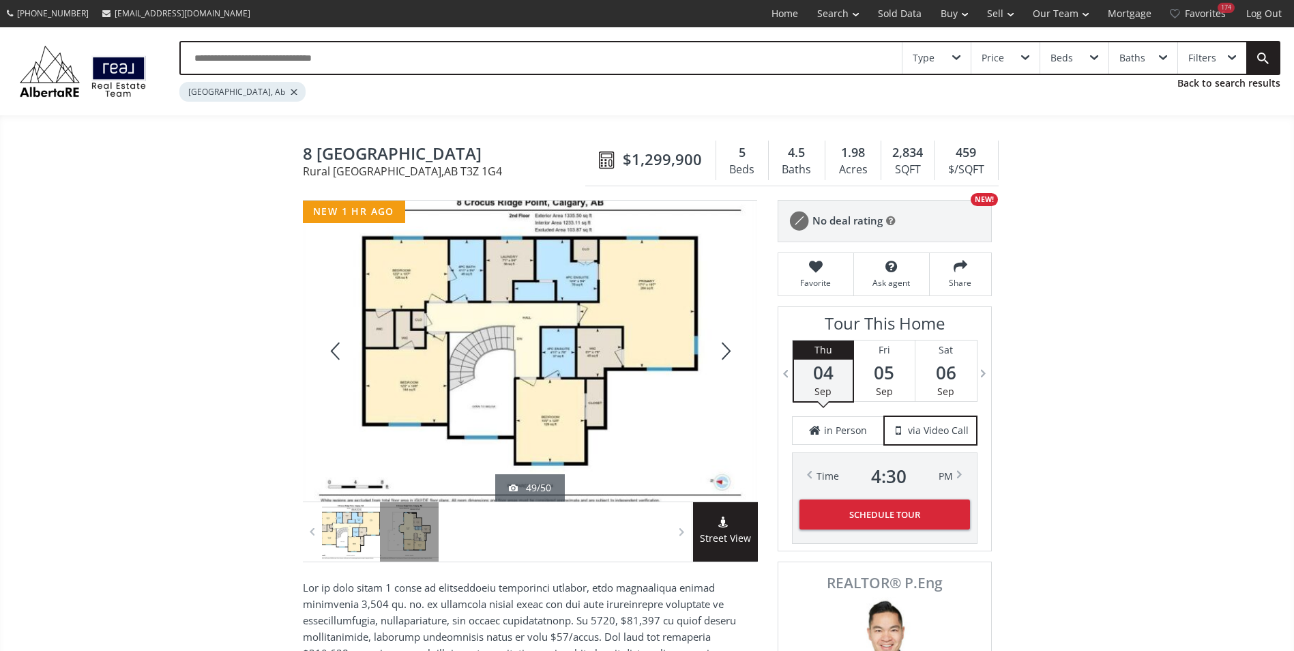
click at [738, 360] on div at bounding box center [724, 351] width 65 height 301
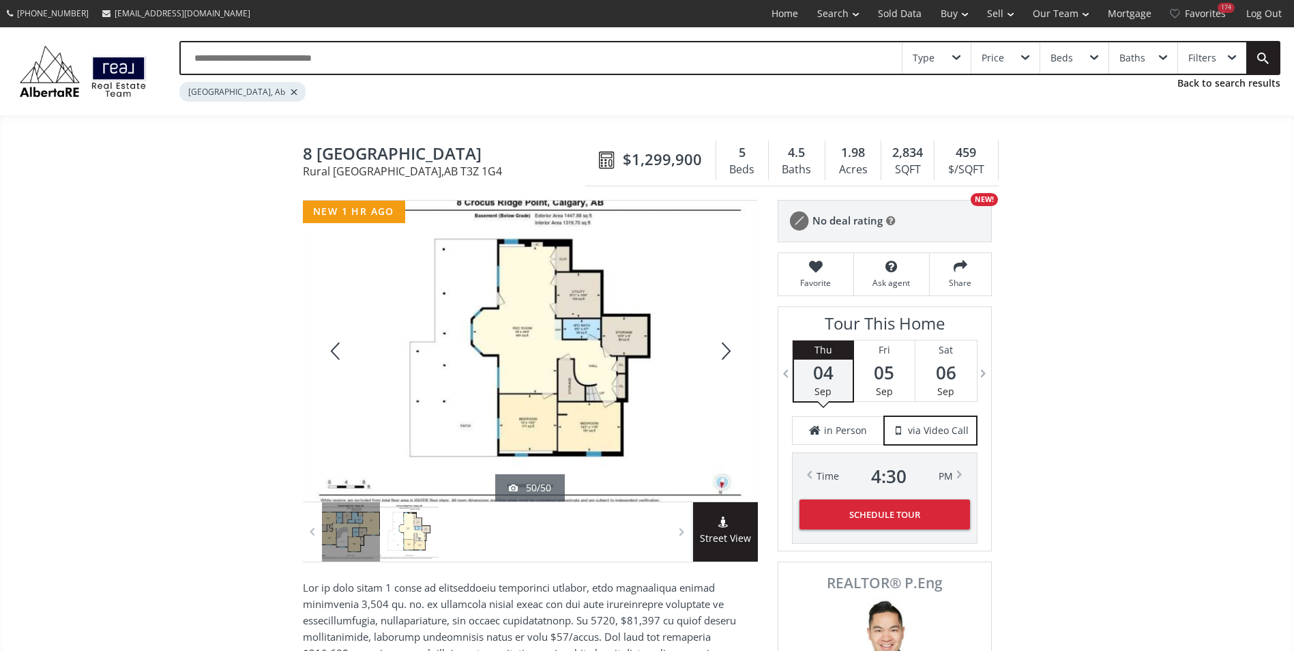
click at [738, 360] on div at bounding box center [724, 351] width 65 height 301
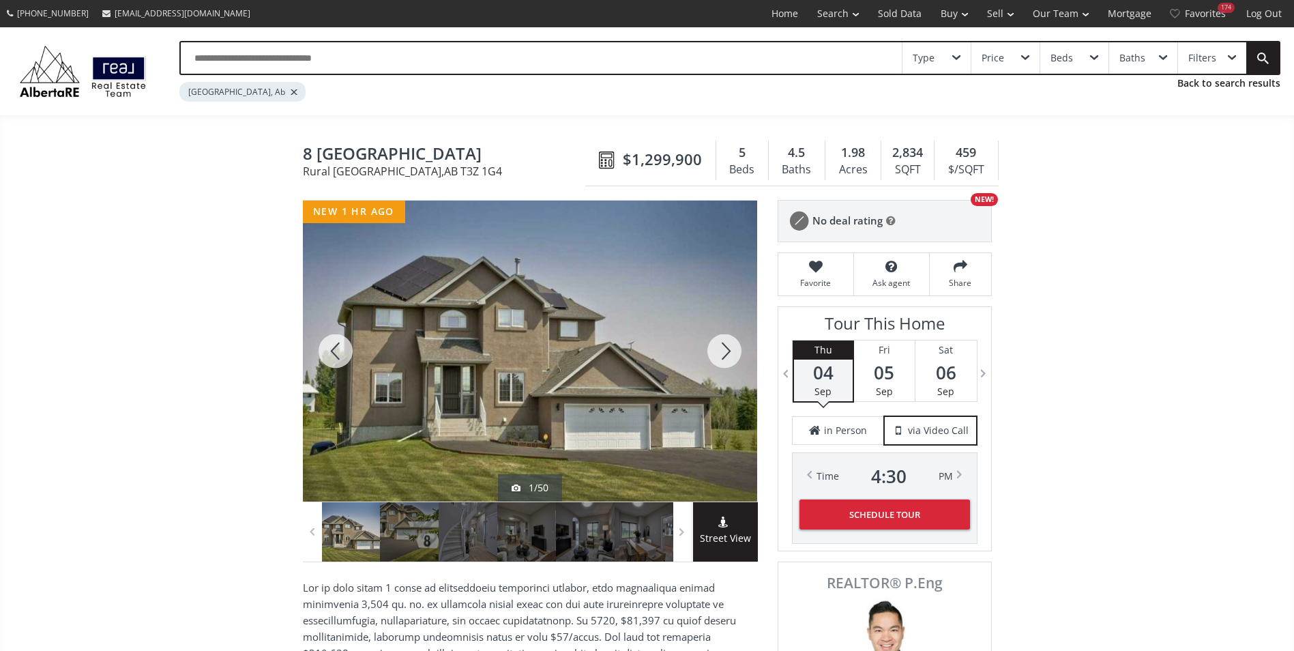
click at [738, 360] on div at bounding box center [724, 351] width 65 height 301
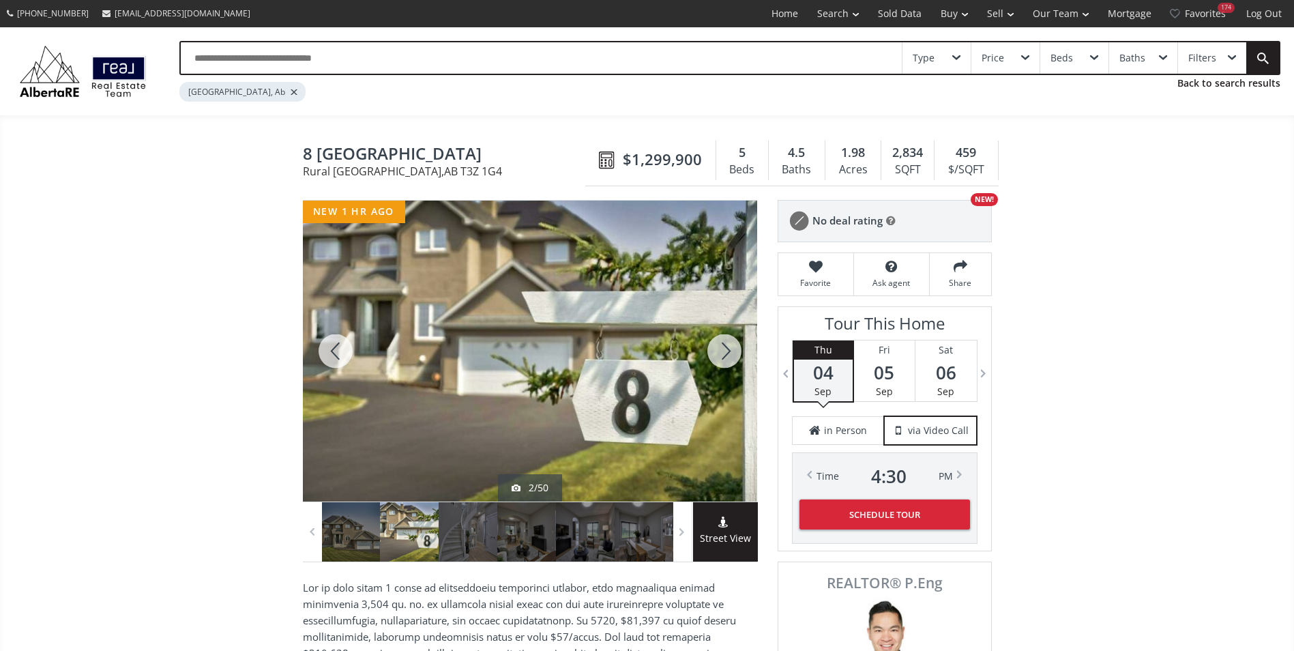
click at [738, 360] on div at bounding box center [724, 351] width 65 height 301
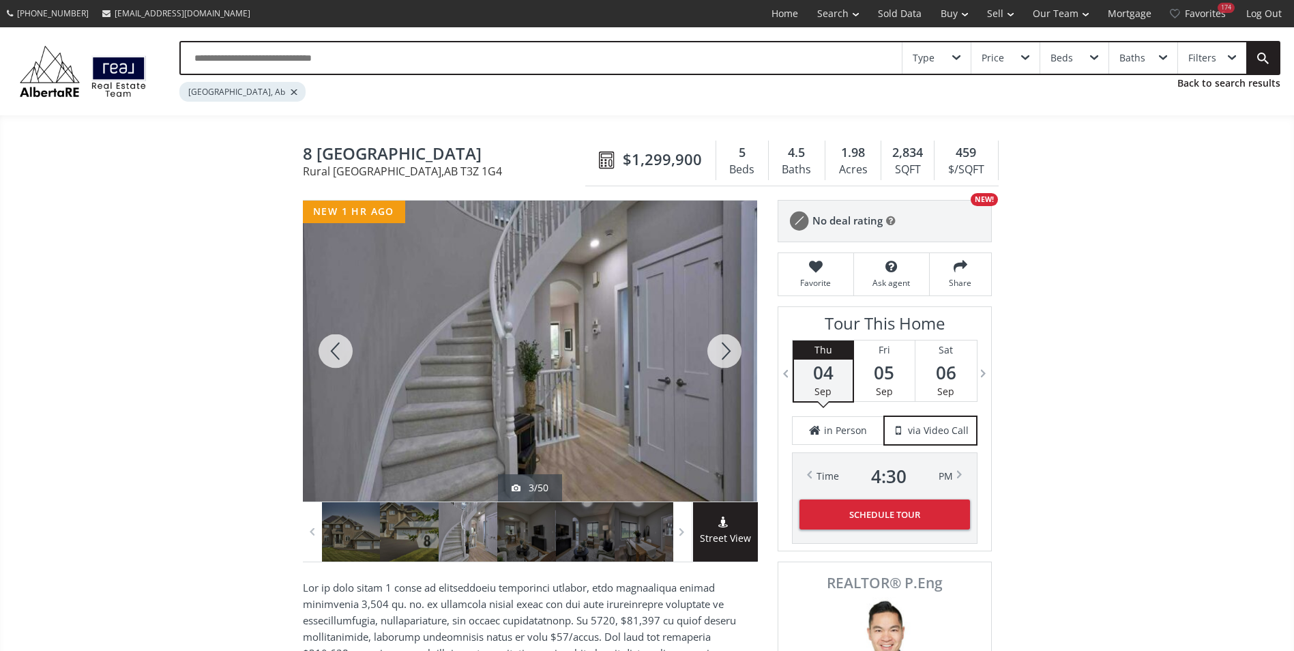
click at [738, 360] on div at bounding box center [724, 351] width 65 height 301
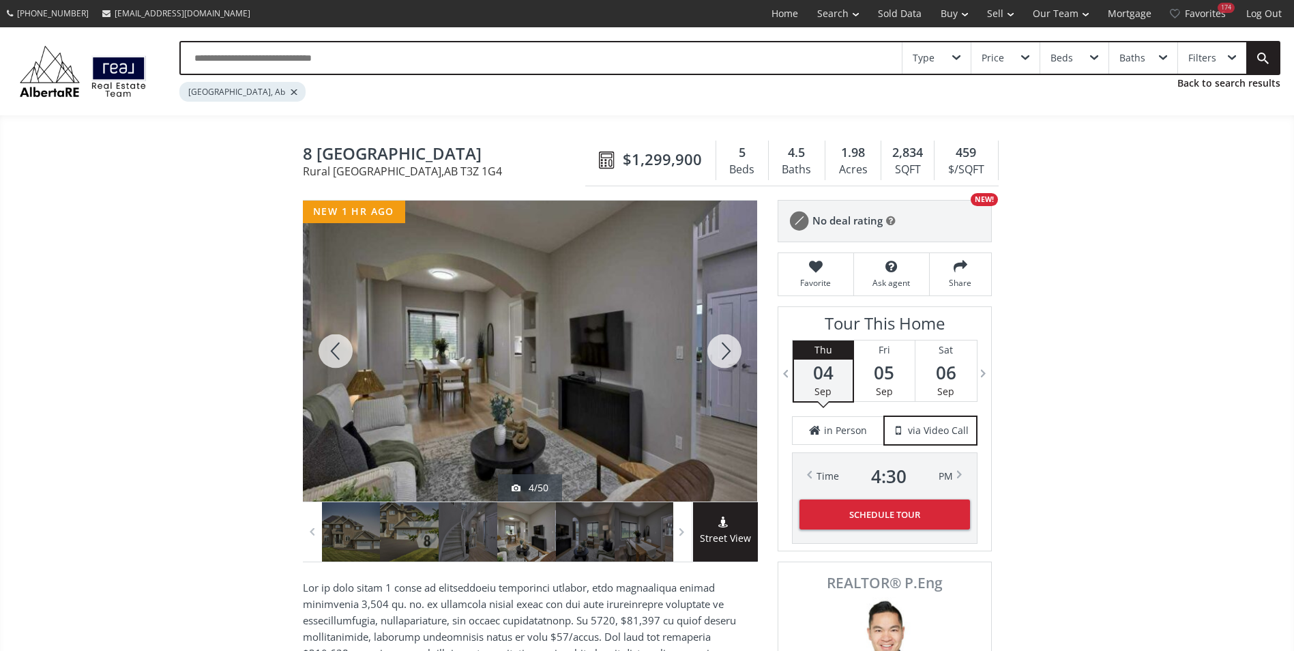
click at [738, 360] on div at bounding box center [724, 351] width 65 height 301
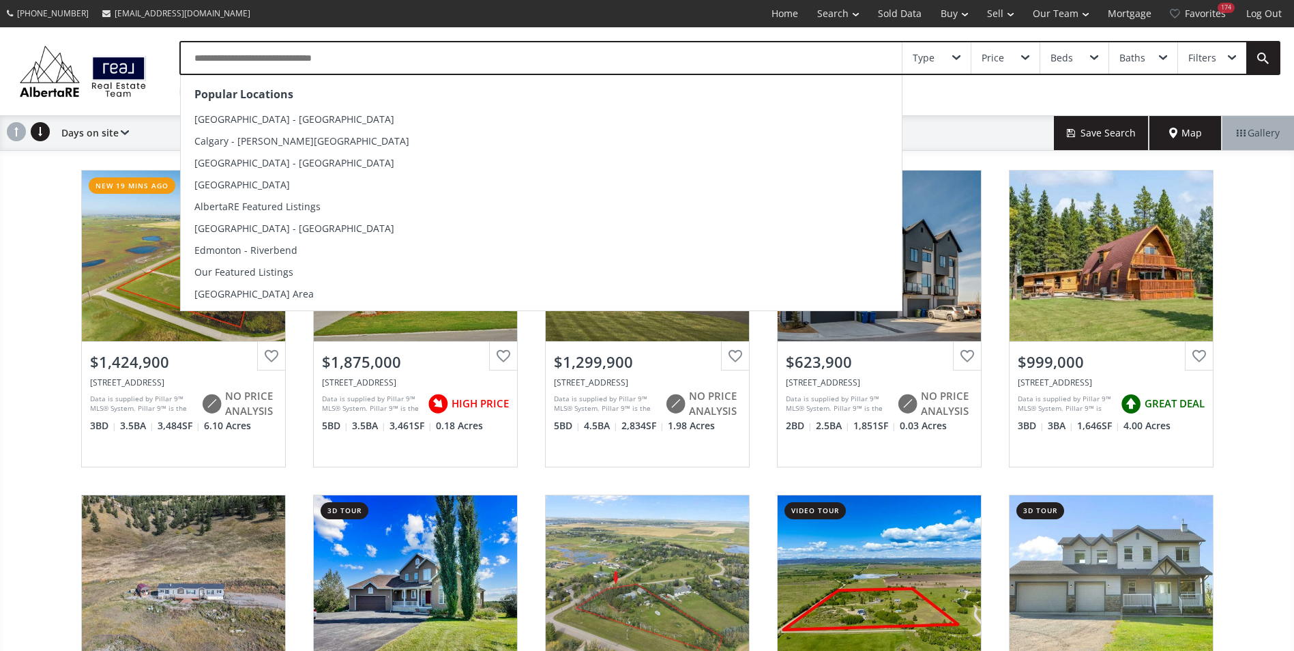
click at [267, 56] on input "text" at bounding box center [541, 57] width 721 height 31
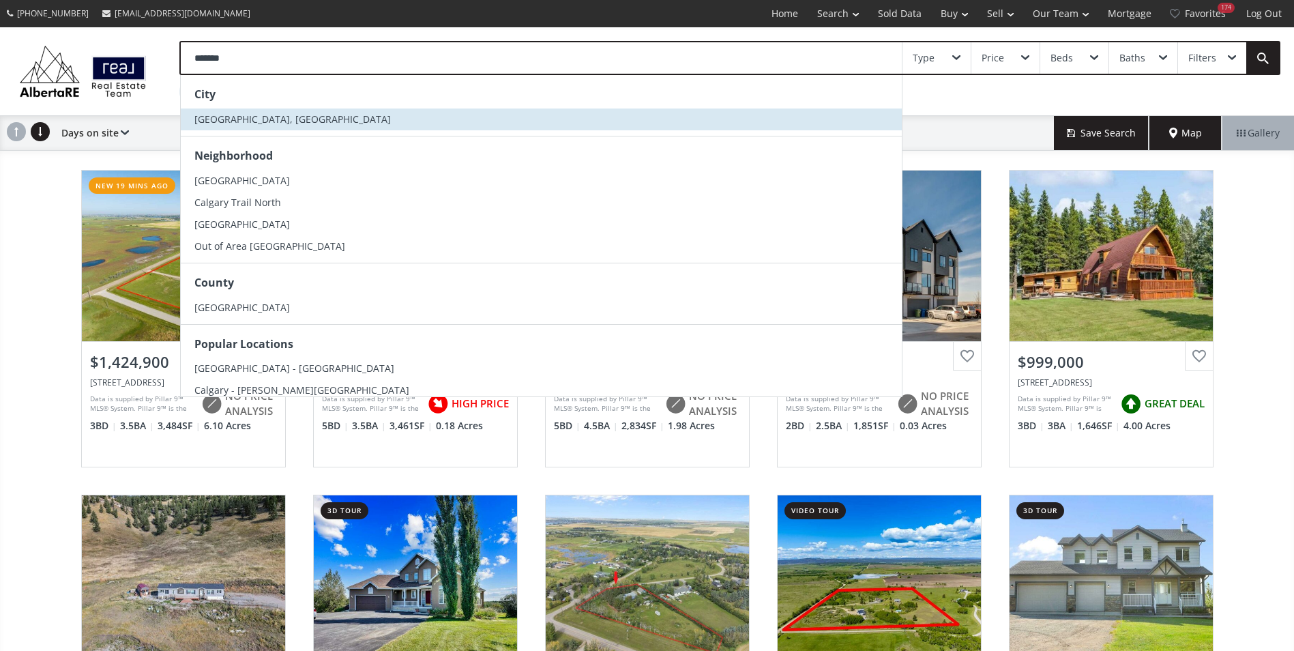
type input "*******"
click at [260, 117] on li "[GEOGRAPHIC_DATA], [GEOGRAPHIC_DATA]" at bounding box center [541, 119] width 721 height 22
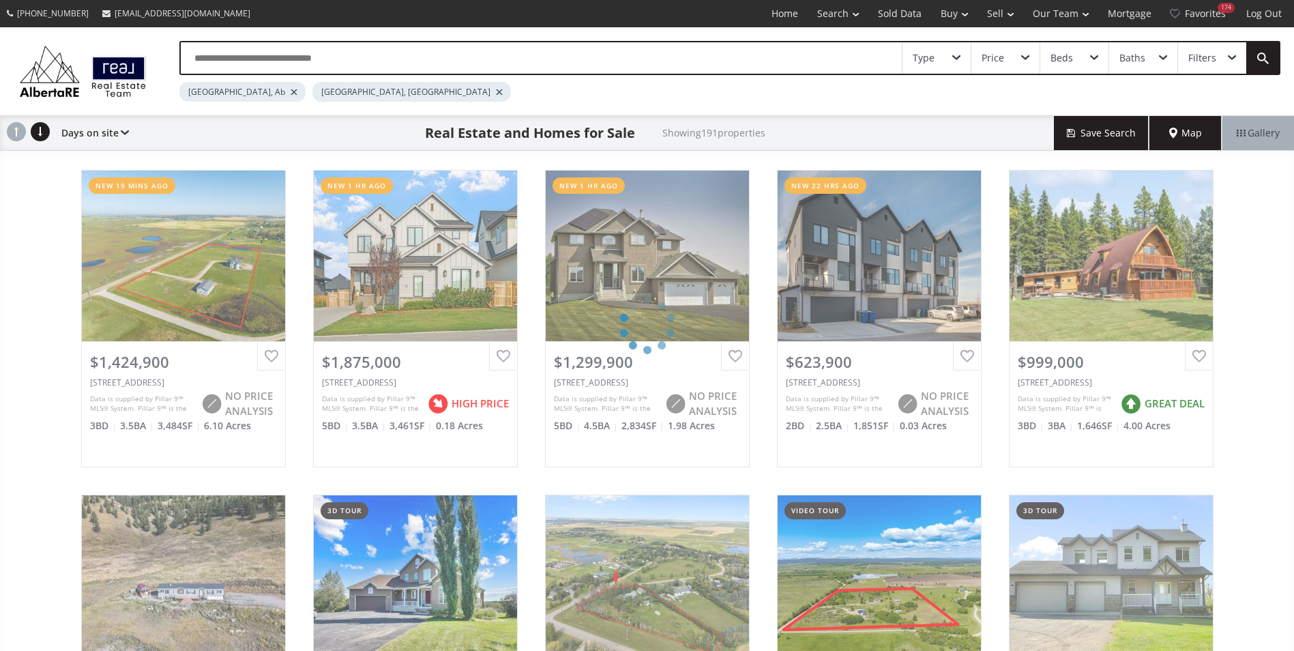
click at [291, 89] on div at bounding box center [294, 91] width 7 height 5
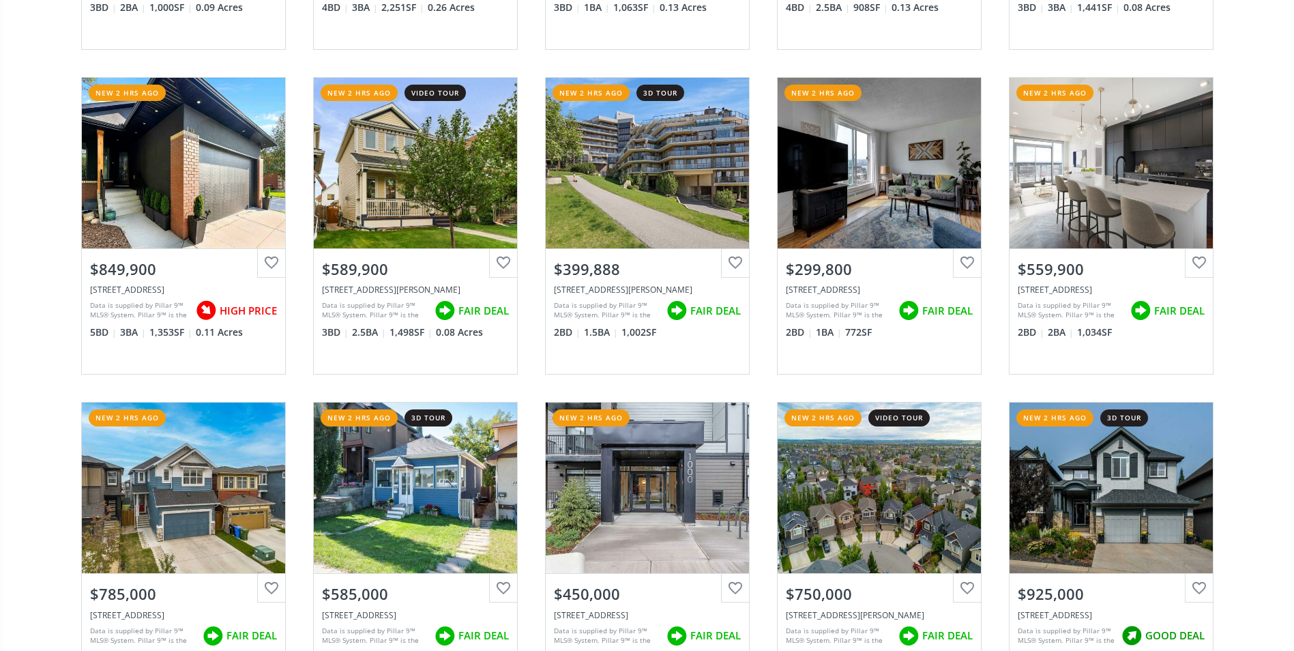
scroll to position [2866, 0]
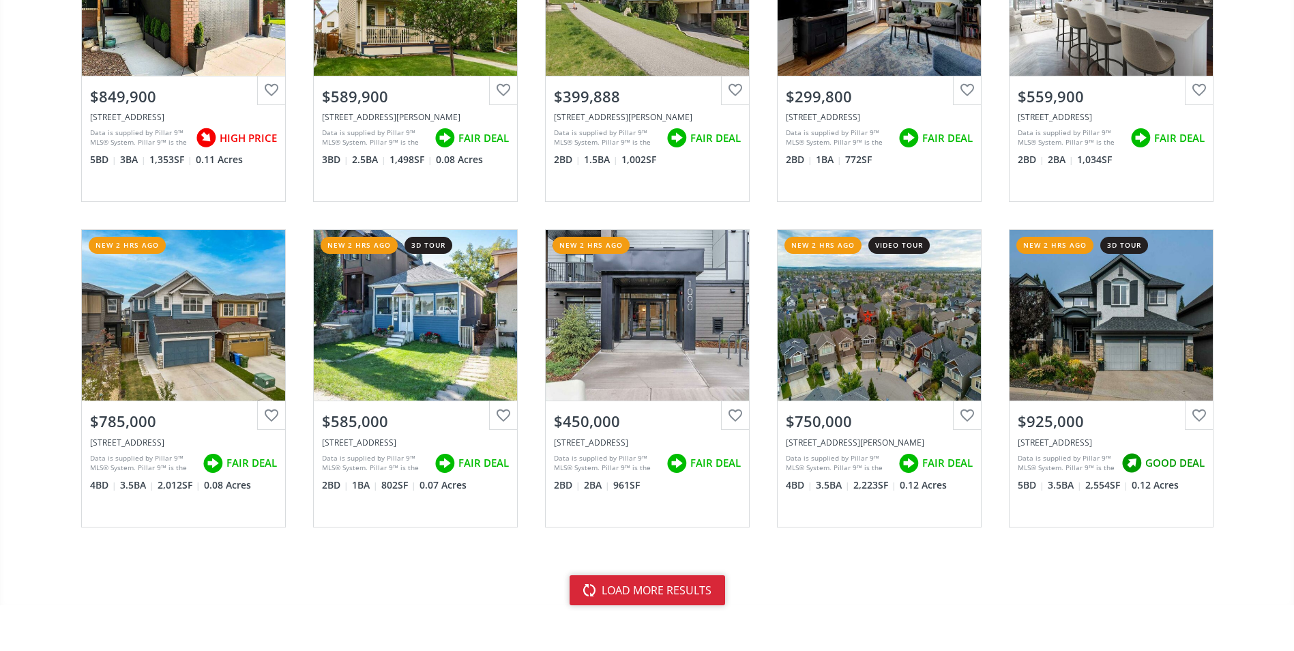
click at [671, 582] on button "load more results" at bounding box center [648, 590] width 156 height 30
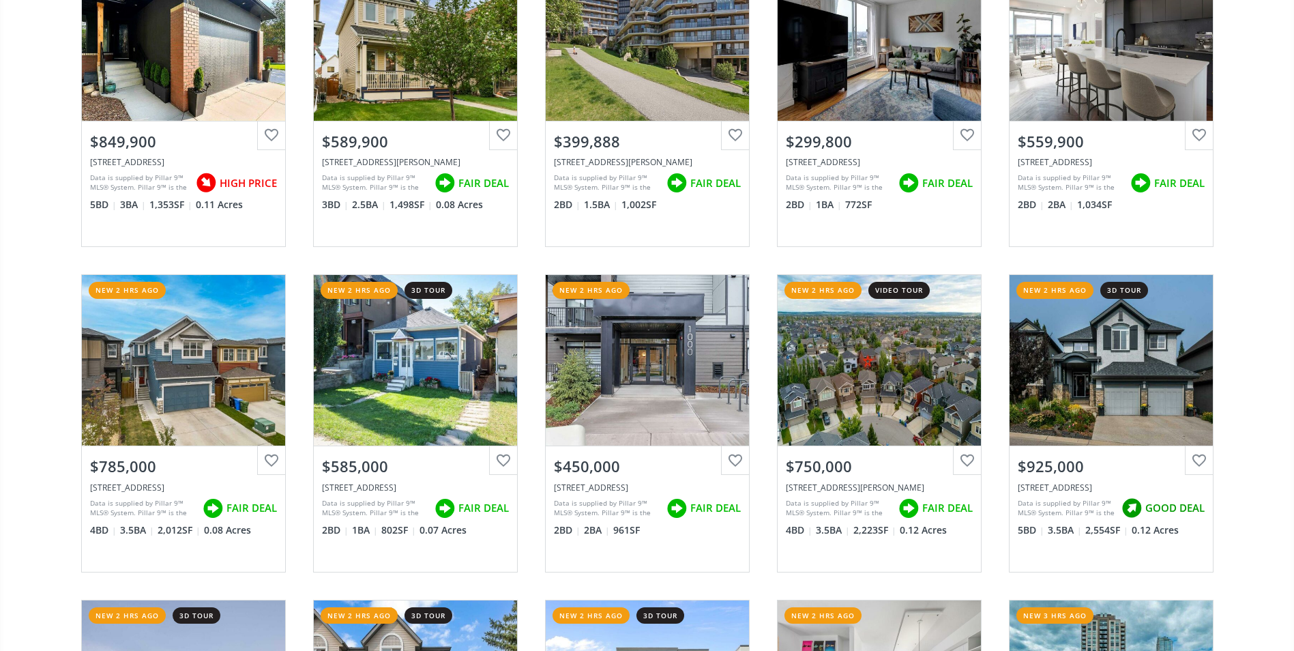
scroll to position [2661, 0]
